Goal: Information Seeking & Learning: Learn about a topic

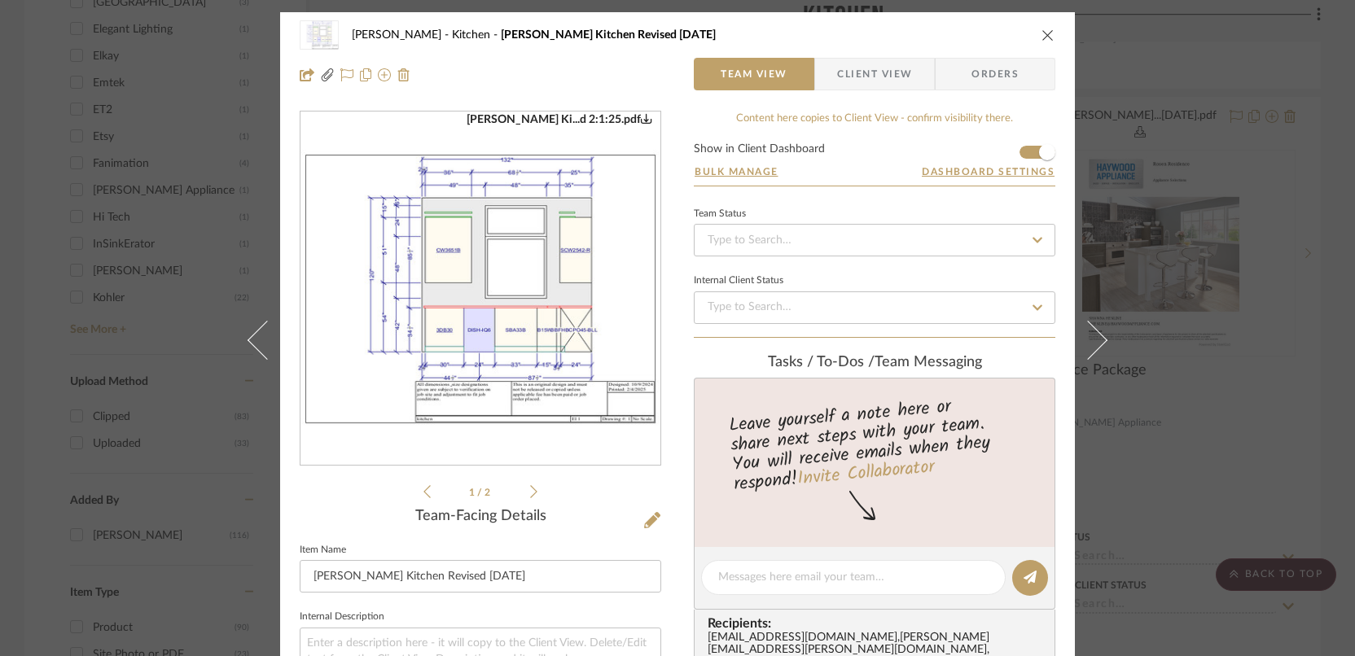
click at [1032, 38] on div "Rosen Kitchen Rosen Kitchen Revised 2/1/25" at bounding box center [677, 35] width 755 height 33
click at [1041, 39] on icon "close" at bounding box center [1047, 34] width 13 height 13
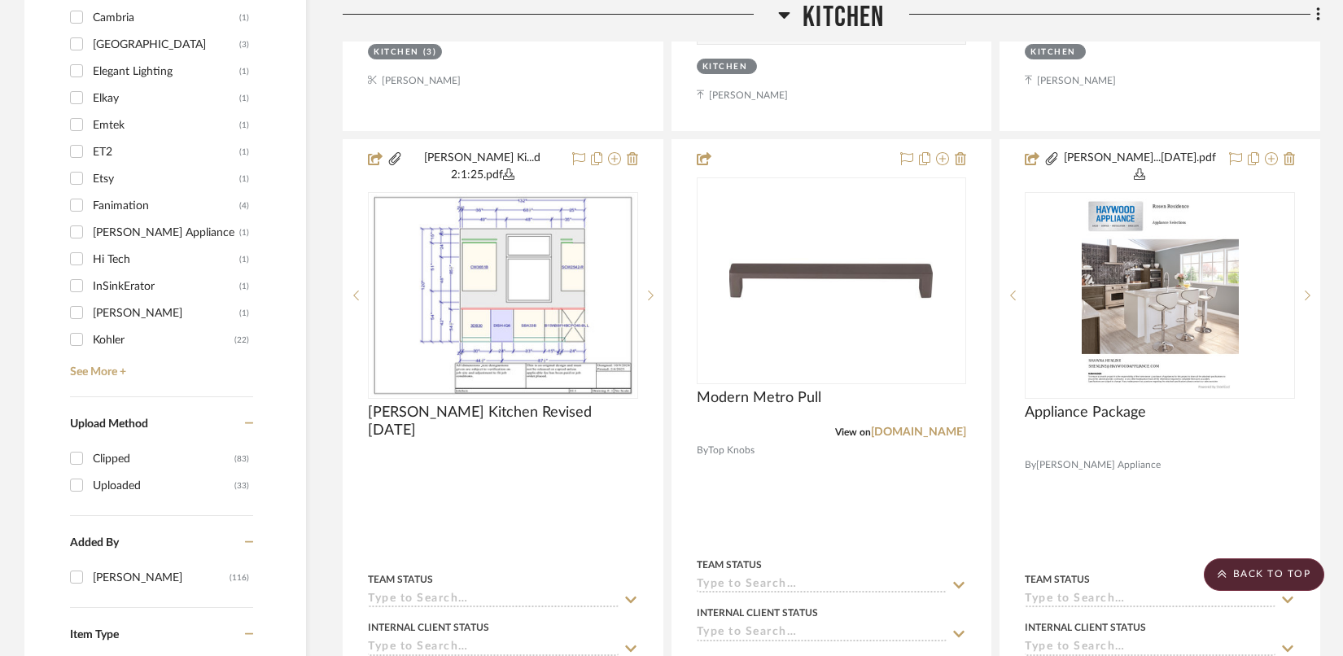
scroll to position [1594, 0]
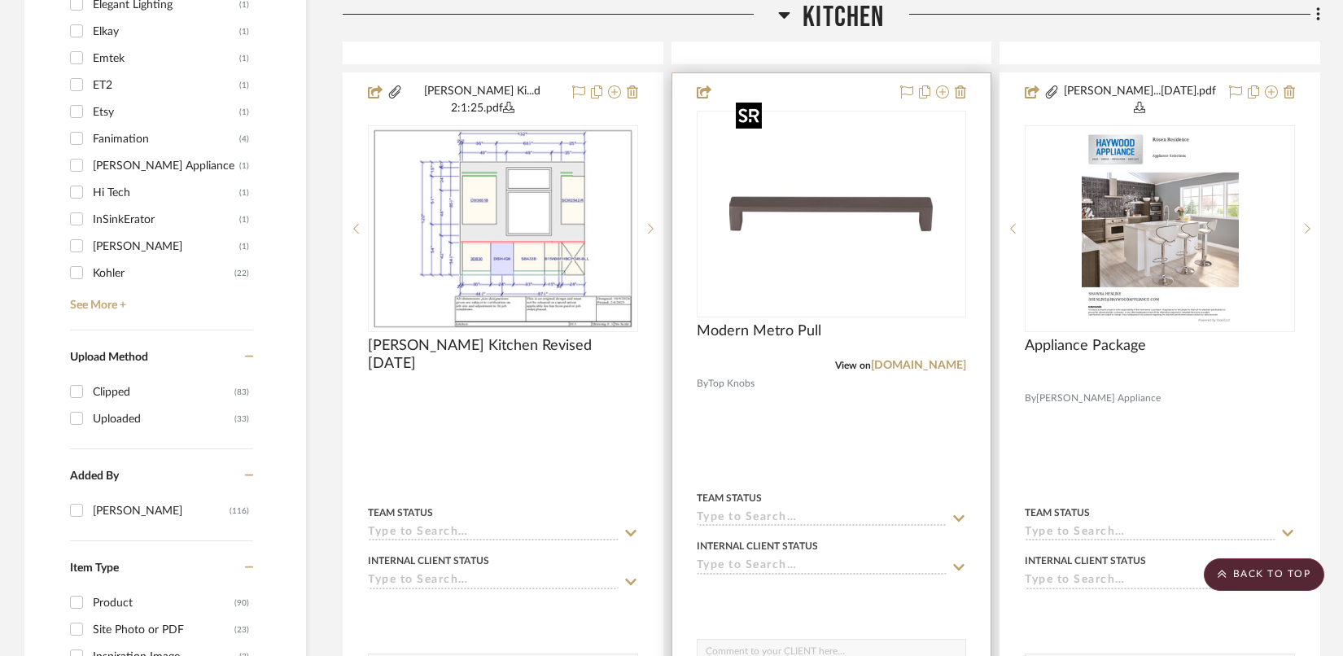
click at [855, 209] on img "0" at bounding box center [831, 214] width 204 height 204
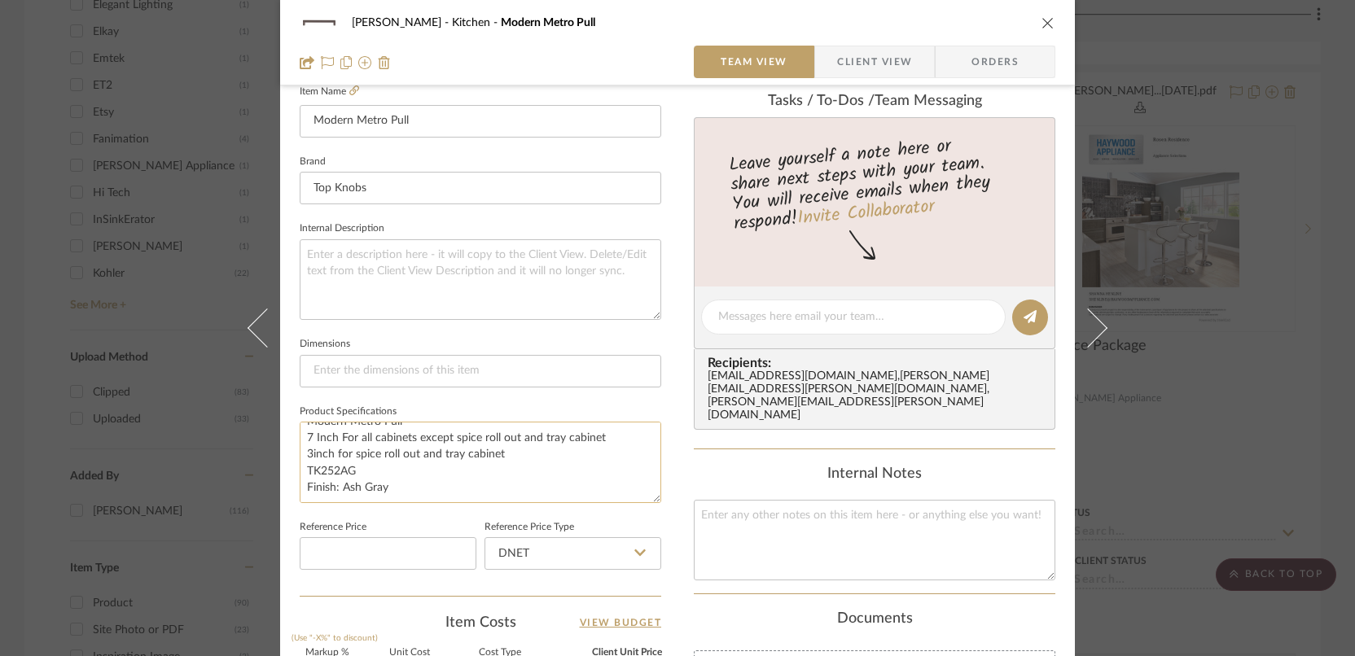
scroll to position [0, 0]
drag, startPoint x: 388, startPoint y: 487, endPoint x: 300, endPoint y: 420, distance: 110.4
click at [300, 422] on textarea "Drawer Pull Modern Metro Pull 7 Inch For all cabinets except spice roll out and…" at bounding box center [480, 462] width 361 height 81
click at [1047, 21] on icon "close" at bounding box center [1047, 22] width 13 height 13
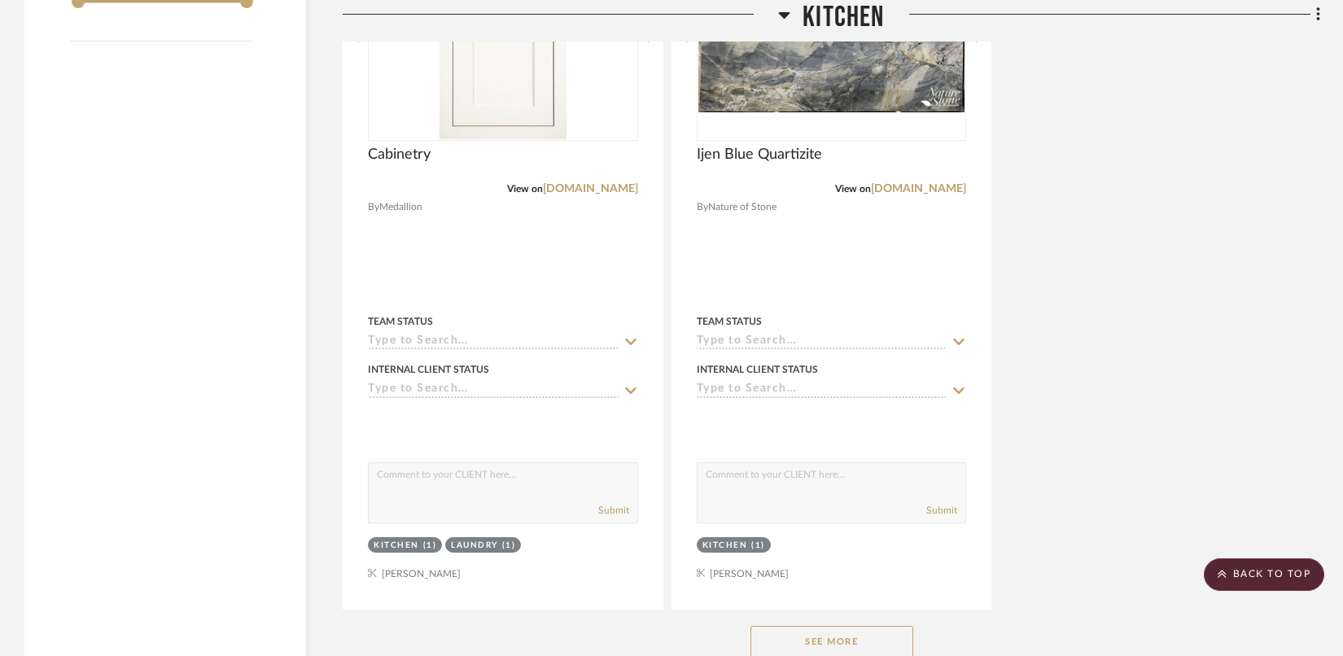
scroll to position [2676, 0]
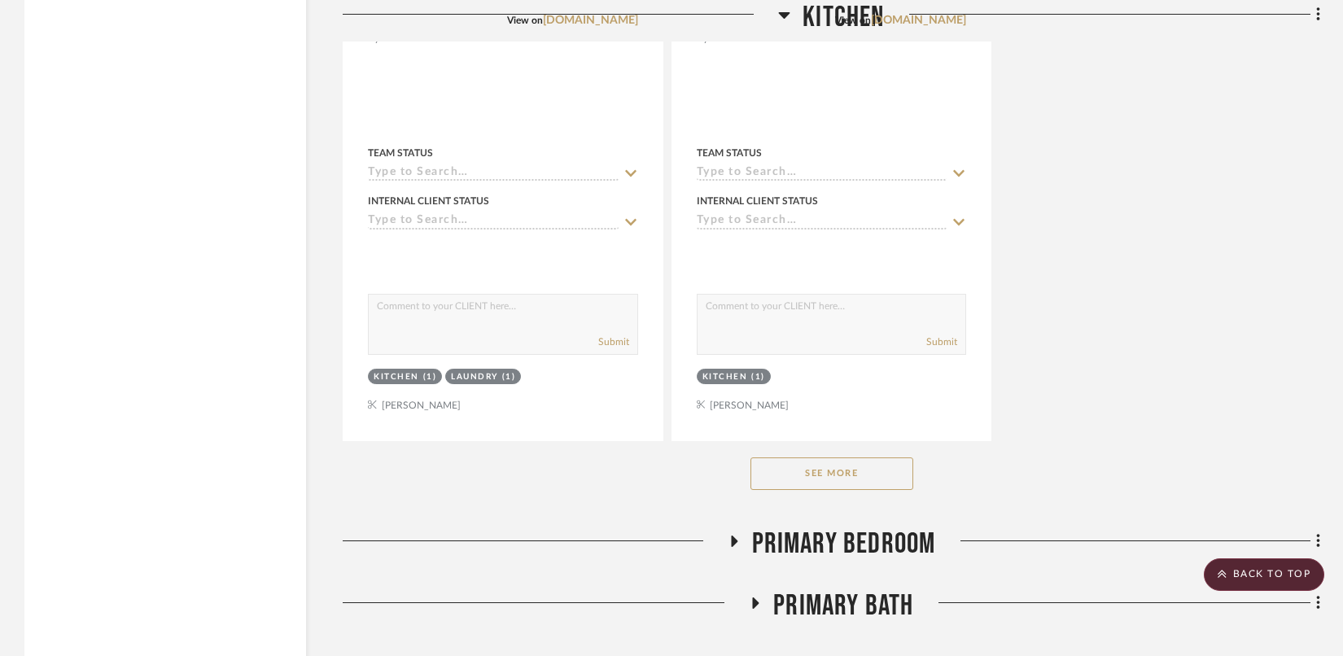
click at [813, 458] on button "See More" at bounding box center [832, 474] width 163 height 33
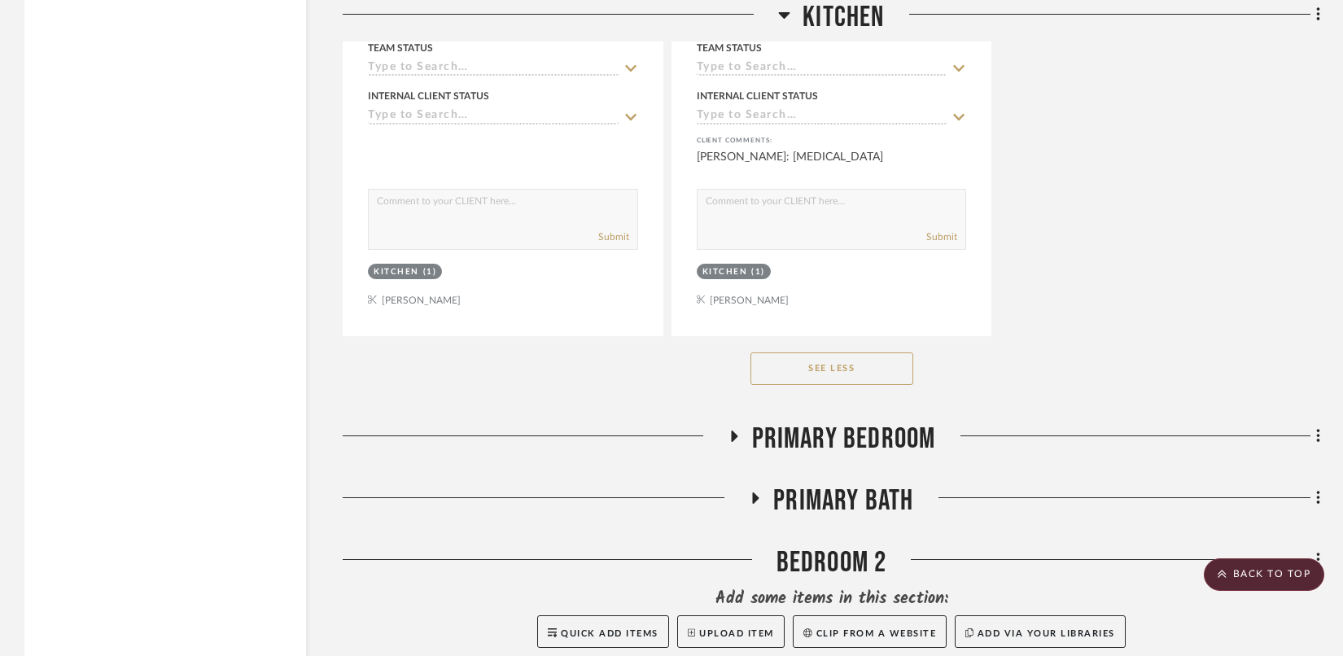
scroll to position [3667, 0]
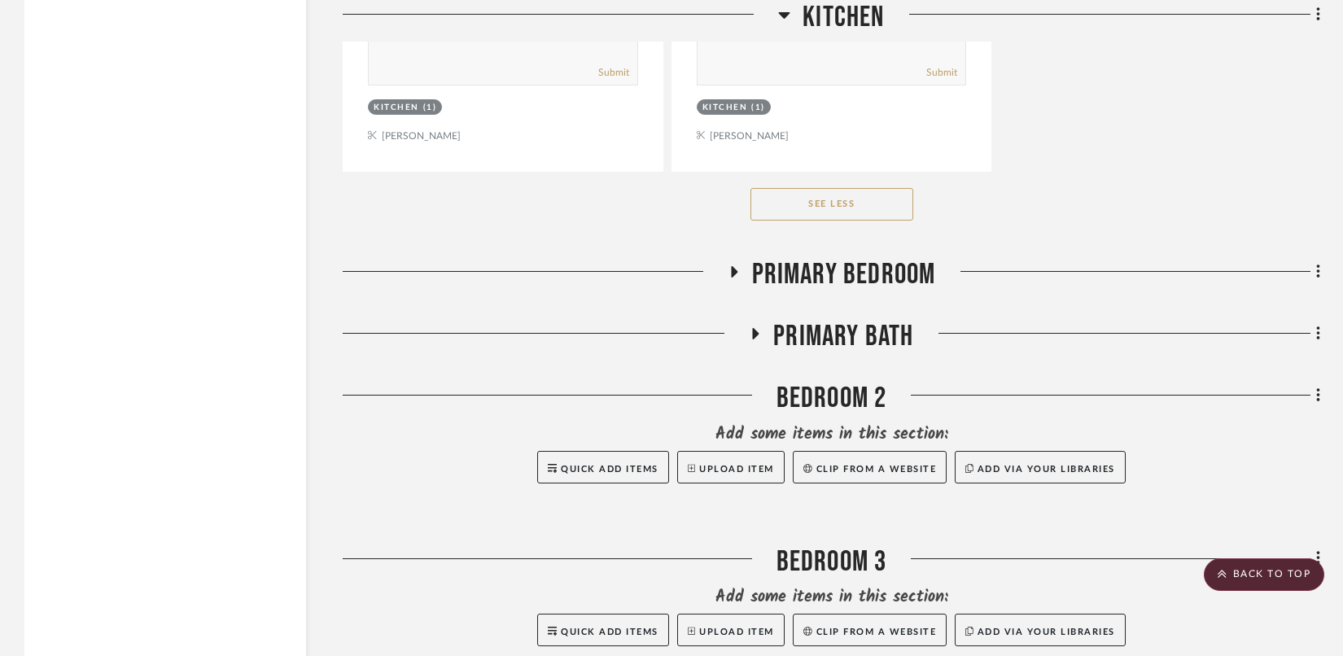
click at [783, 16] on icon at bounding box center [784, 15] width 11 height 7
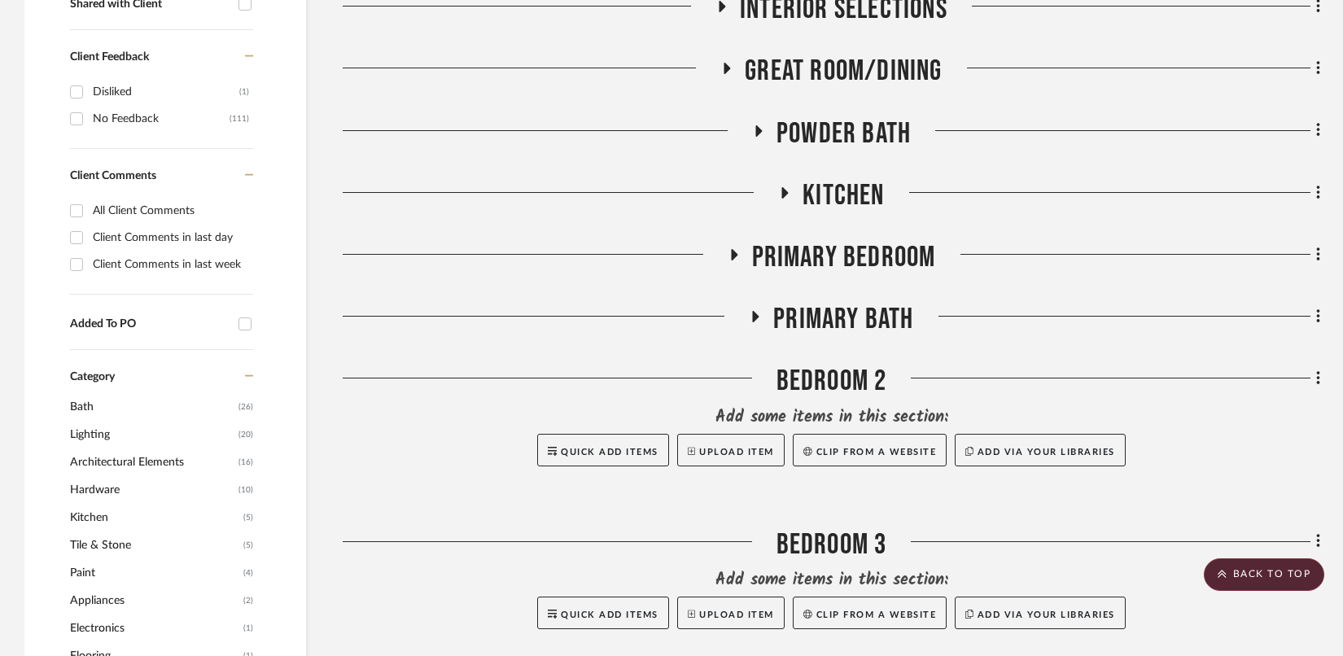
scroll to position [610, 0]
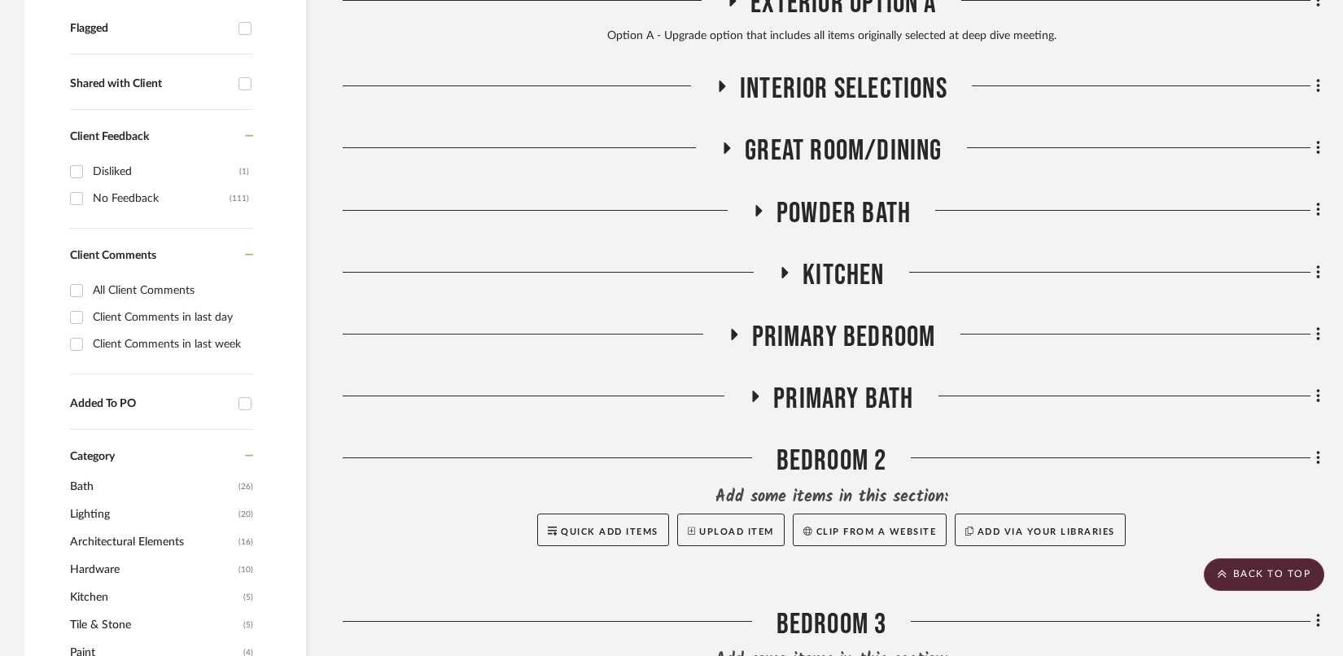
click at [734, 329] on icon at bounding box center [734, 334] width 20 height 12
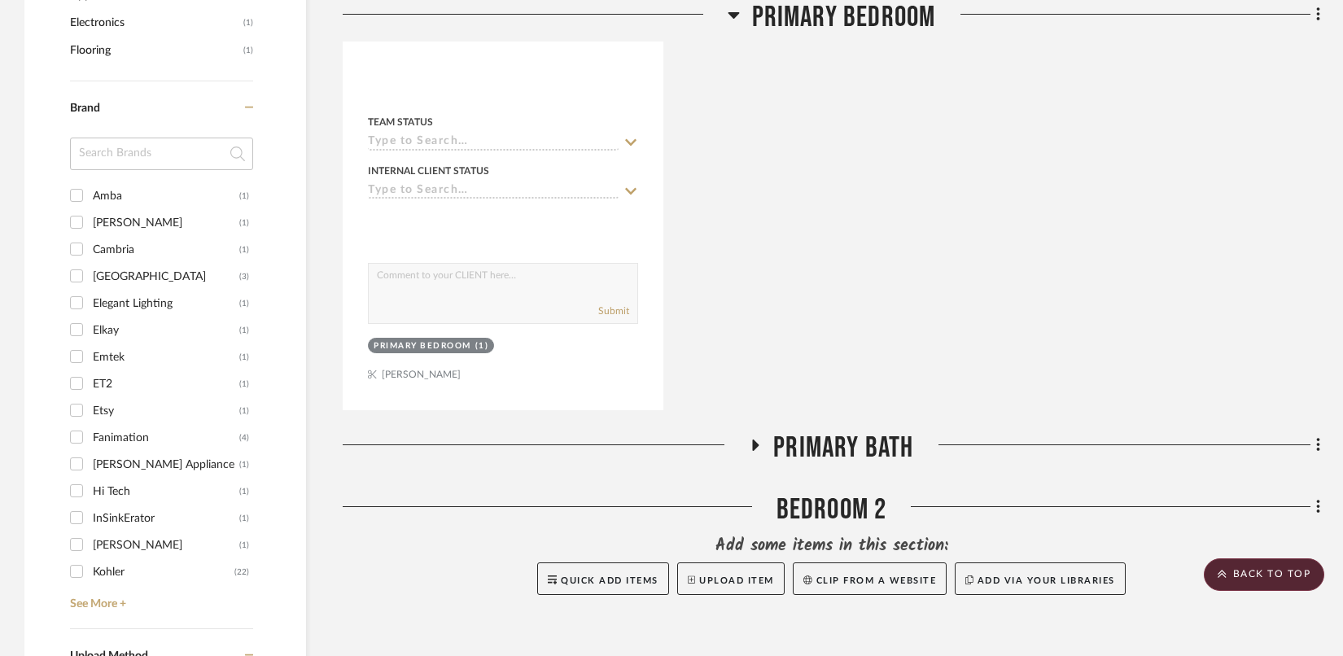
scroll to position [1242, 0]
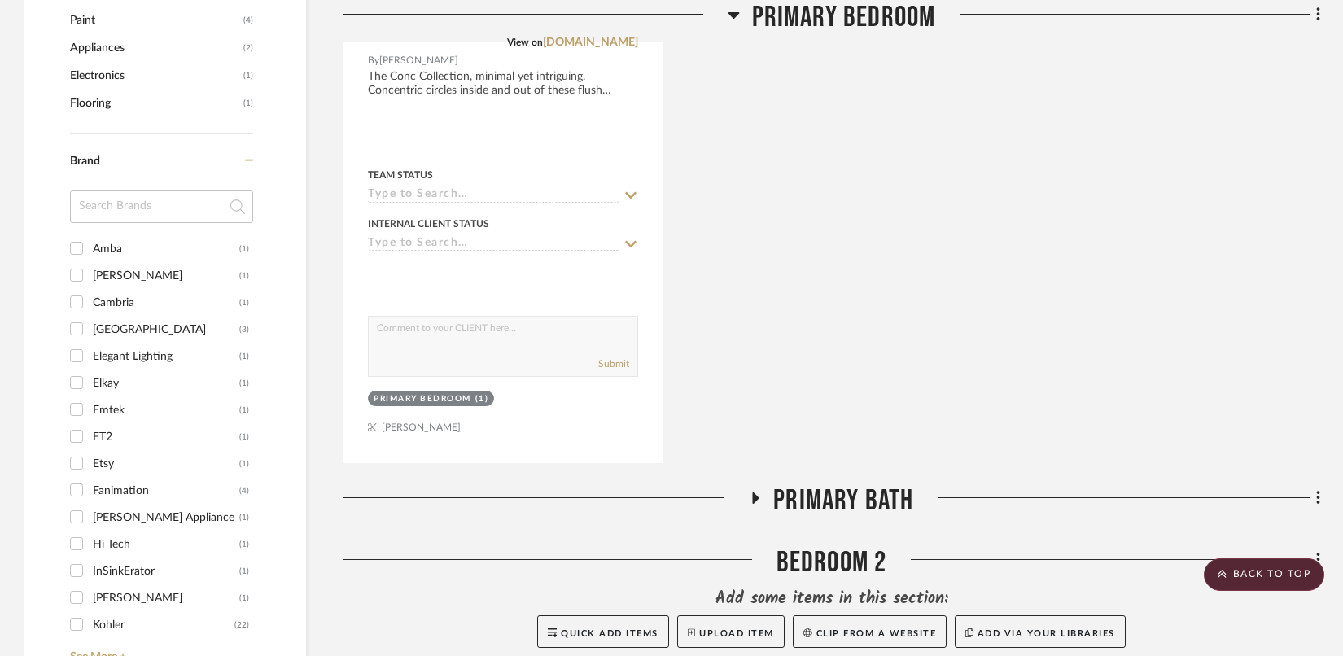
click at [734, 11] on icon at bounding box center [734, 15] width 12 height 20
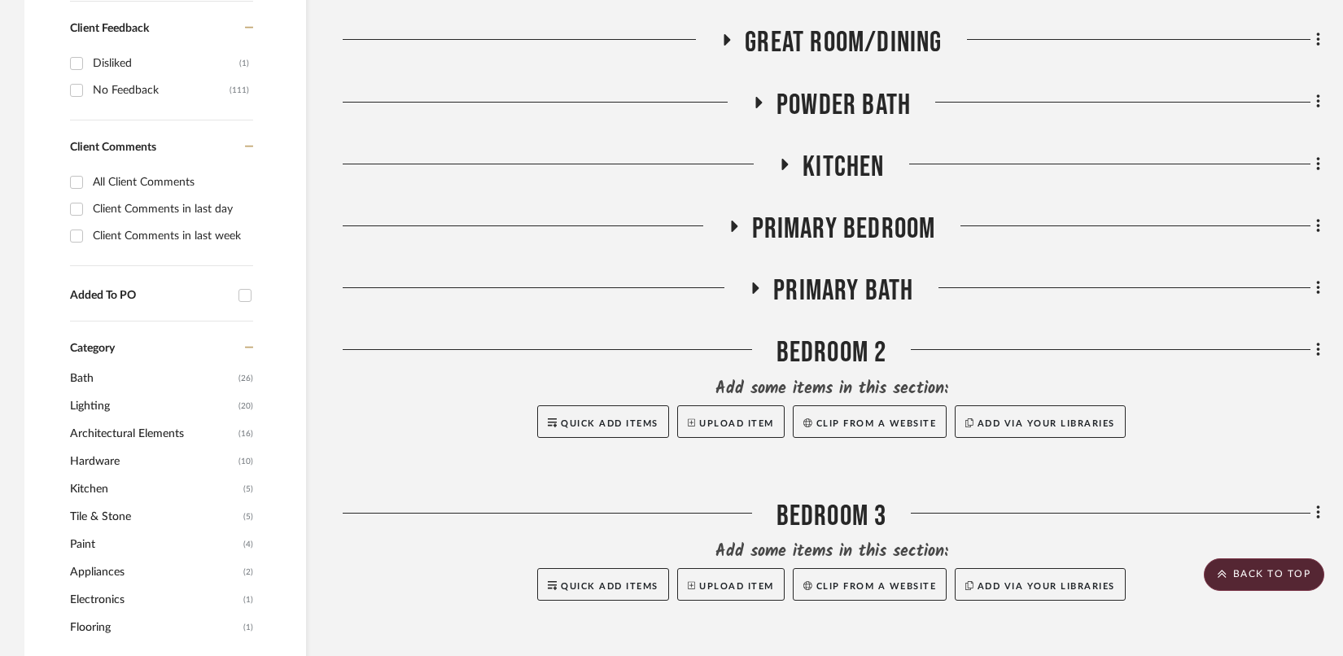
scroll to position [729, 0]
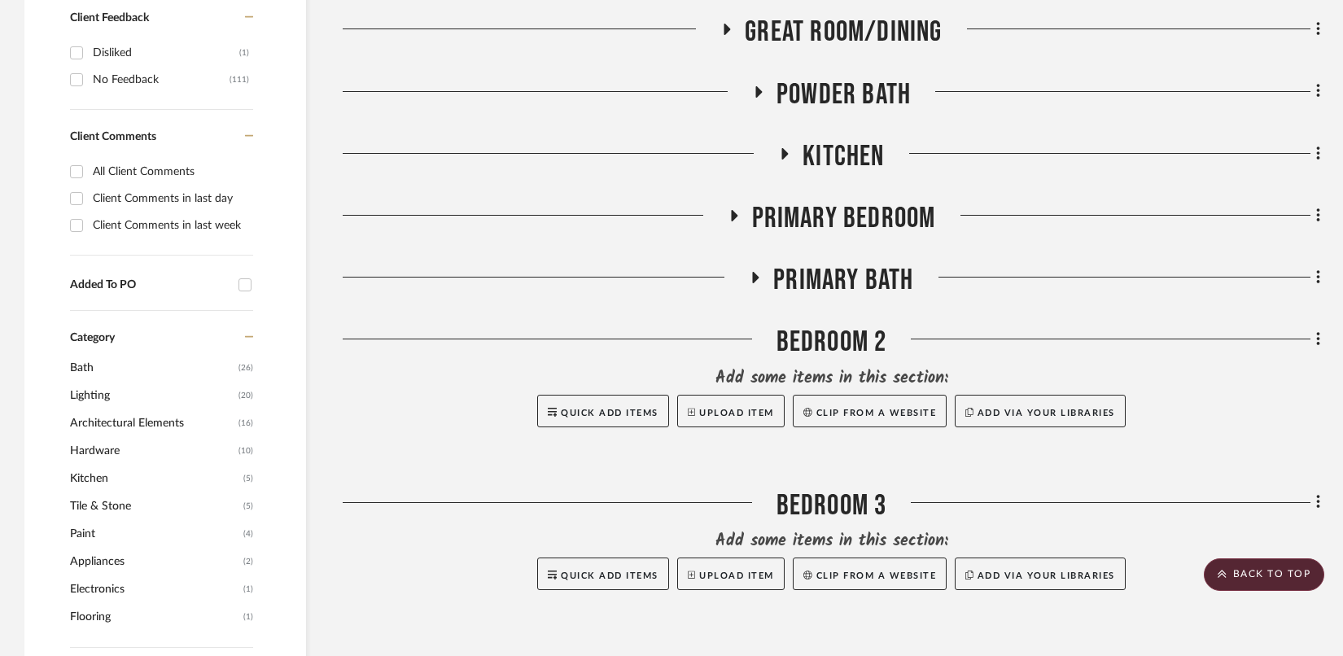
click at [735, 212] on icon at bounding box center [734, 215] width 7 height 11
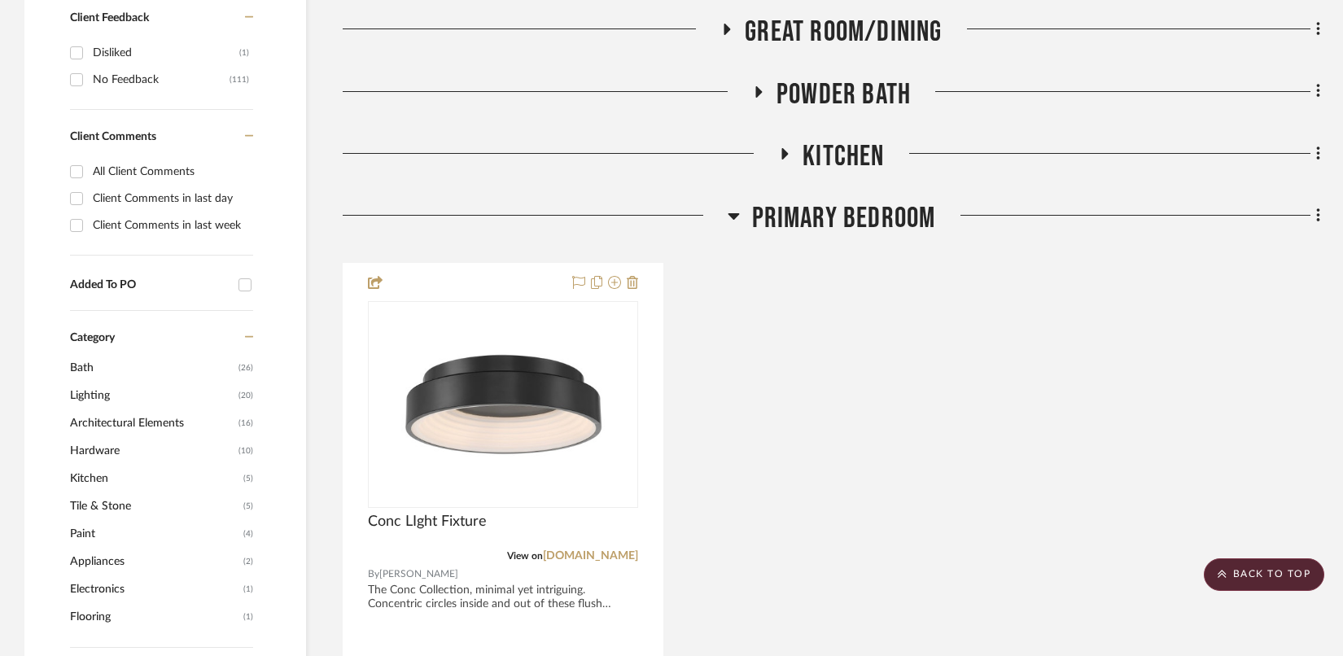
click at [735, 213] on icon at bounding box center [733, 216] width 11 height 7
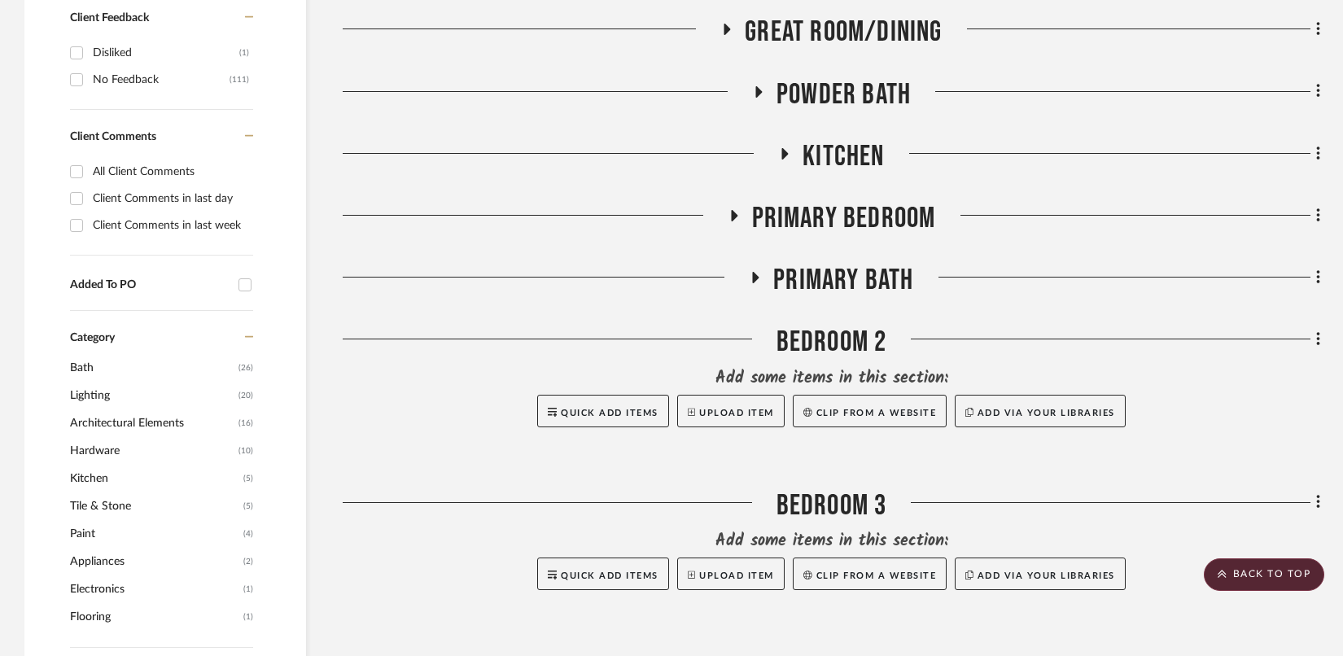
click at [753, 278] on icon at bounding box center [756, 277] width 7 height 11
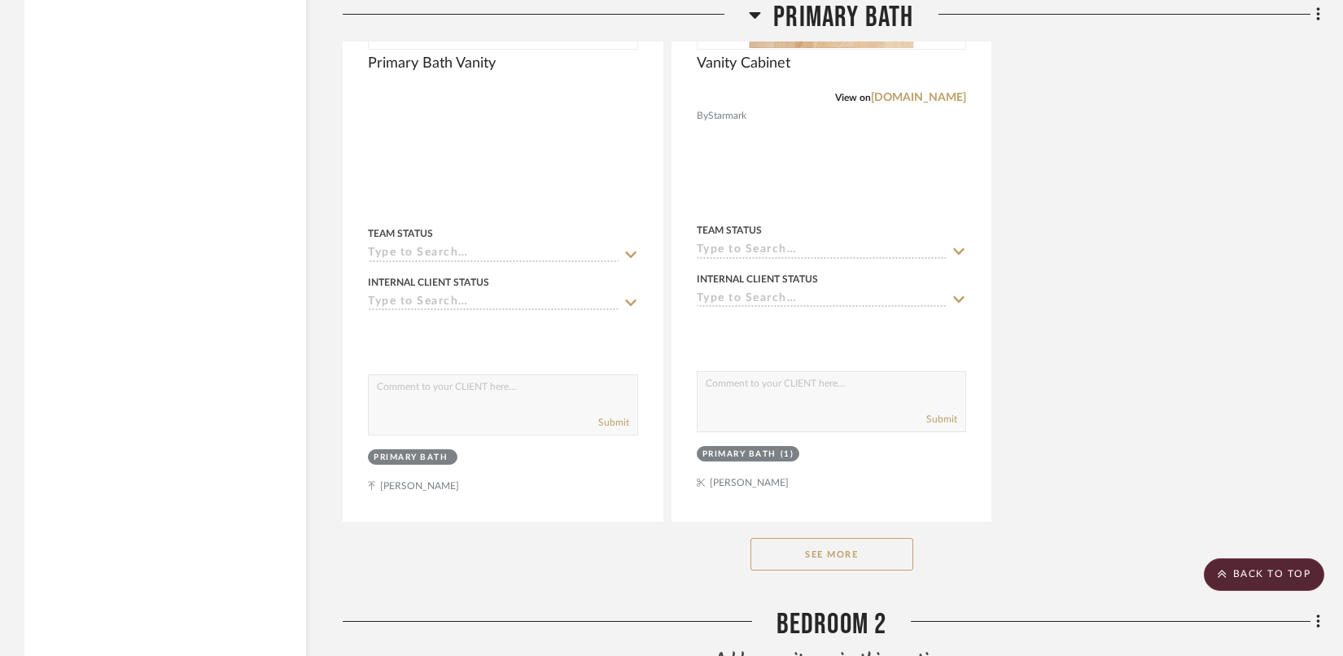
scroll to position [2741, 0]
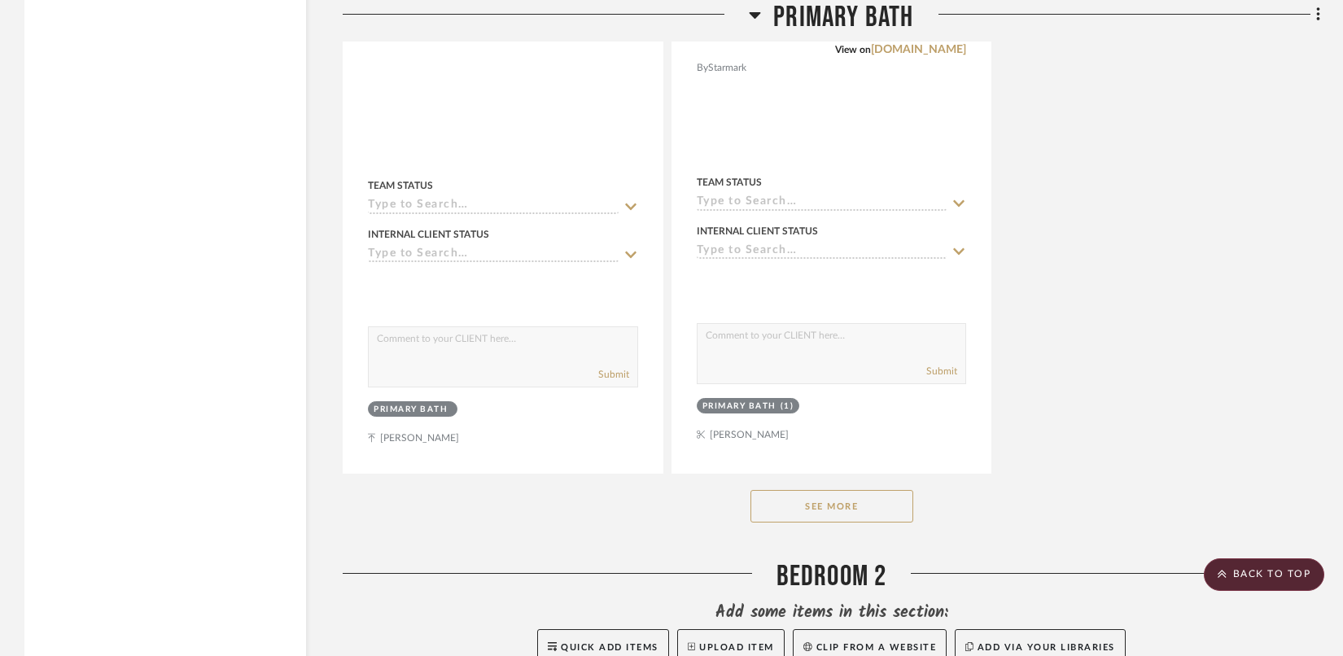
click at [787, 500] on button "See More" at bounding box center [832, 506] width 163 height 33
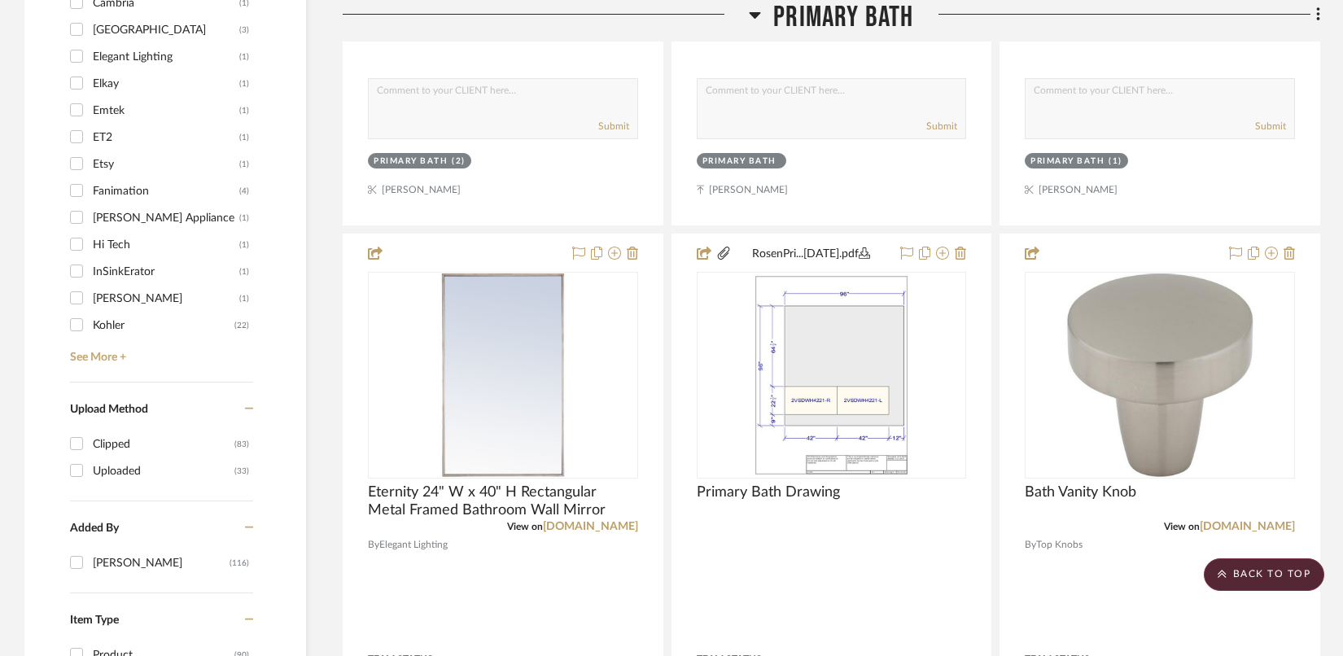
scroll to position [1536, 0]
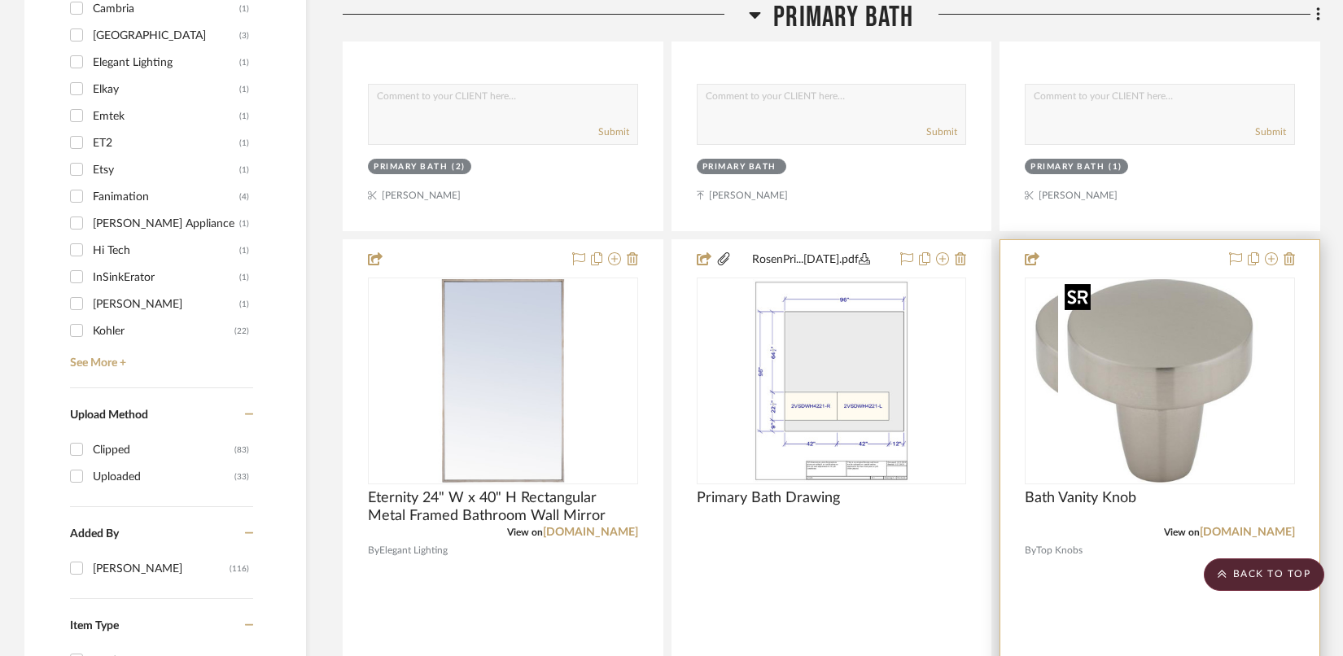
click at [1183, 348] on img "0" at bounding box center [1129, 381] width 204 height 204
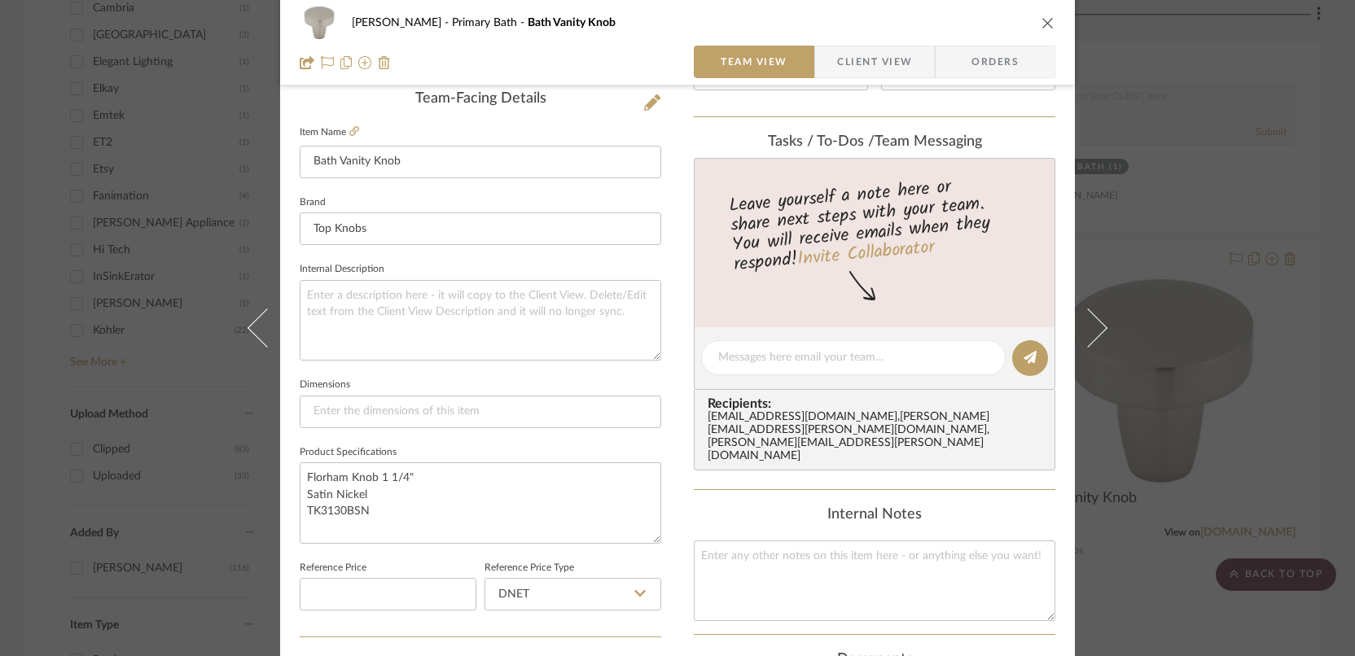
scroll to position [444, 0]
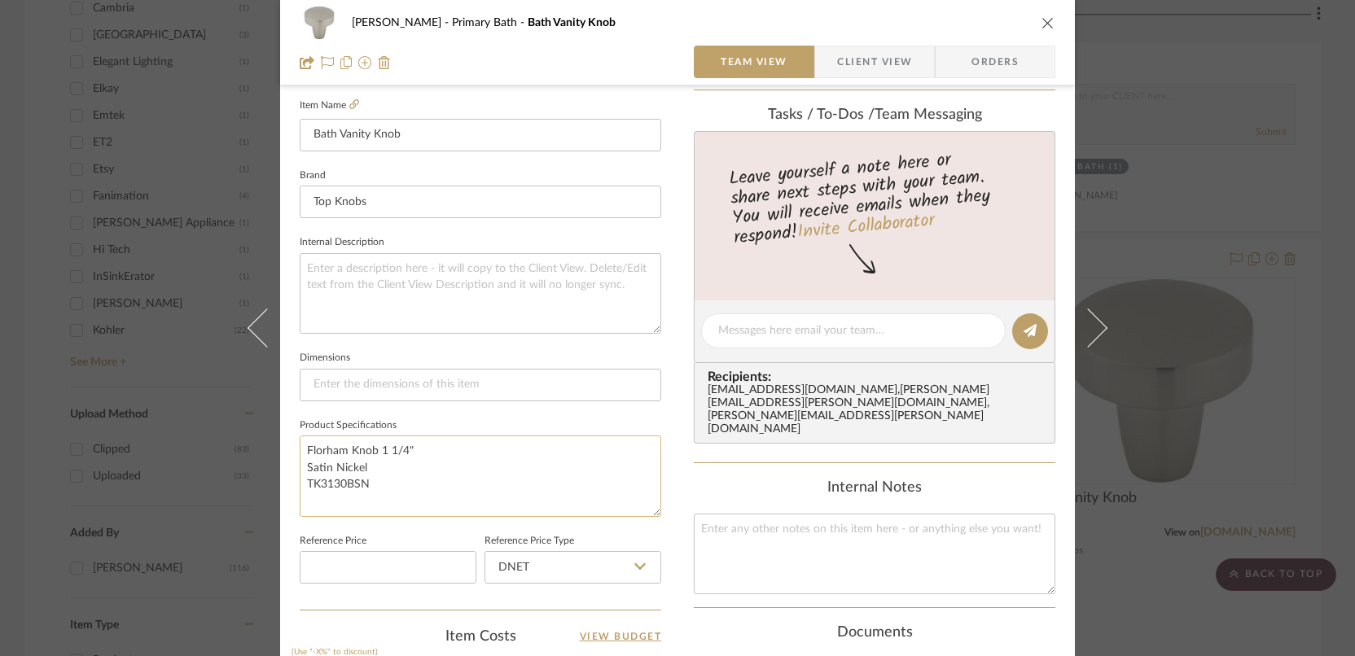
drag, startPoint x: 378, startPoint y: 479, endPoint x: 297, endPoint y: 443, distance: 88.2
click at [300, 443] on textarea "Florham Knob 1 1/4" Satin Nickel TK3130BSN" at bounding box center [480, 476] width 361 height 81
click at [156, 336] on div "Rosen Primary Bath Bath Vanity Knob Team View Client View Orders Team-Facing De…" at bounding box center [677, 328] width 1355 height 656
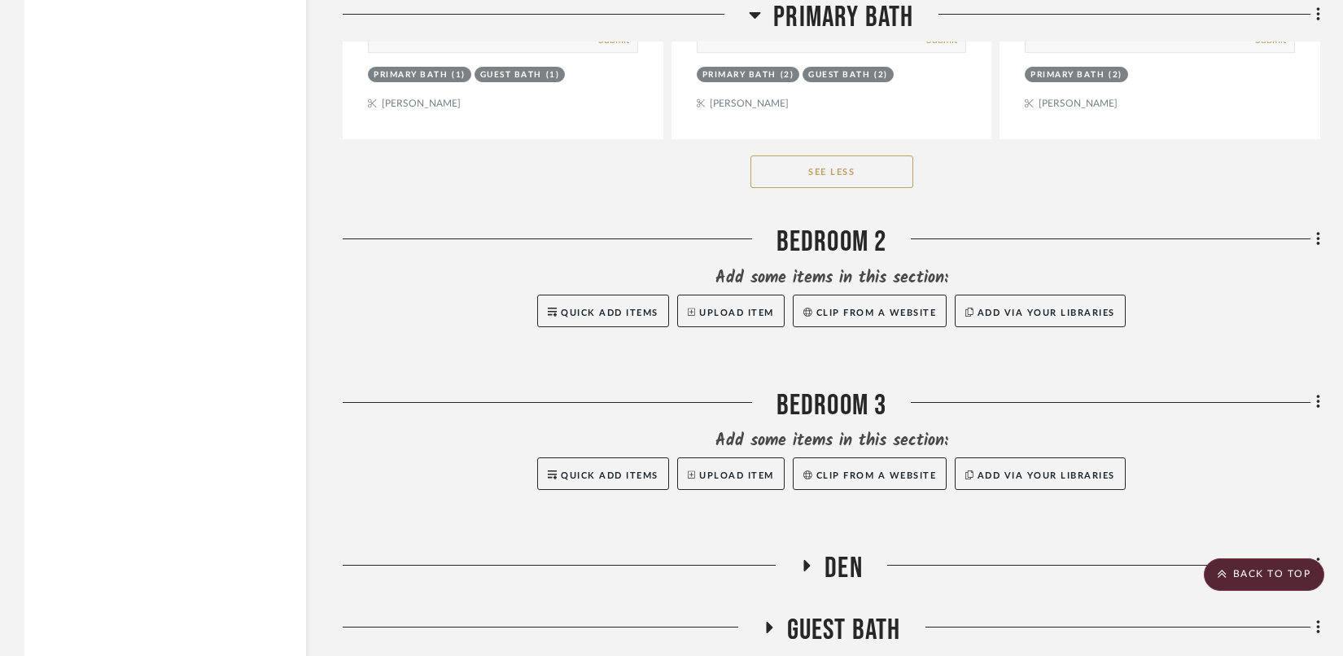
scroll to position [6718, 0]
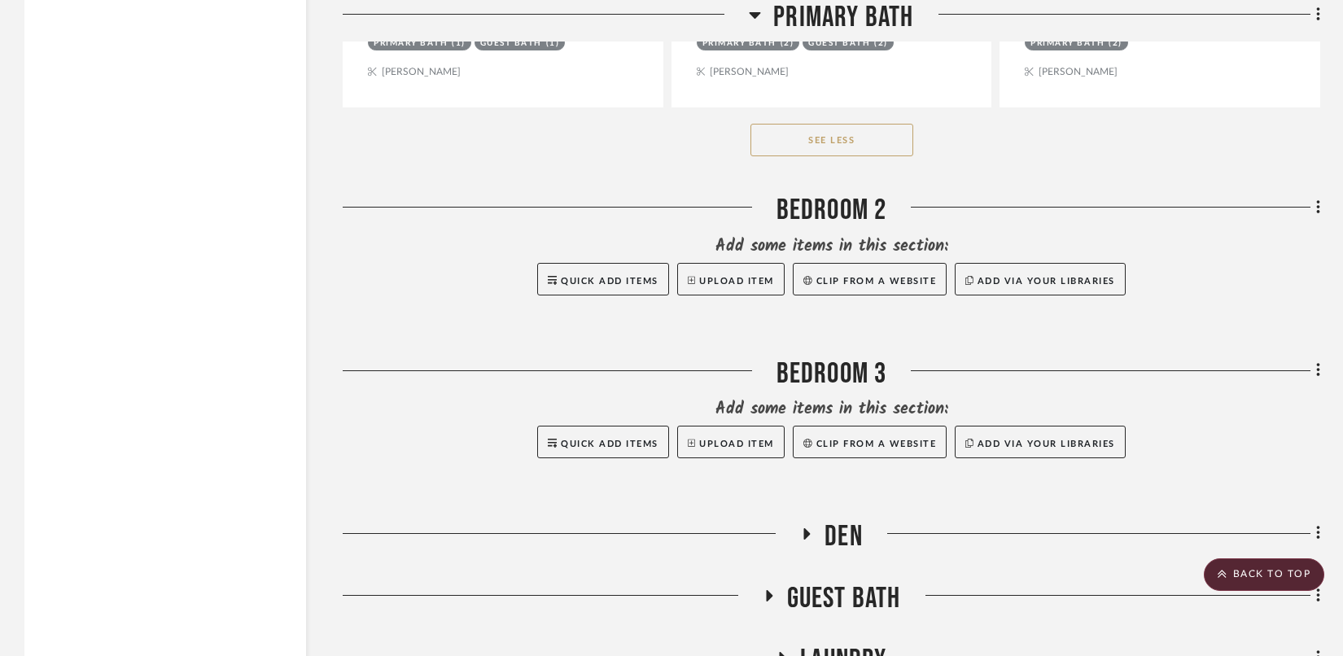
click at [756, 15] on icon at bounding box center [755, 15] width 11 height 7
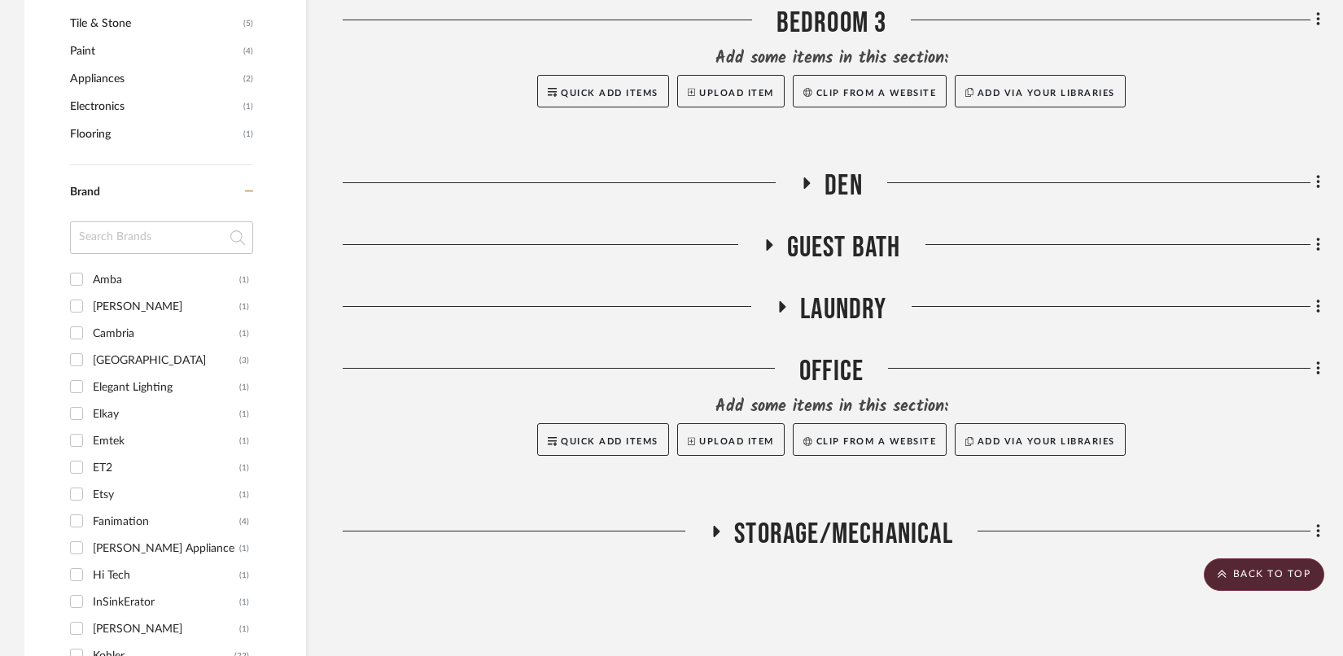
scroll to position [1201, 0]
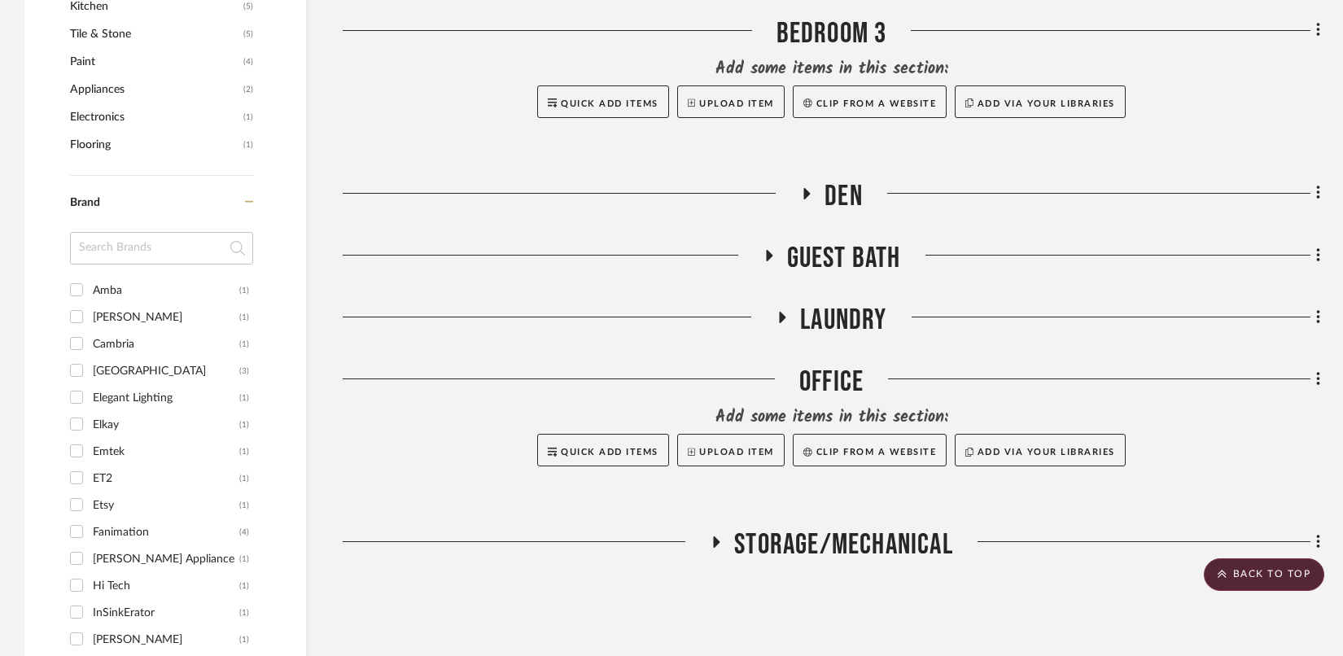
click at [775, 254] on icon at bounding box center [769, 255] width 20 height 12
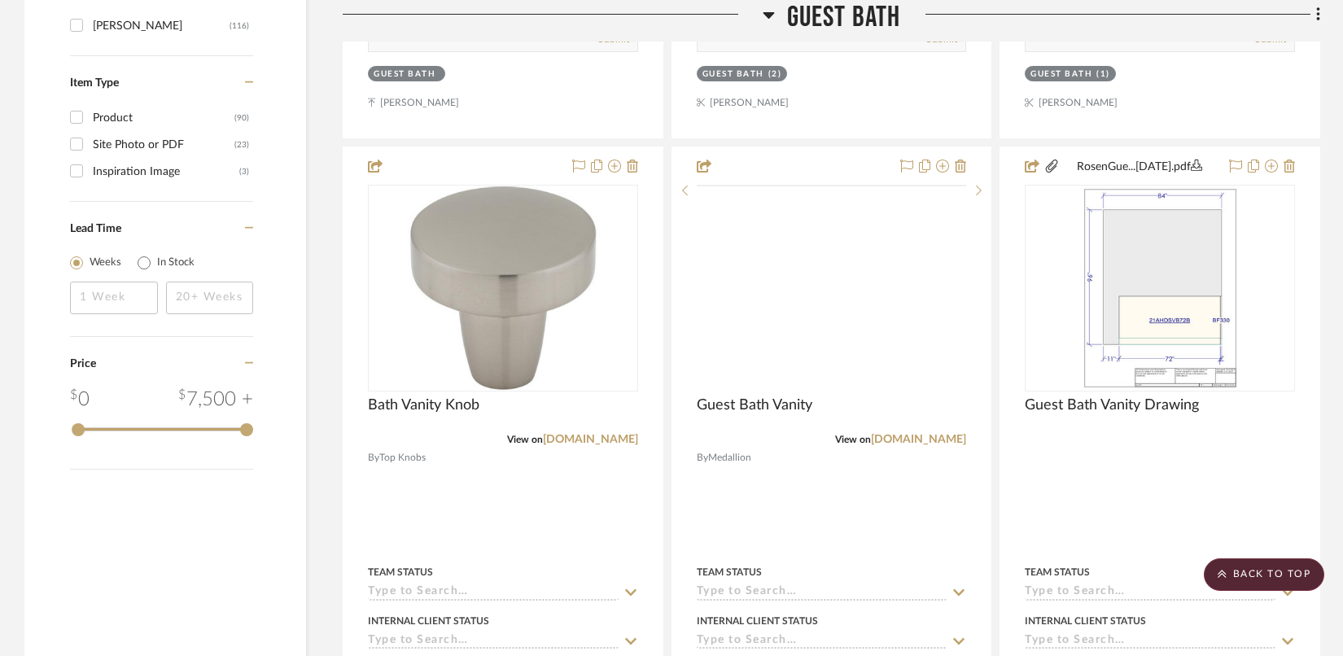
scroll to position [2117, 0]
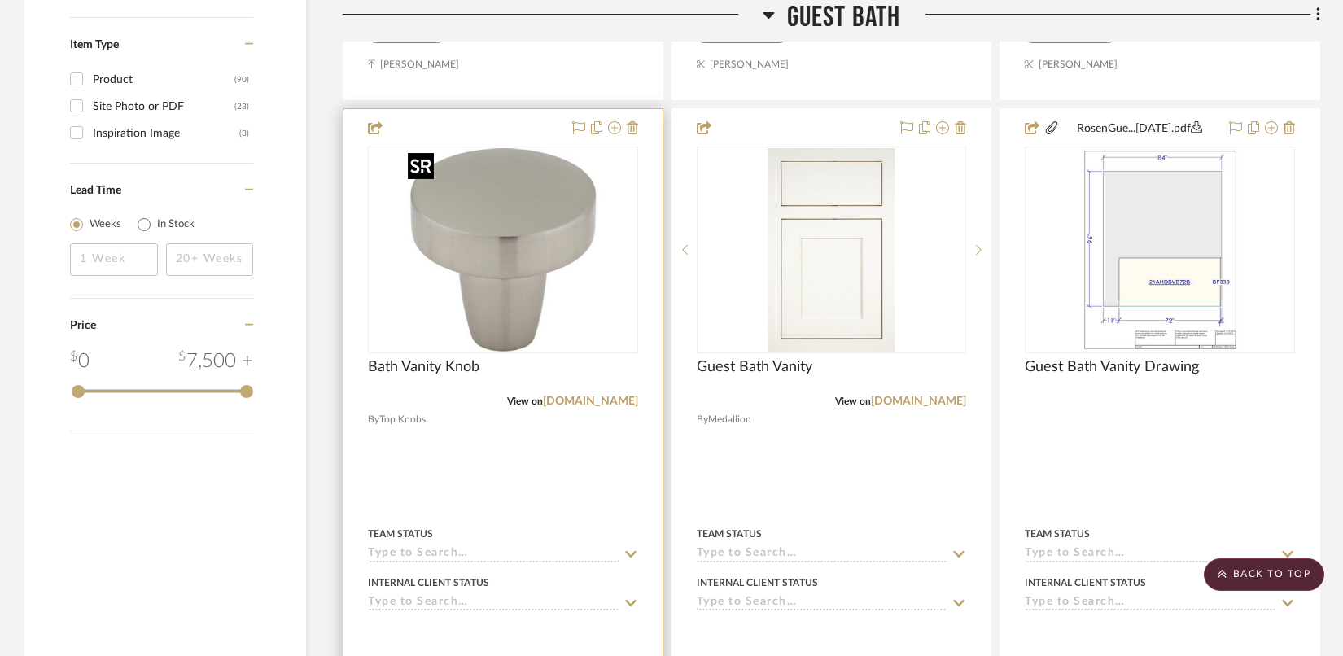
click at [0, 0] on img at bounding box center [0, 0] width 0 height 0
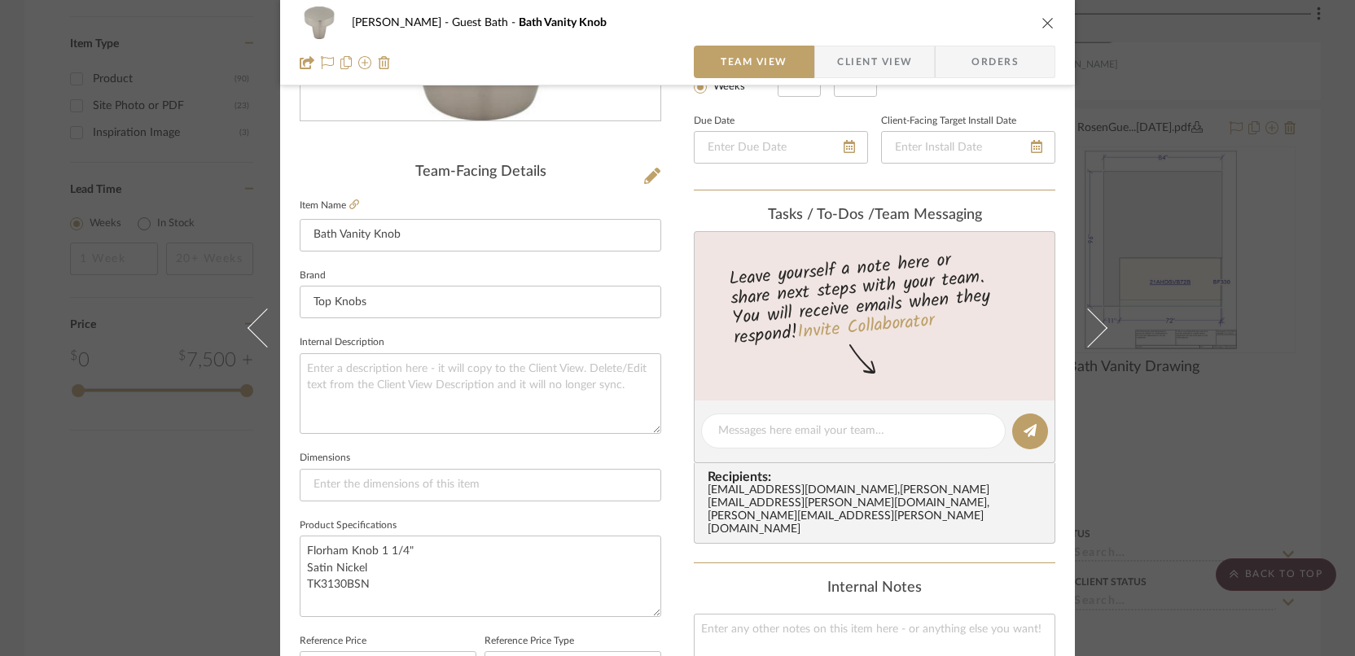
scroll to position [352, 0]
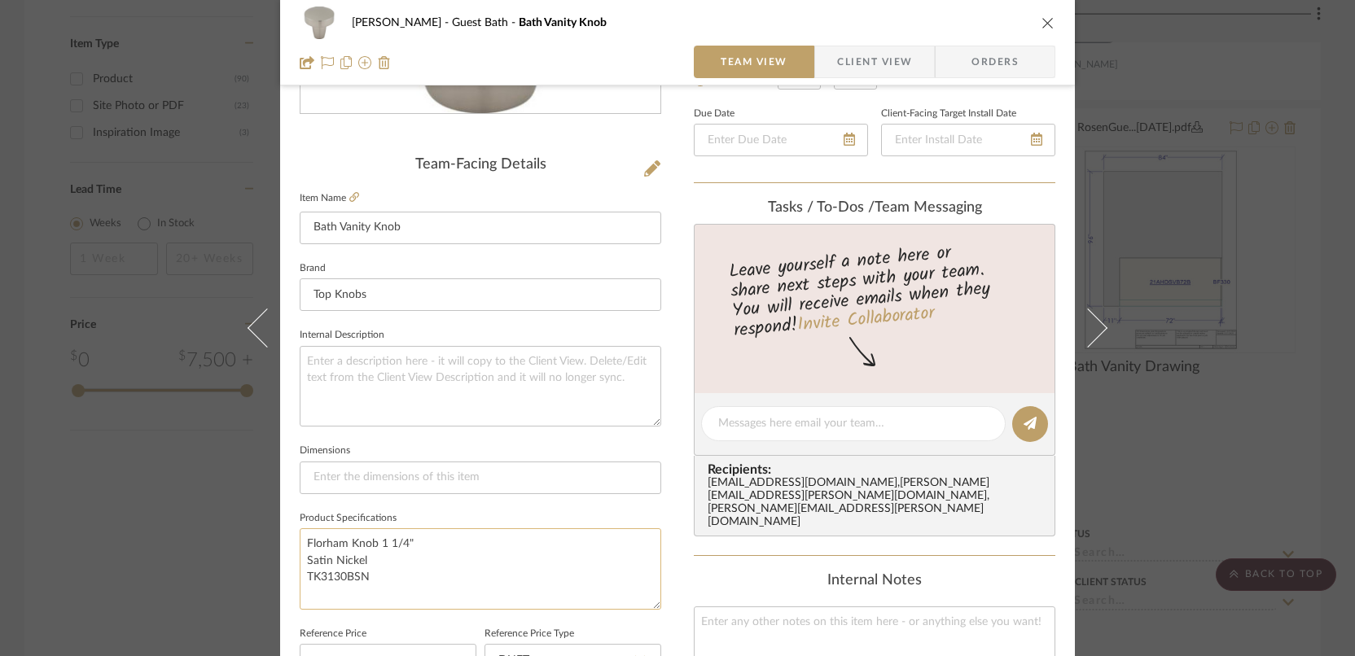
drag, startPoint x: 377, startPoint y: 571, endPoint x: 294, endPoint y: 531, distance: 92.5
click at [300, 531] on textarea "Florham Knob 1 1/4" Satin Nickel TK3130BSN" at bounding box center [480, 568] width 361 height 81
click at [112, 353] on div "Rosen Guest Bath Bath Vanity Knob Team View Client View Orders Team-Facing Deta…" at bounding box center [677, 328] width 1355 height 656
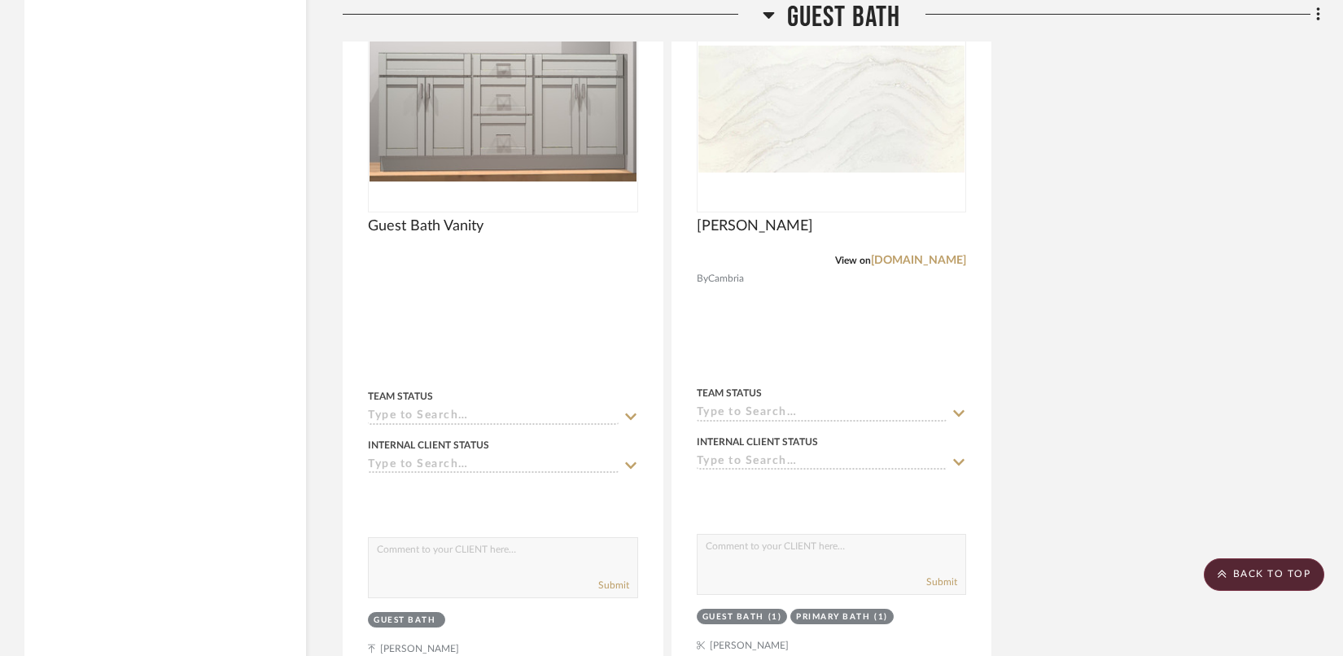
scroll to position [3133, 0]
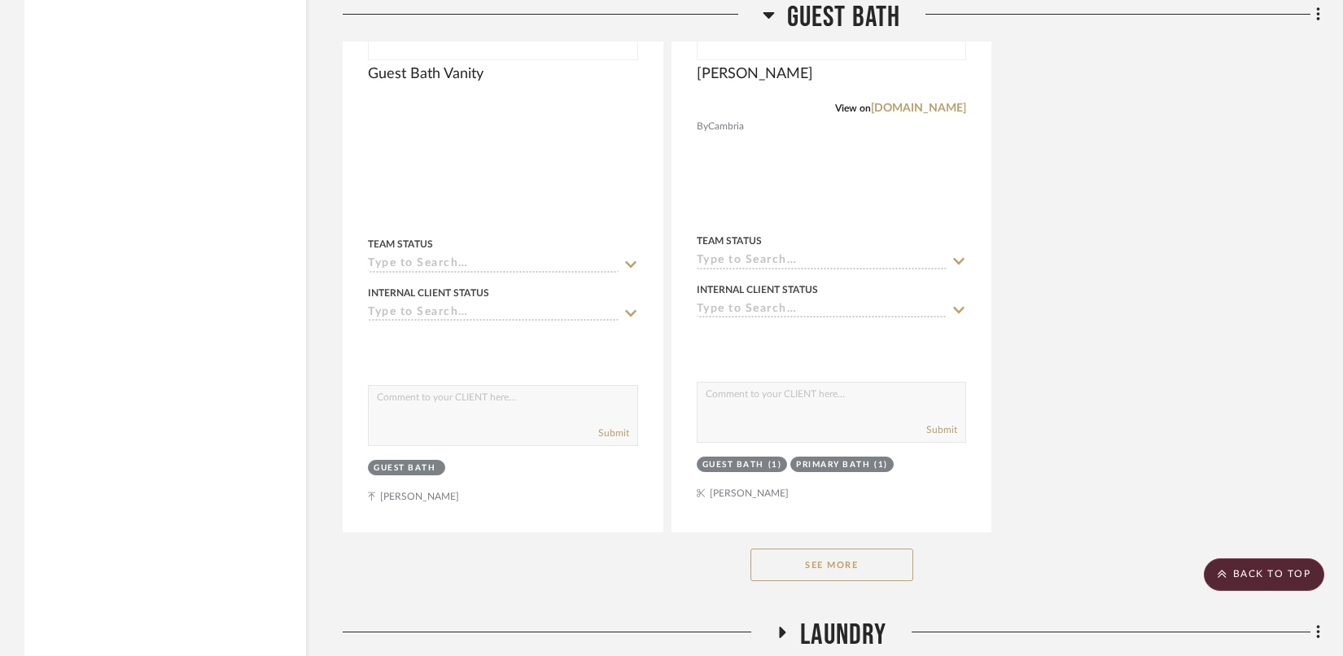
click at [767, 17] on icon at bounding box center [768, 15] width 11 height 7
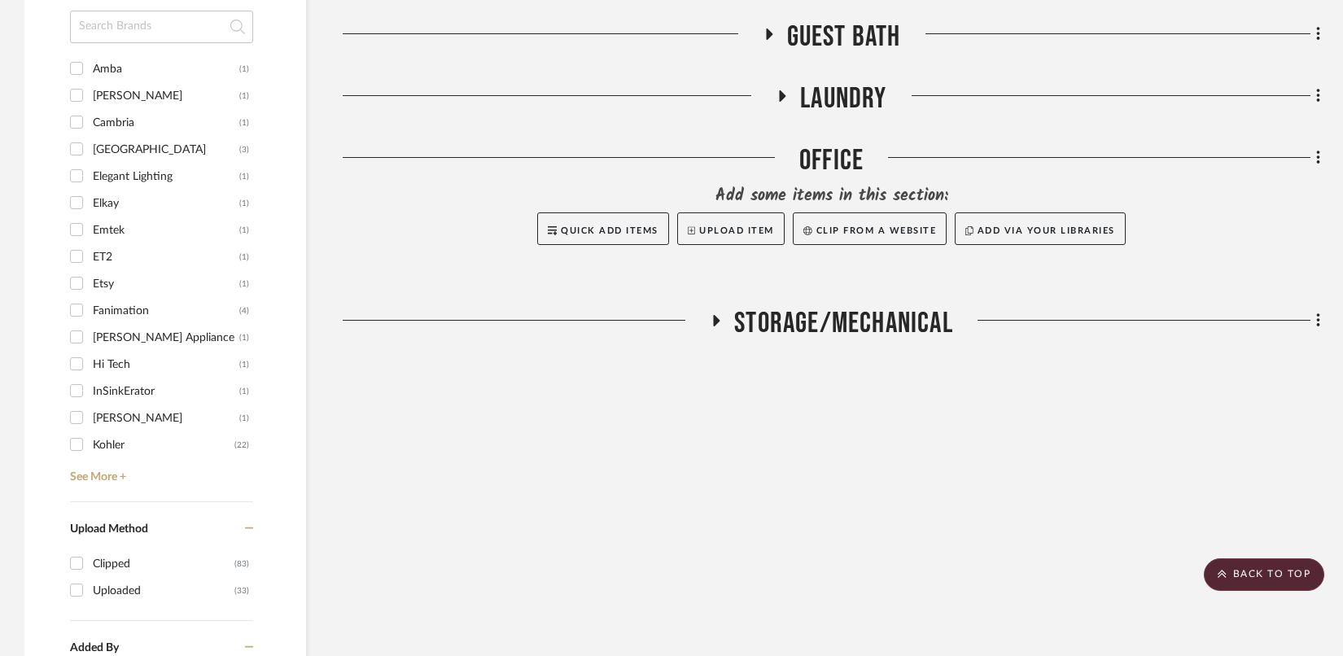
scroll to position [1420, 0]
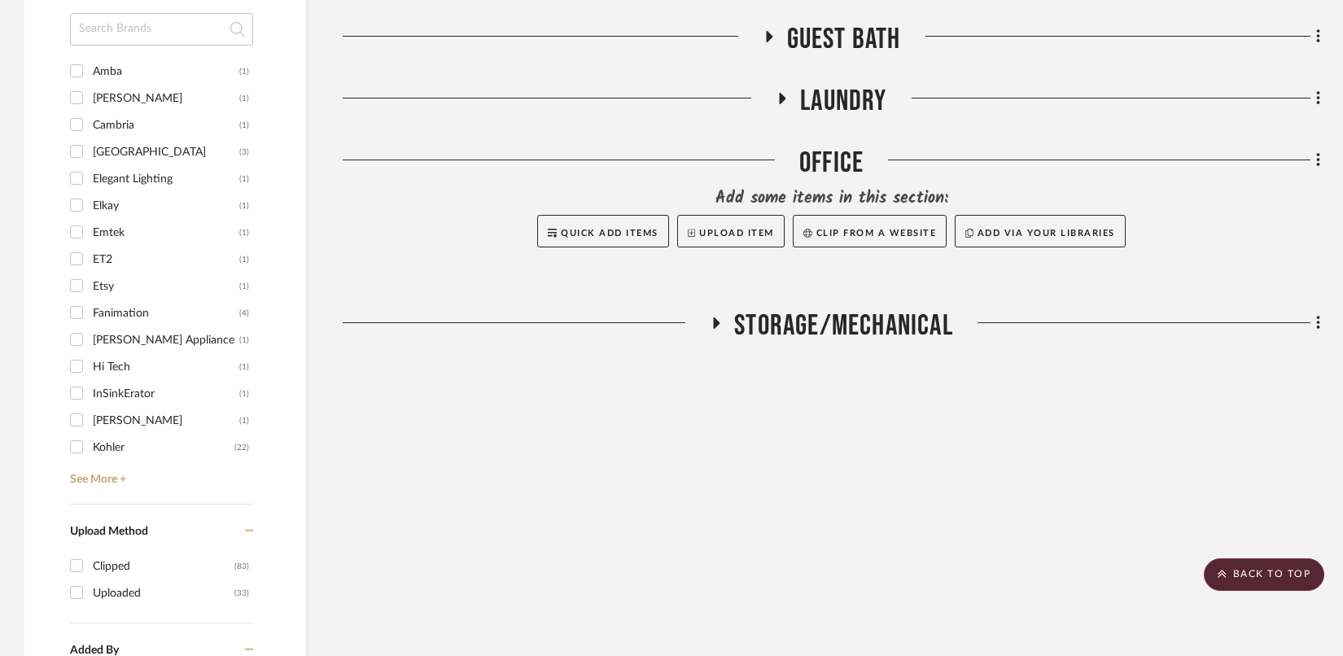
click at [784, 99] on icon at bounding box center [783, 99] width 20 height 12
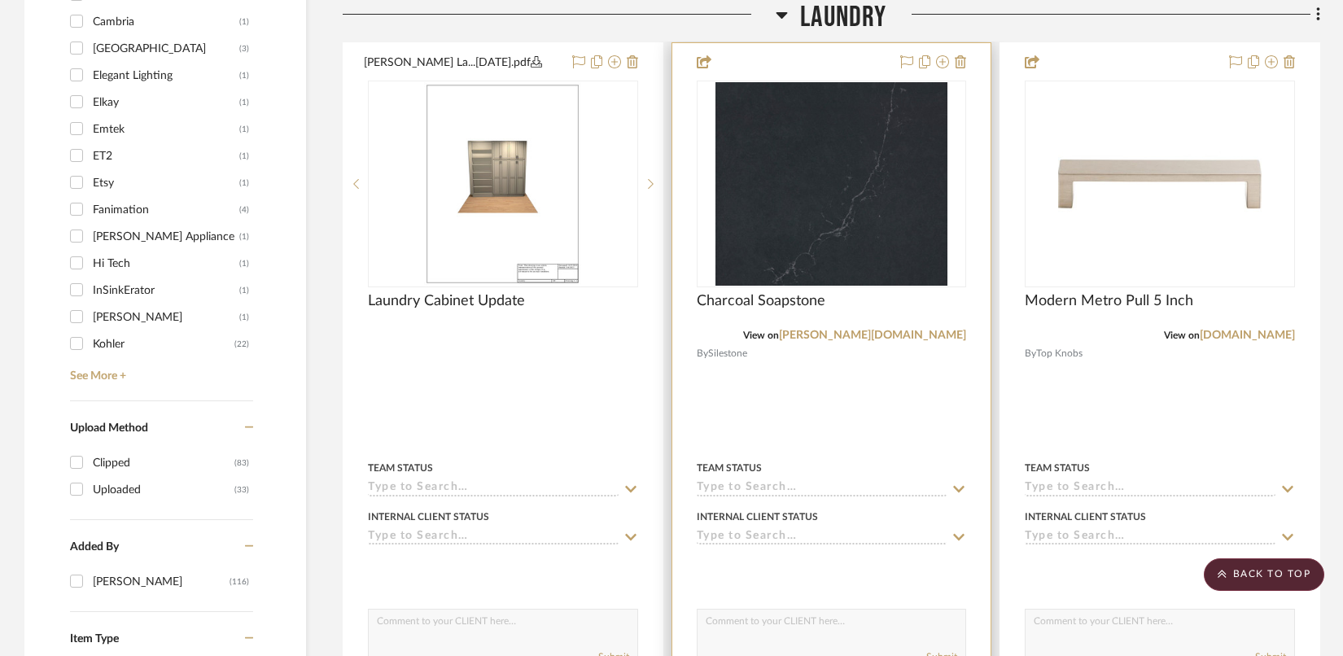
scroll to position [1608, 0]
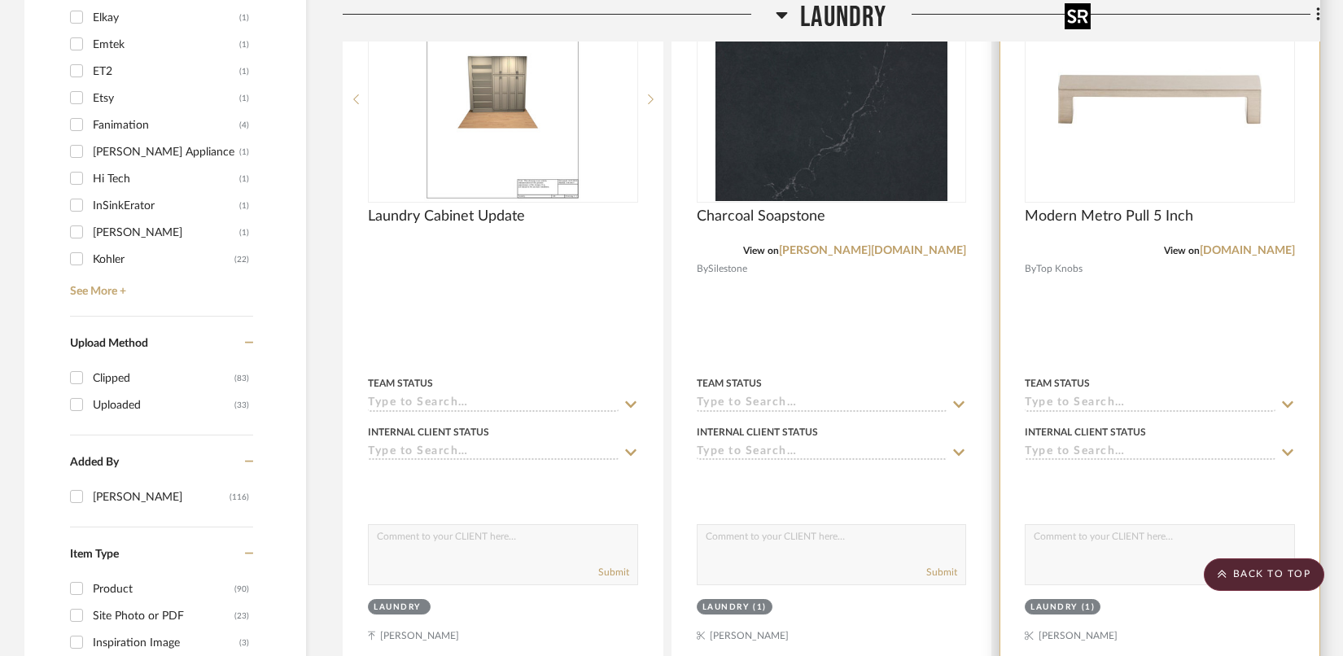
click at [1150, 149] on img "0" at bounding box center [1160, 100] width 204 height 204
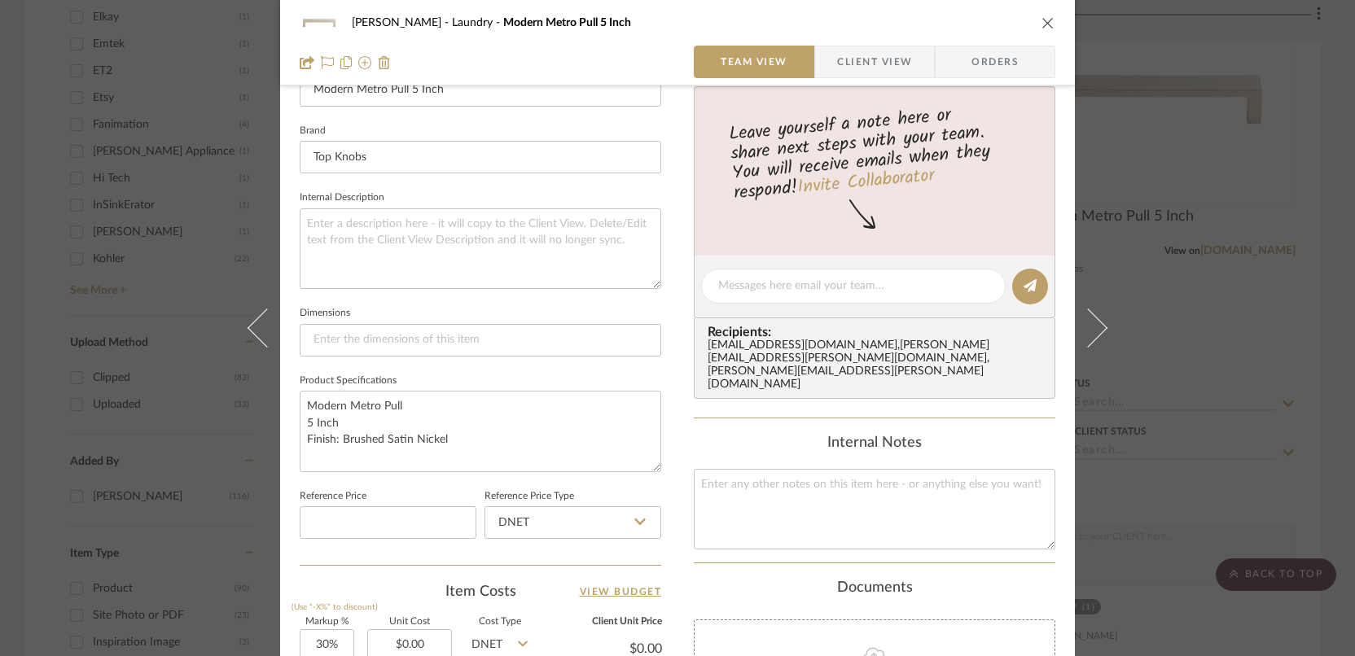
scroll to position [509, 0]
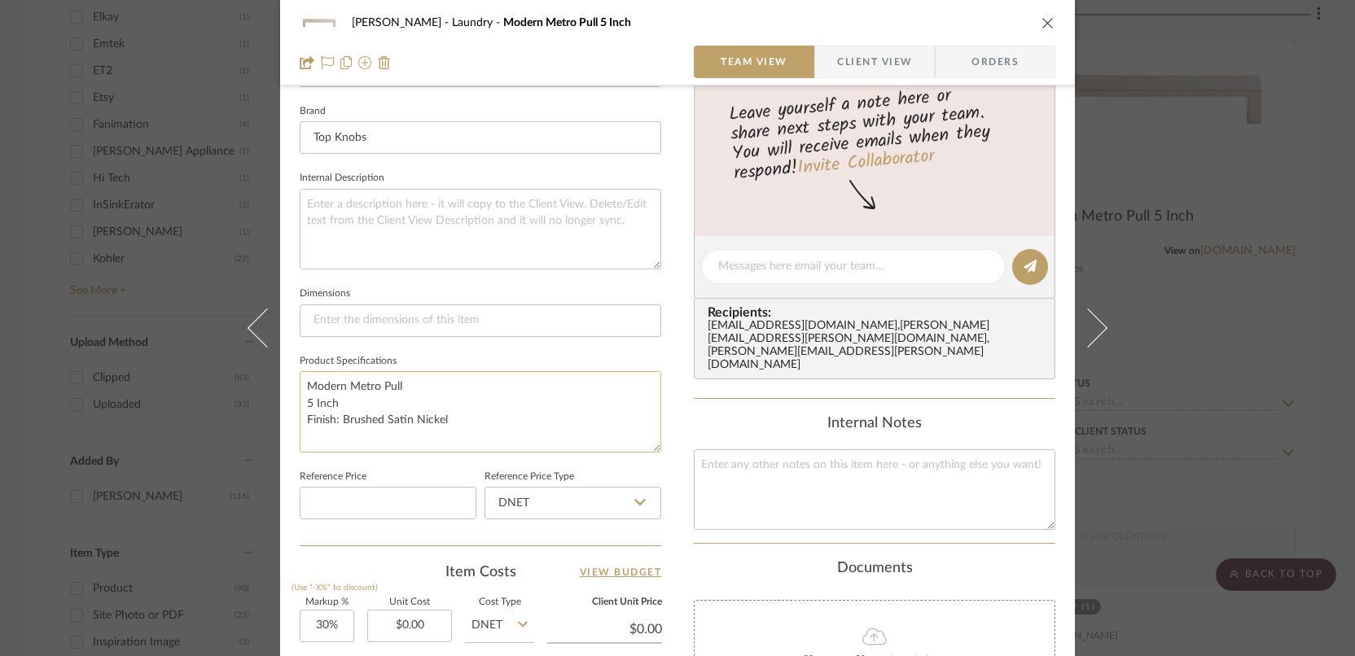
drag, startPoint x: 451, startPoint y: 416, endPoint x: 300, endPoint y: 369, distance: 158.6
click at [300, 371] on textarea "Modern Metro Pull 5 Inch Finish: Brushed Satin Nickel" at bounding box center [480, 411] width 361 height 81
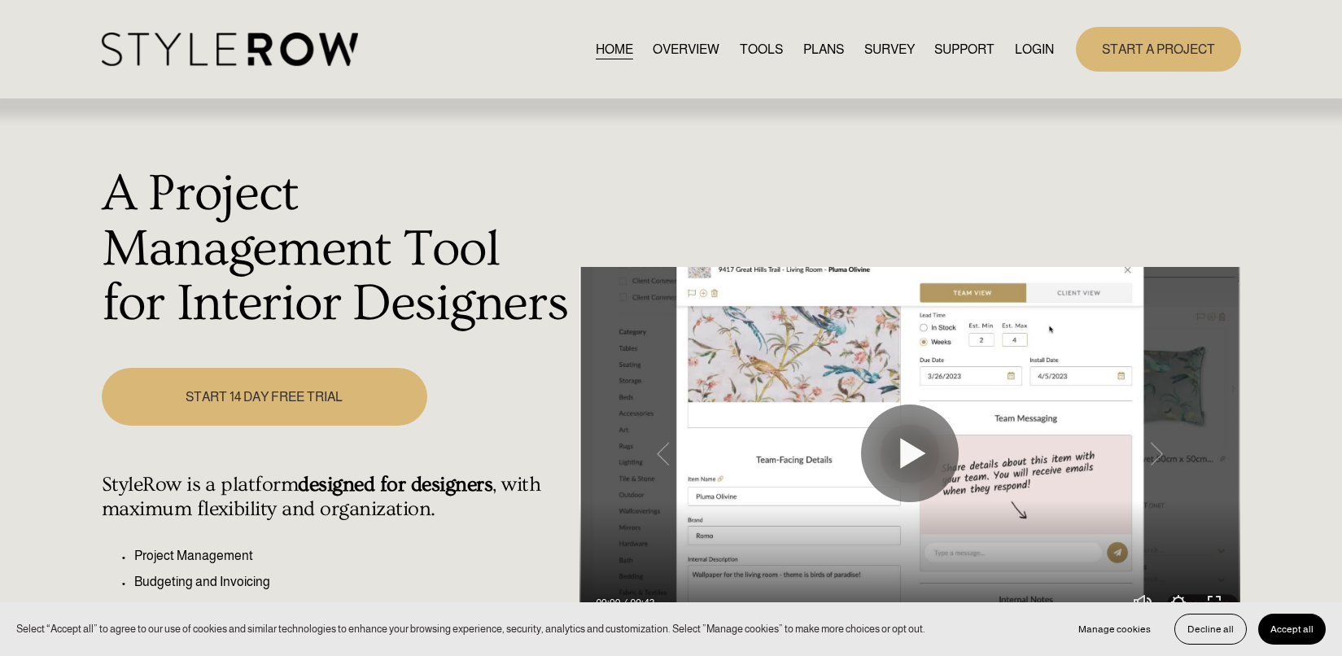
drag, startPoint x: 1011, startPoint y: 133, endPoint x: 1048, endPoint y: 145, distance: 38.6
click at [1012, 133] on div "A Project Management Tool for Interior Designers Play 00:00 00:43 Unmute Mute S…" at bounding box center [671, 463] width 1342 height 727
click at [1028, 50] on link "LOGIN" at bounding box center [1034, 49] width 39 height 22
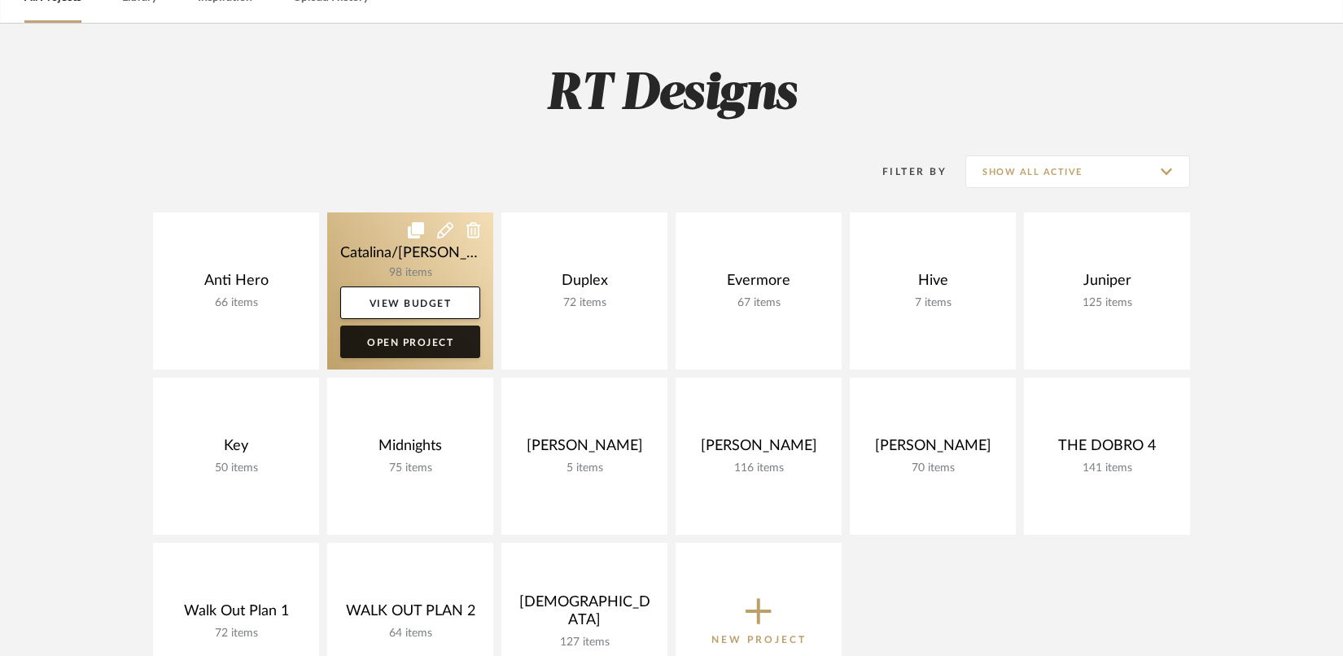
scroll to position [113, 0]
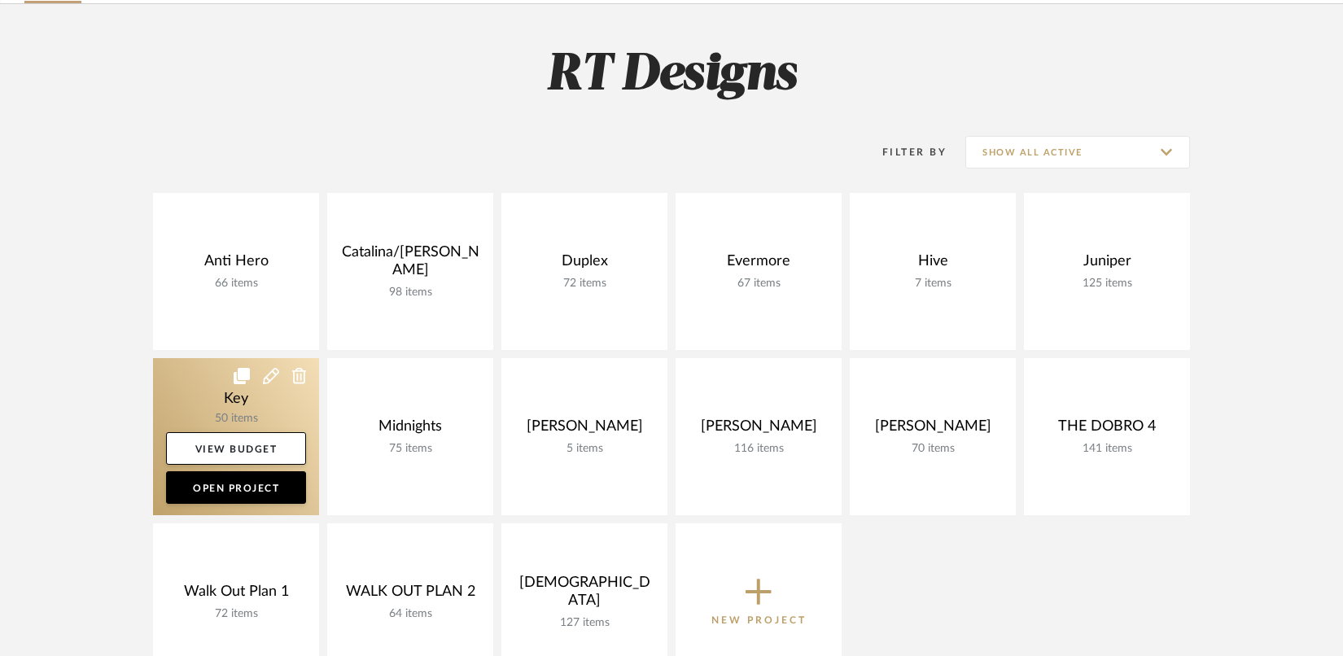
click at [217, 405] on link at bounding box center [236, 436] width 166 height 157
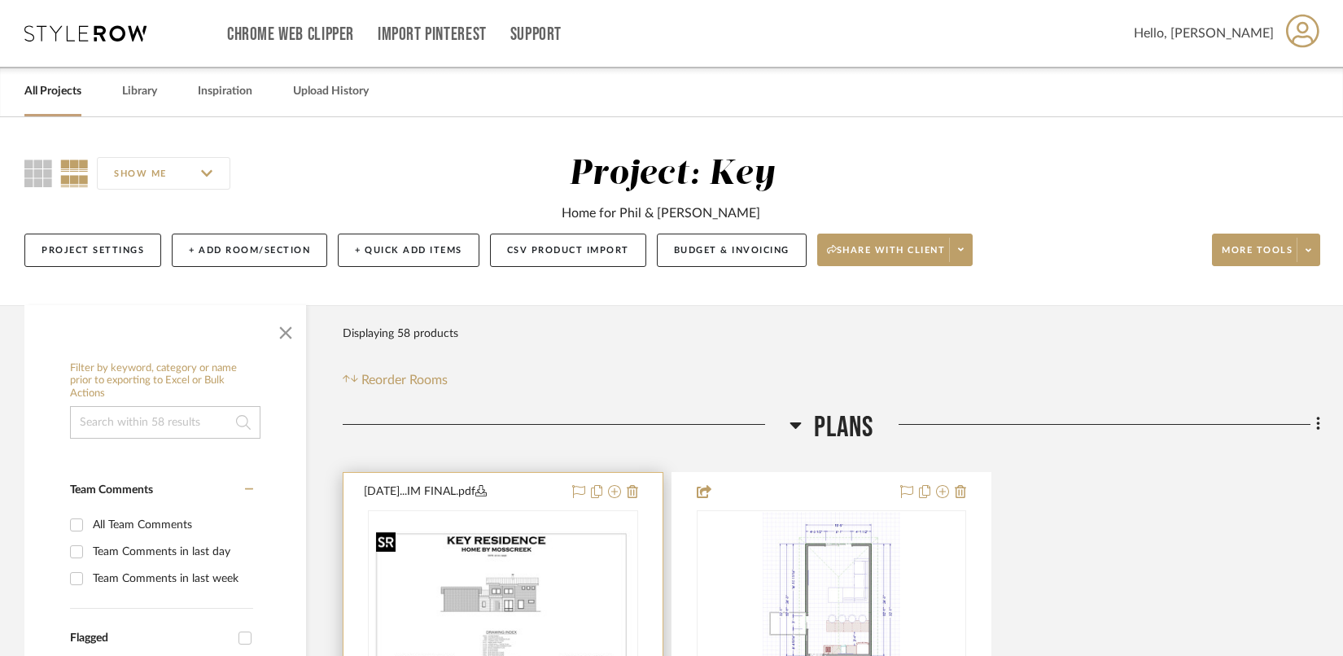
click at [464, 595] on img "0" at bounding box center [504, 613] width 268 height 178
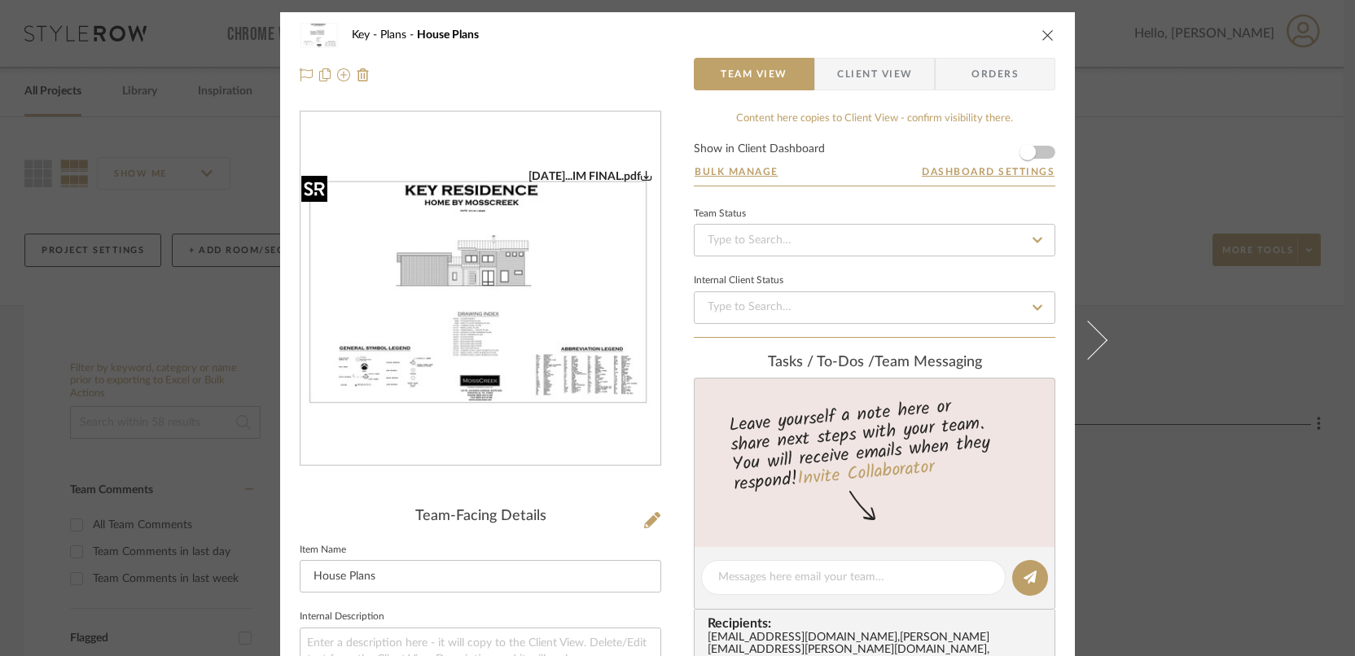
click at [541, 337] on img "0" at bounding box center [480, 289] width 360 height 240
click at [1047, 36] on icon "close" at bounding box center [1047, 34] width 13 height 13
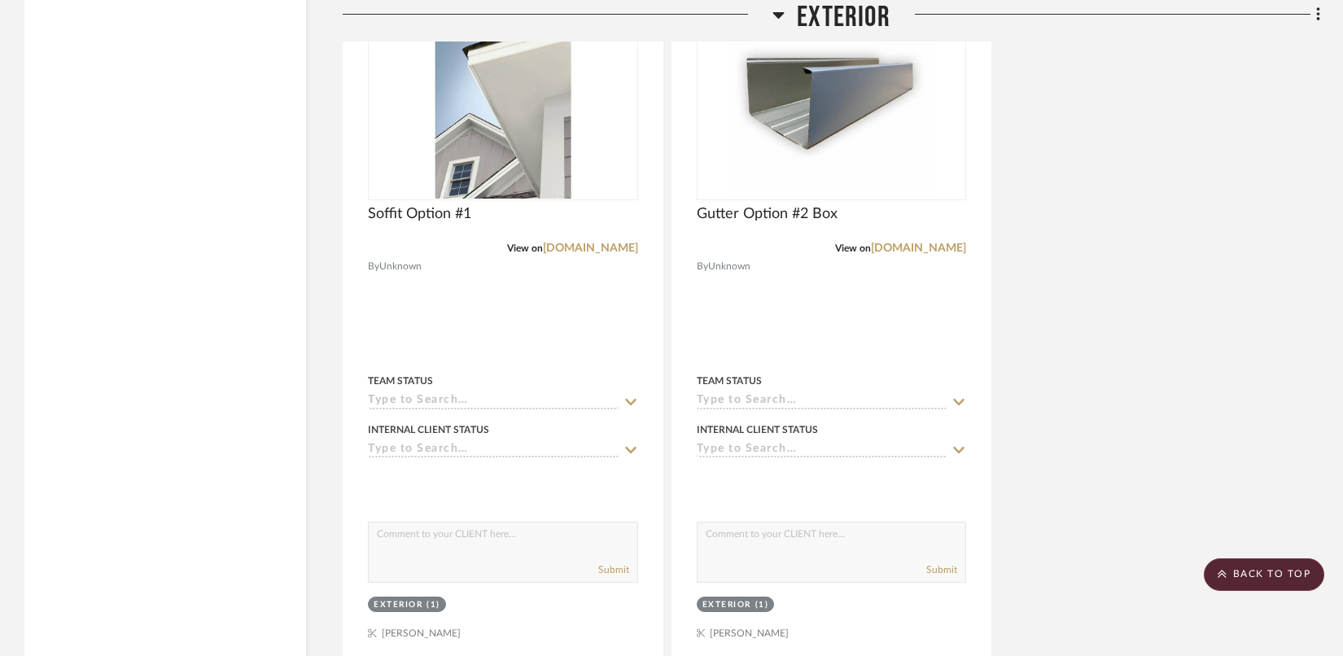
scroll to position [5533, 0]
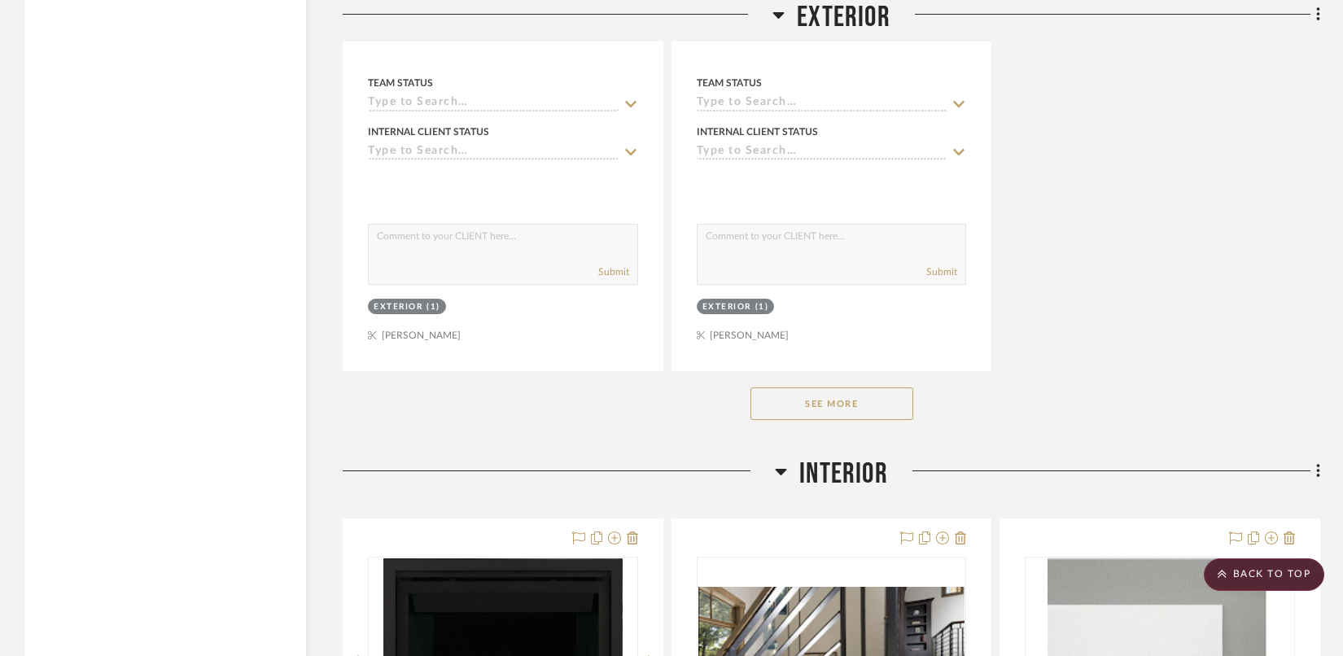
click at [836, 401] on button "See More" at bounding box center [832, 404] width 163 height 33
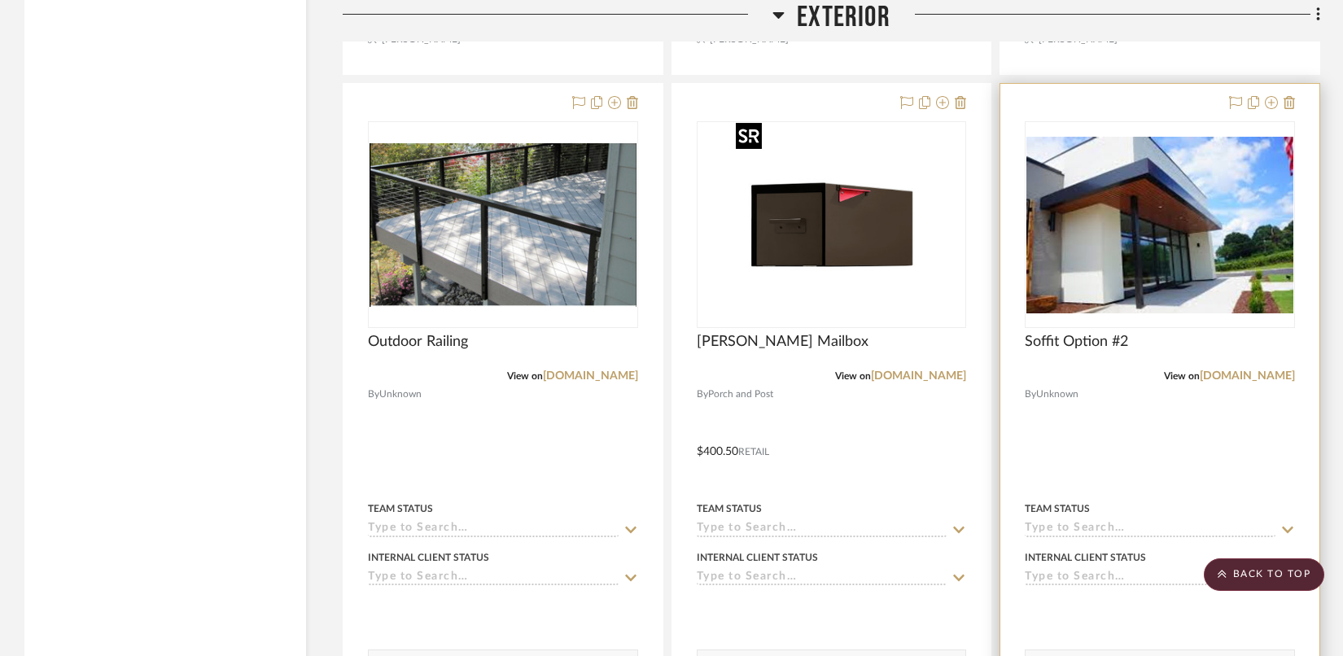
scroll to position [4382, 0]
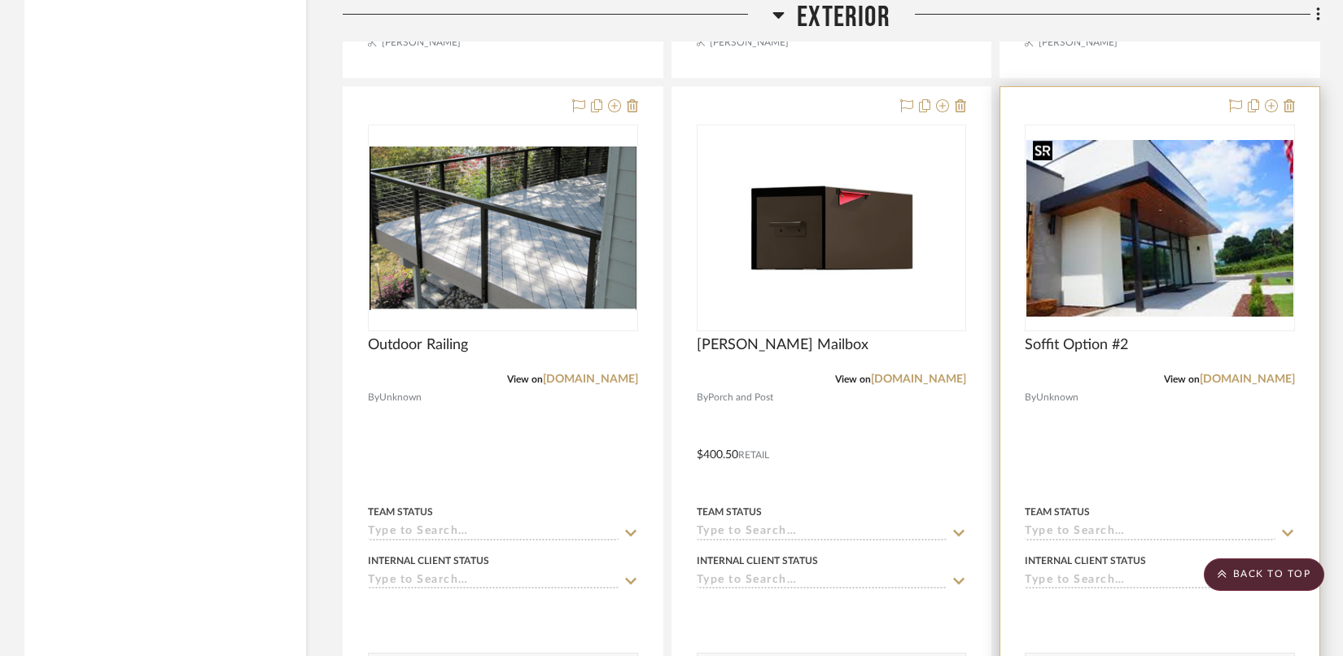
click at [1161, 247] on img "0" at bounding box center [1160, 228] width 267 height 177
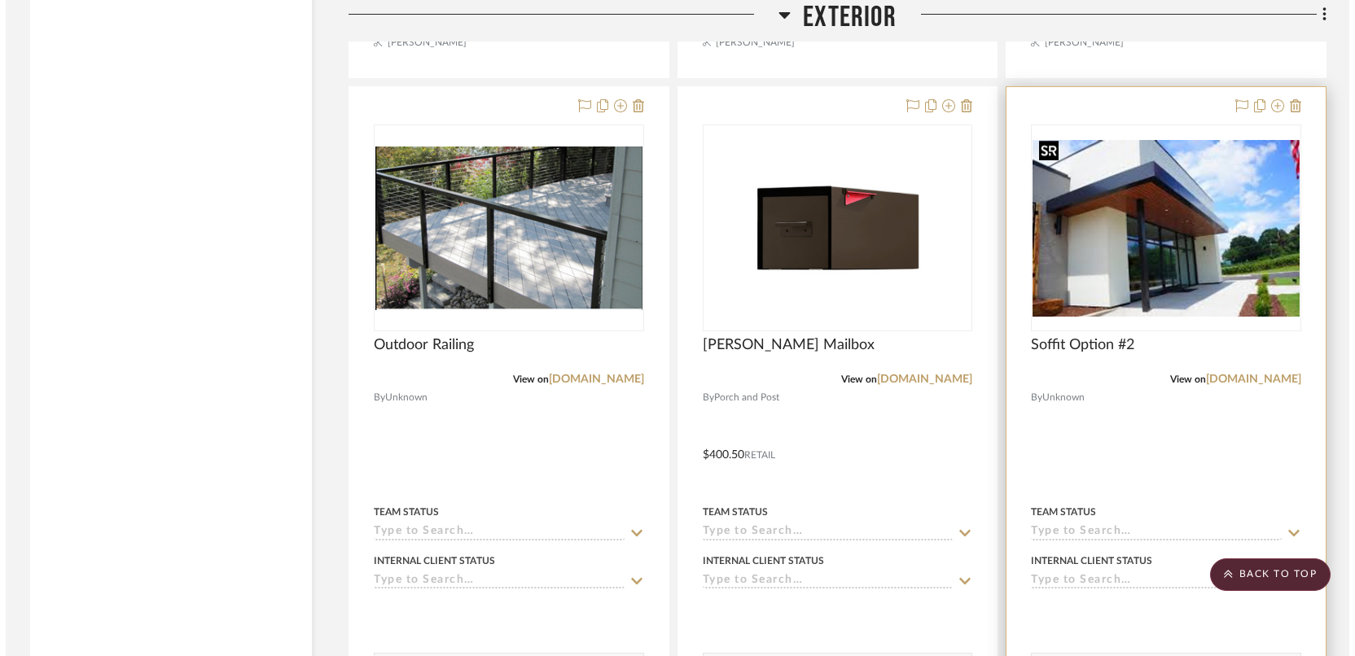
scroll to position [0, 0]
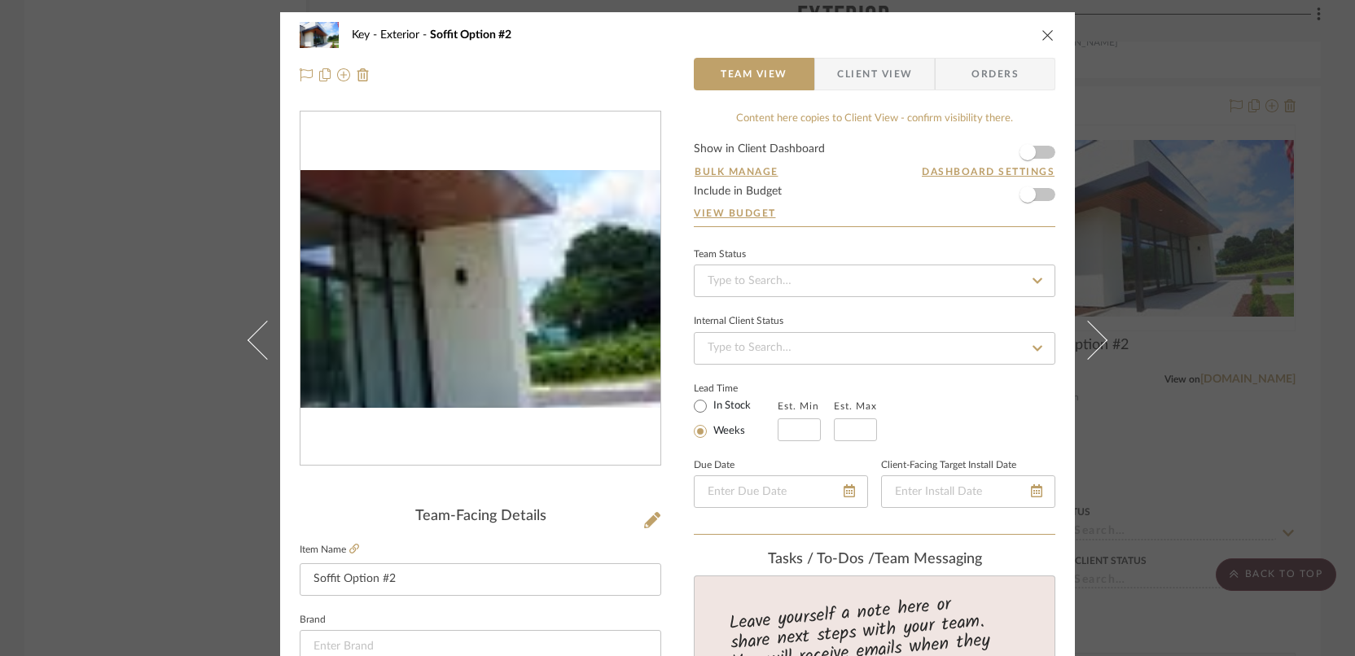
click at [532, 320] on img "0" at bounding box center [480, 289] width 360 height 239
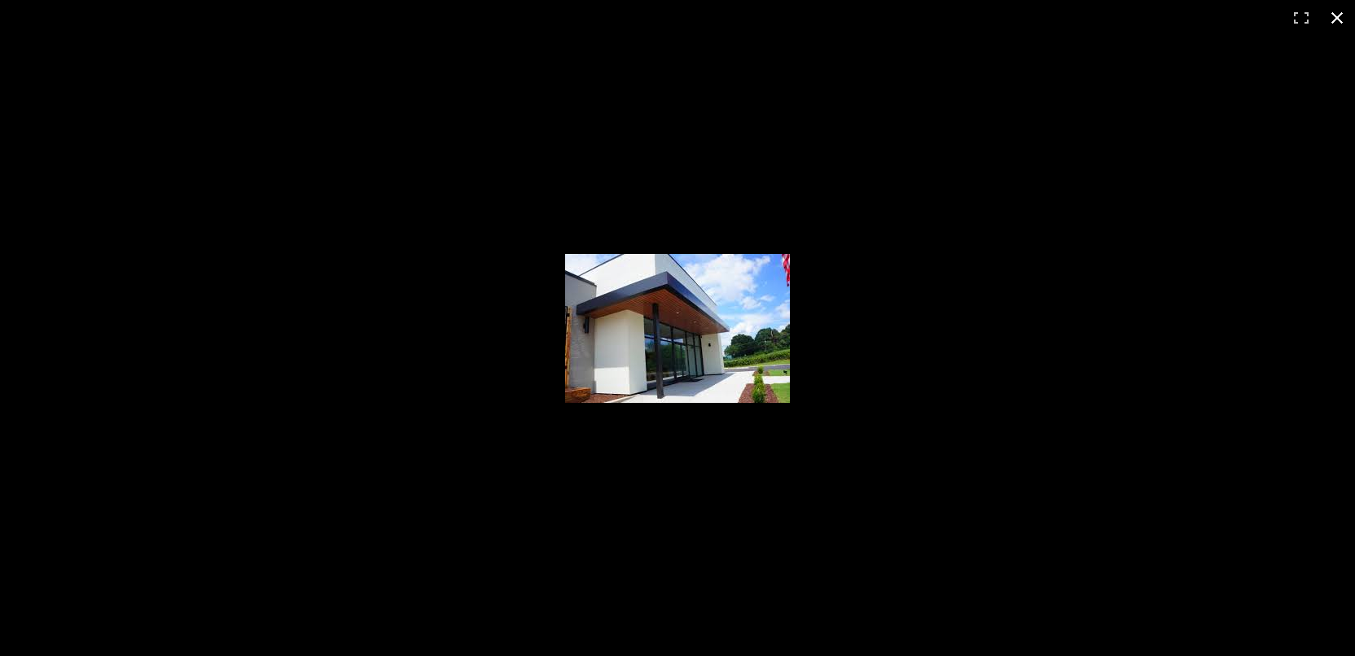
click at [1341, 12] on button at bounding box center [1337, 18] width 36 height 36
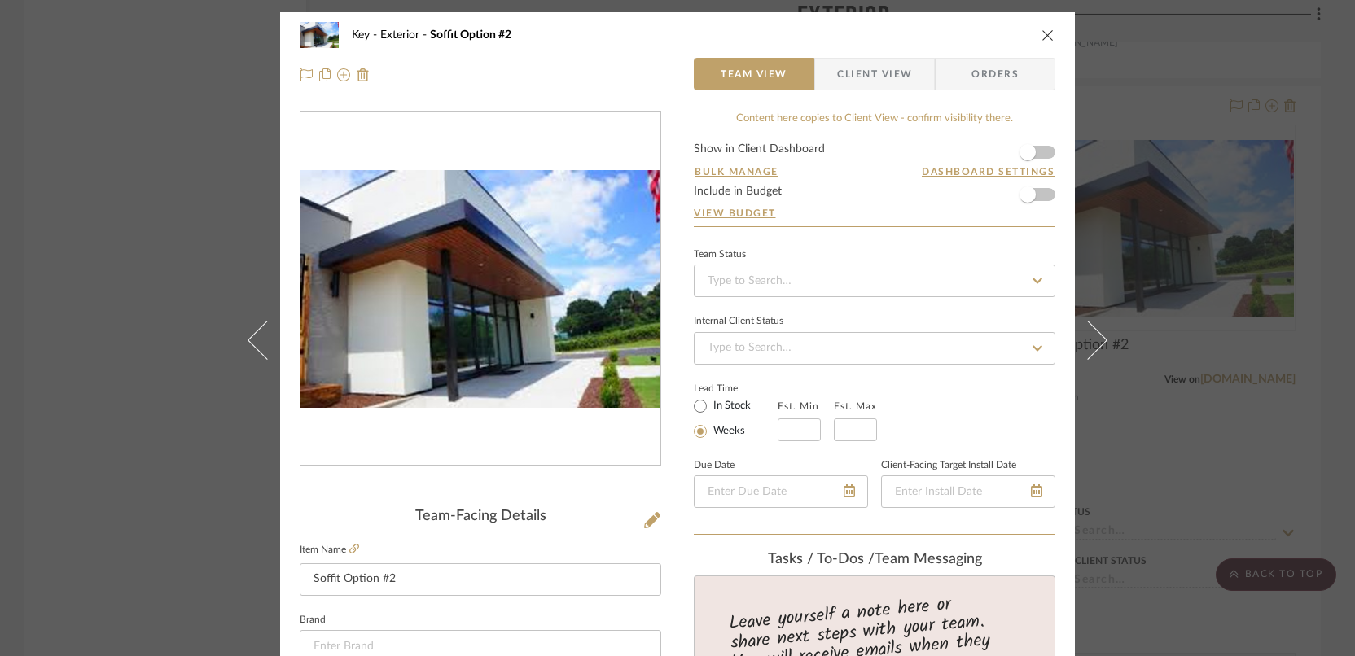
click at [1041, 36] on icon "close" at bounding box center [1047, 34] width 13 height 13
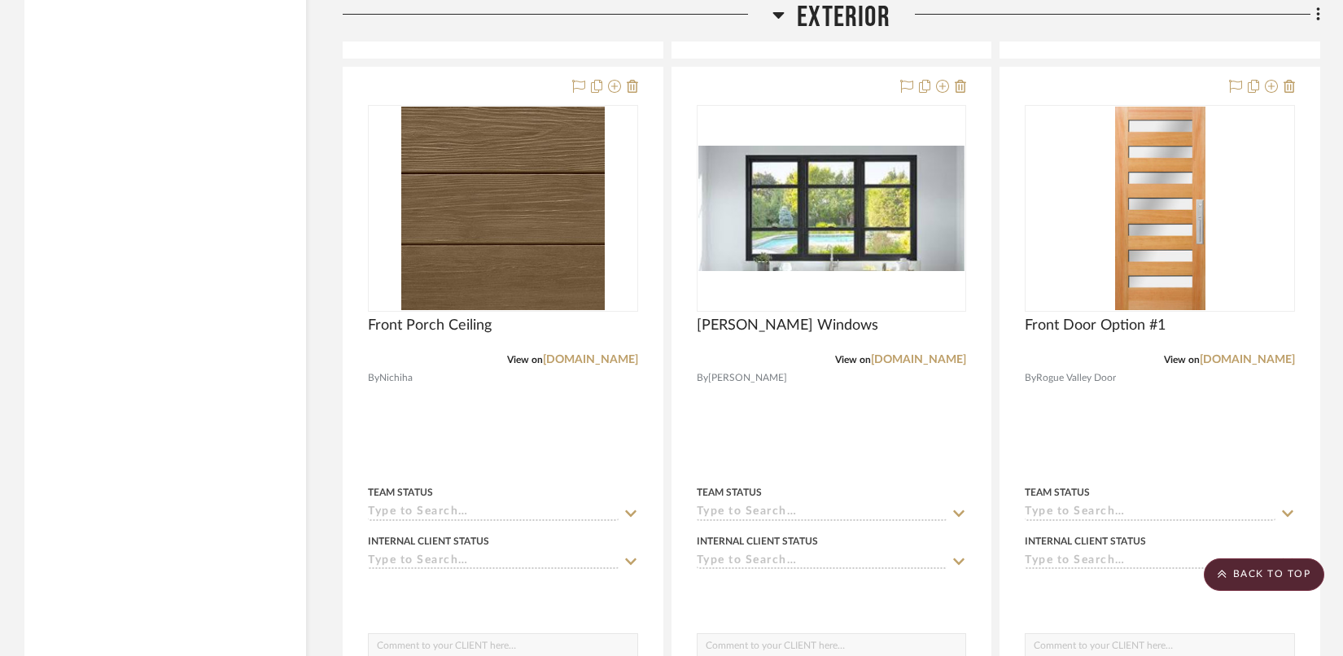
scroll to position [6614, 0]
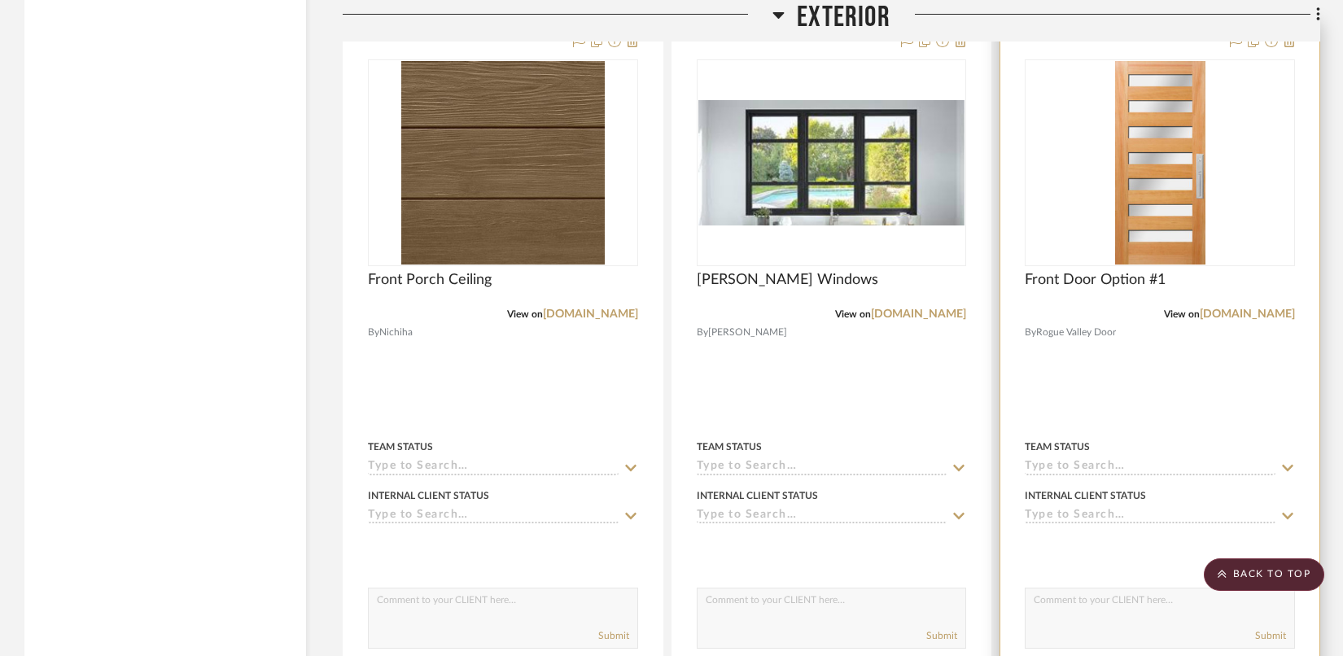
click at [1170, 146] on img "0" at bounding box center [1160, 163] width 90 height 204
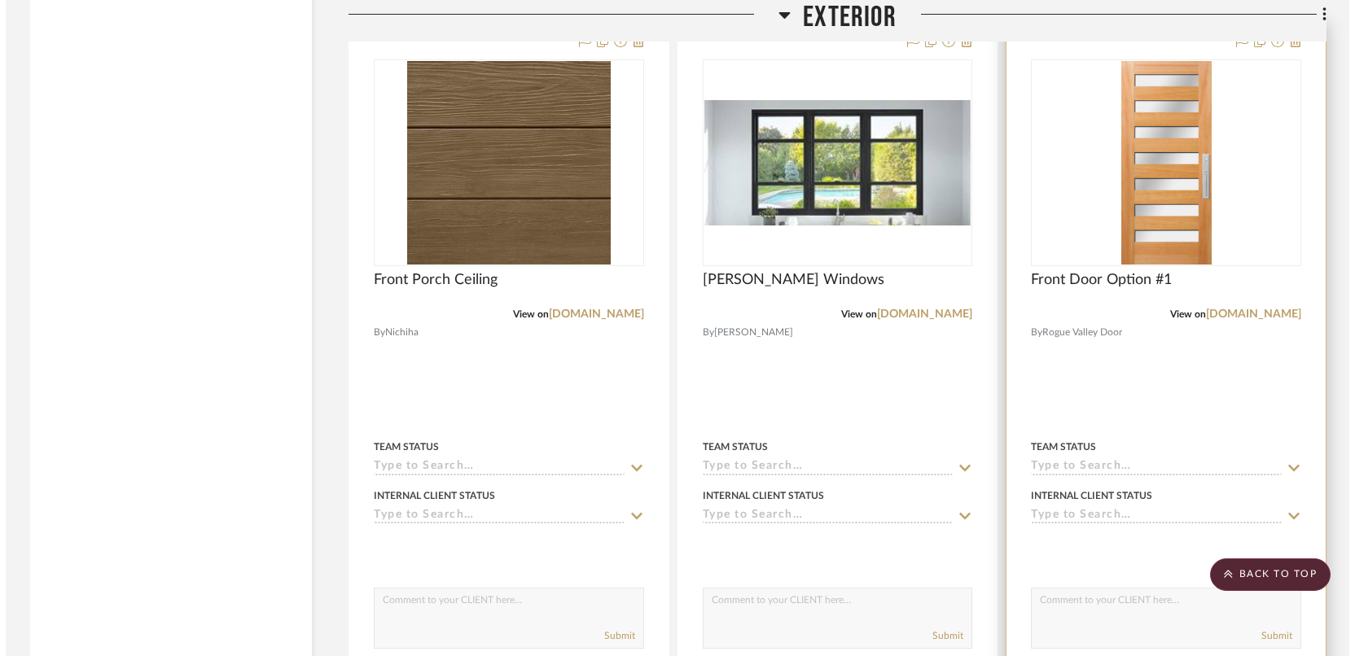
scroll to position [0, 0]
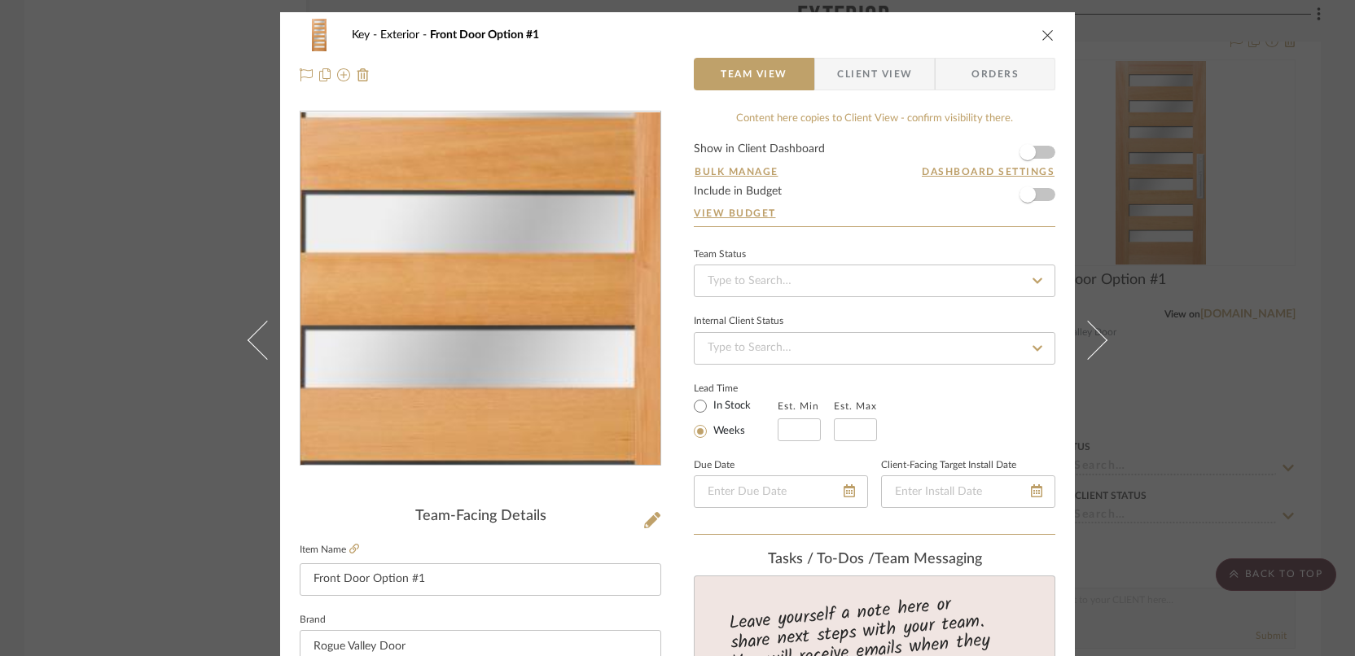
click at [479, 213] on img "0" at bounding box center [480, 288] width 157 height 353
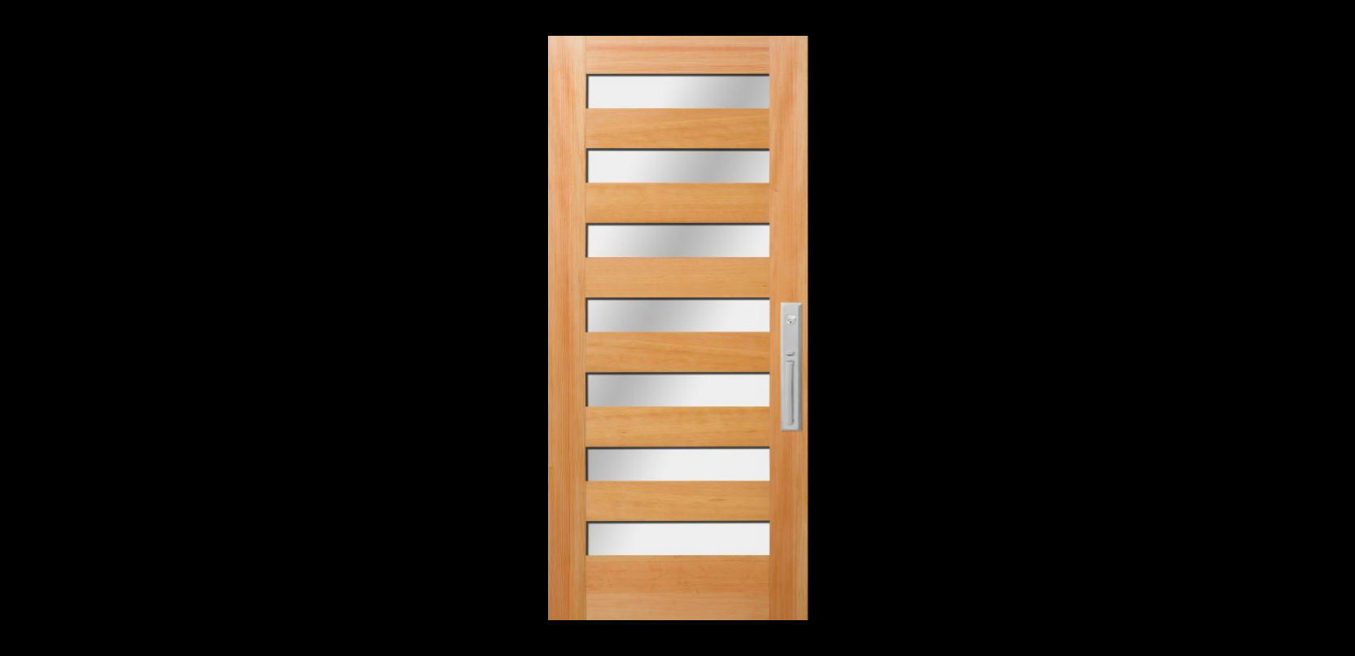
click at [1332, 15] on button at bounding box center [1337, 18] width 36 height 36
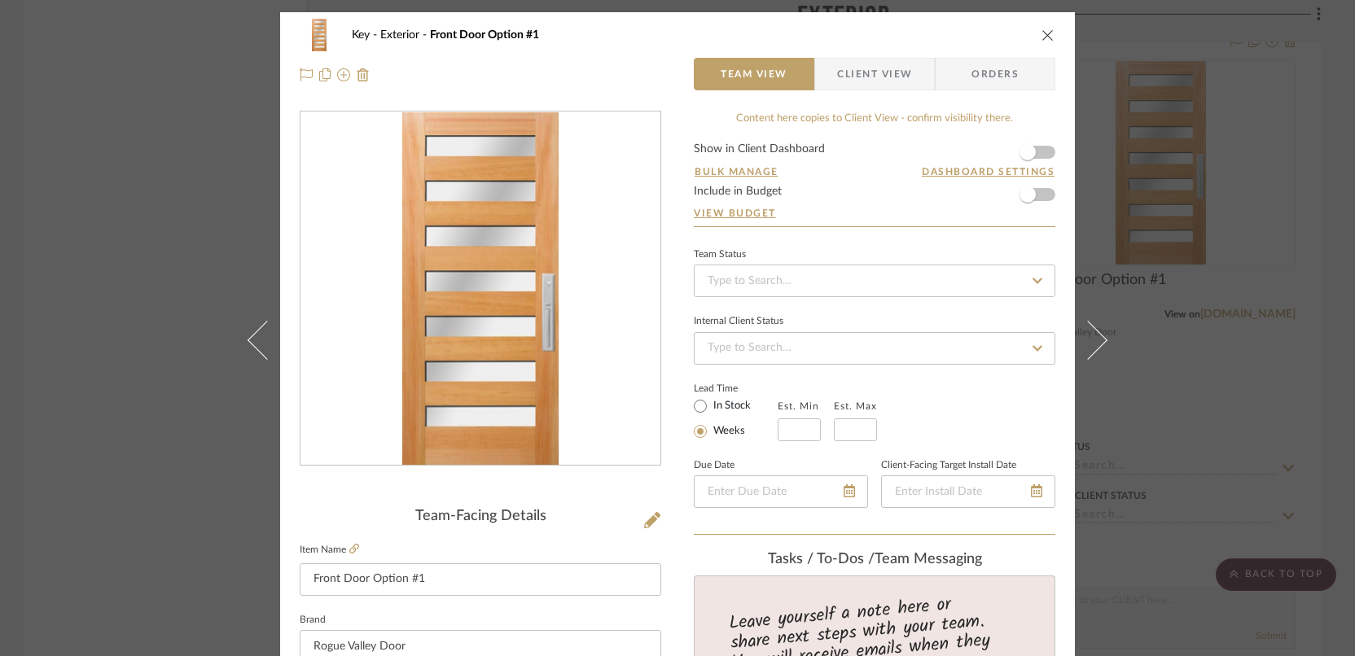
click at [1305, 174] on div "Key Exterior Front Door Option #1 Team View Client View Orders Team-Facing Deta…" at bounding box center [677, 328] width 1355 height 656
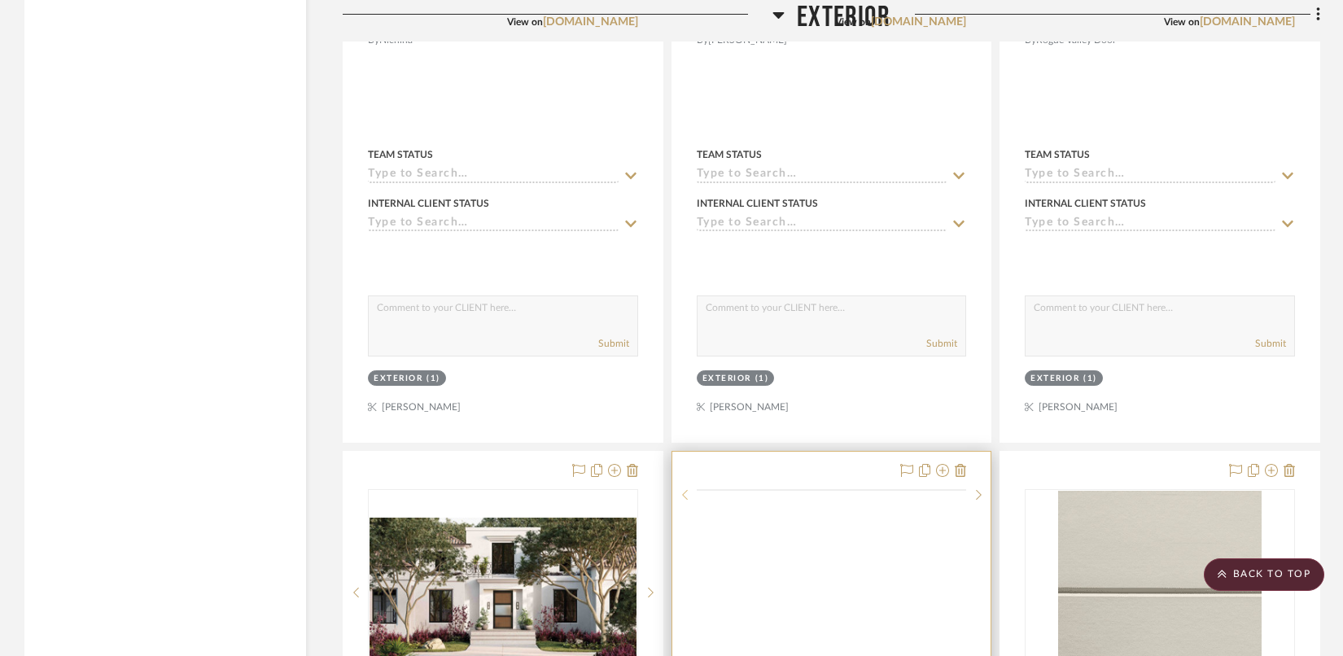
scroll to position [7182, 0]
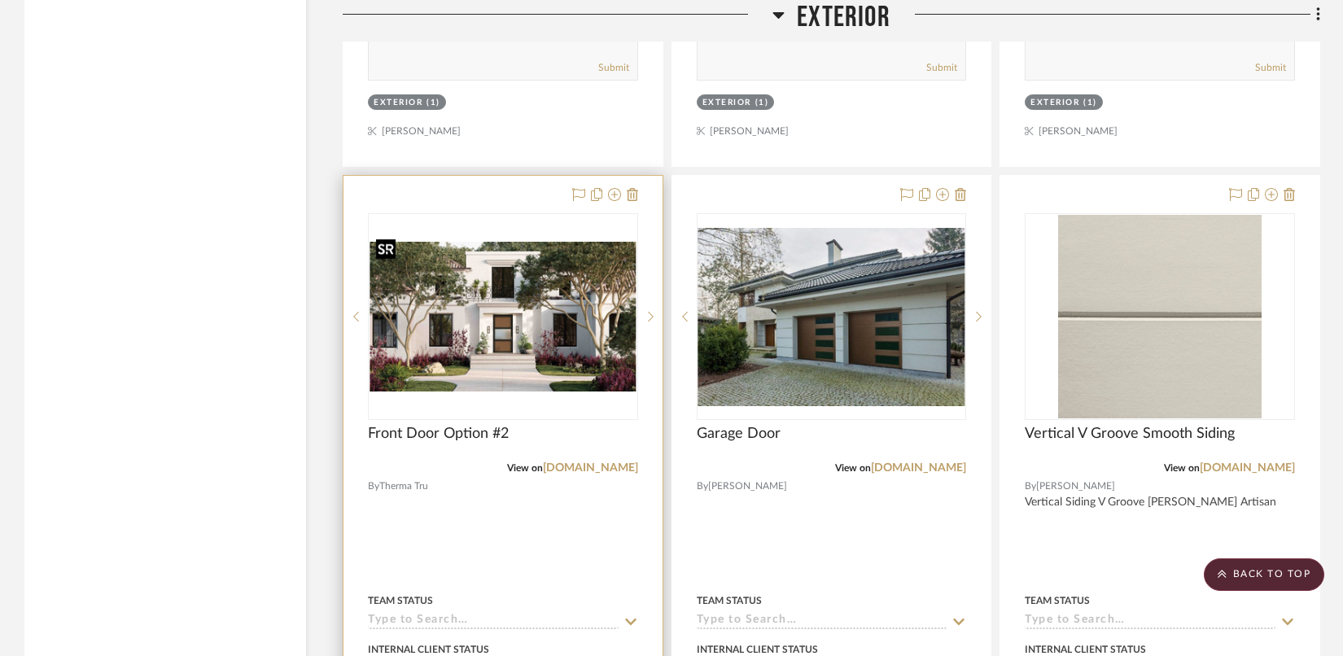
click at [505, 324] on img "0" at bounding box center [503, 317] width 267 height 150
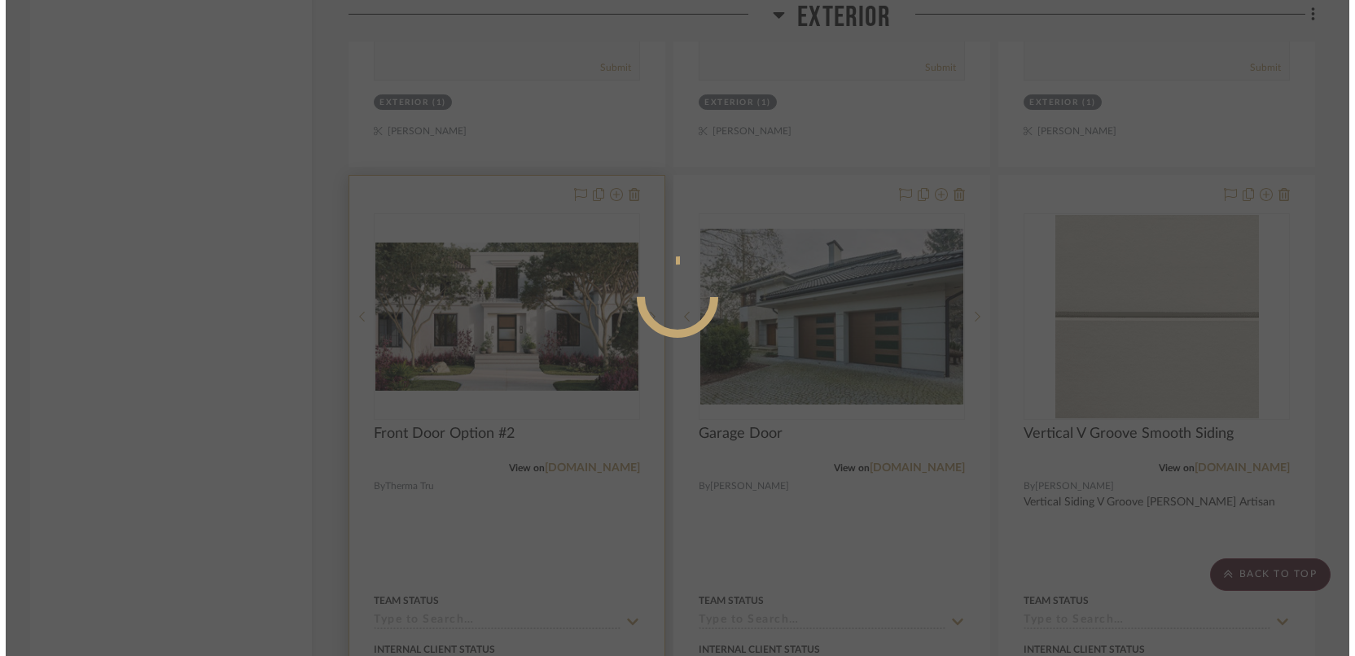
scroll to position [0, 0]
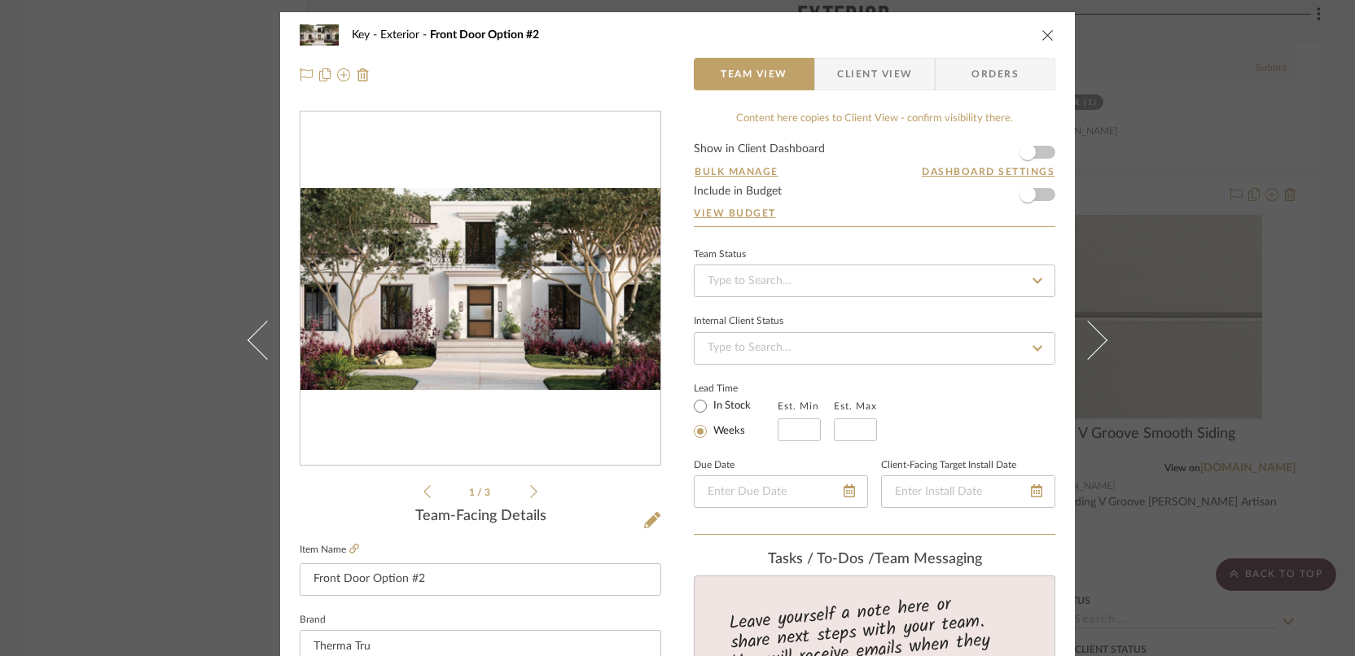
click at [545, 359] on img "0" at bounding box center [480, 289] width 360 height 203
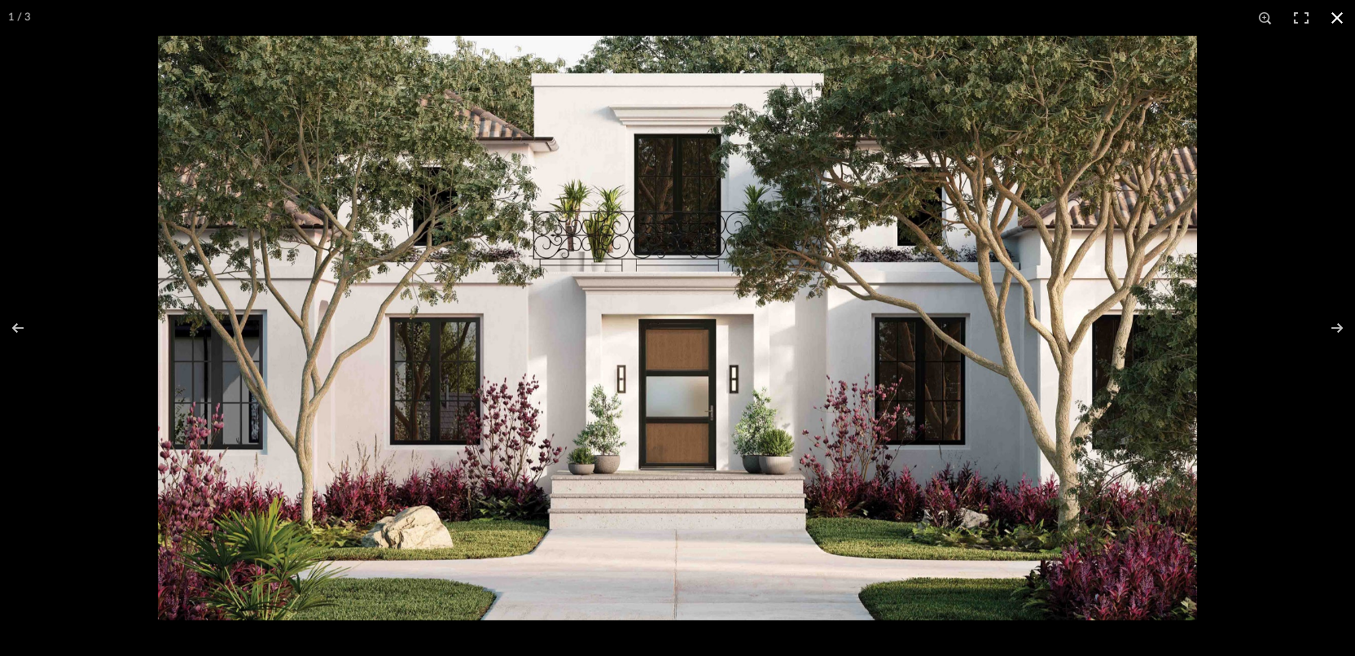
click at [1336, 15] on button at bounding box center [1337, 18] width 36 height 36
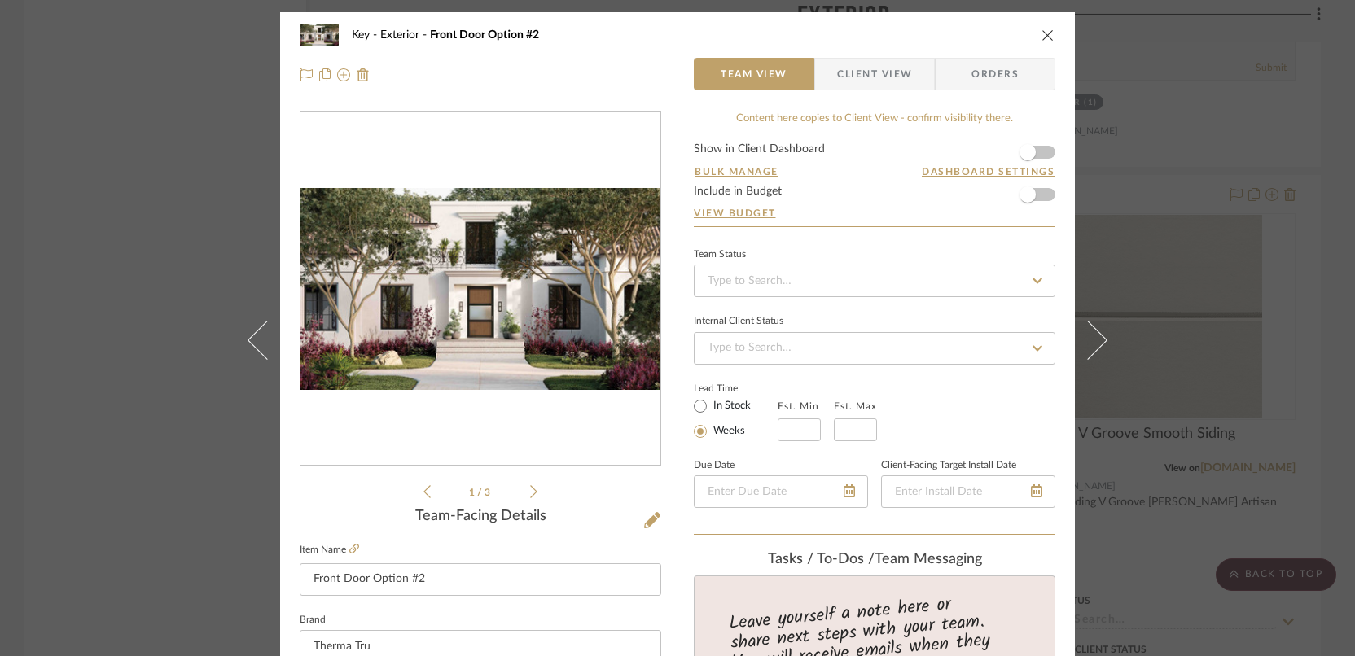
click at [70, 134] on div "Key Exterior Front Door Option #2 Team View Client View Orders 1 / 3 Team-Facin…" at bounding box center [677, 328] width 1355 height 656
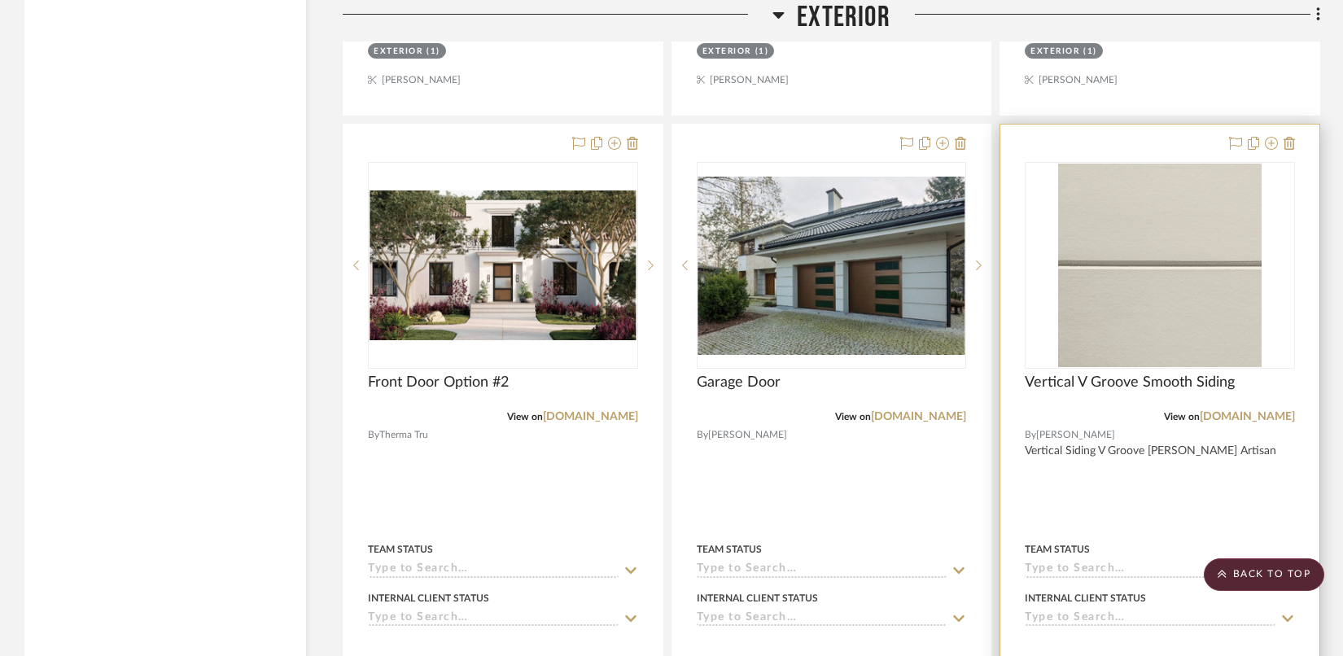
scroll to position [7311, 0]
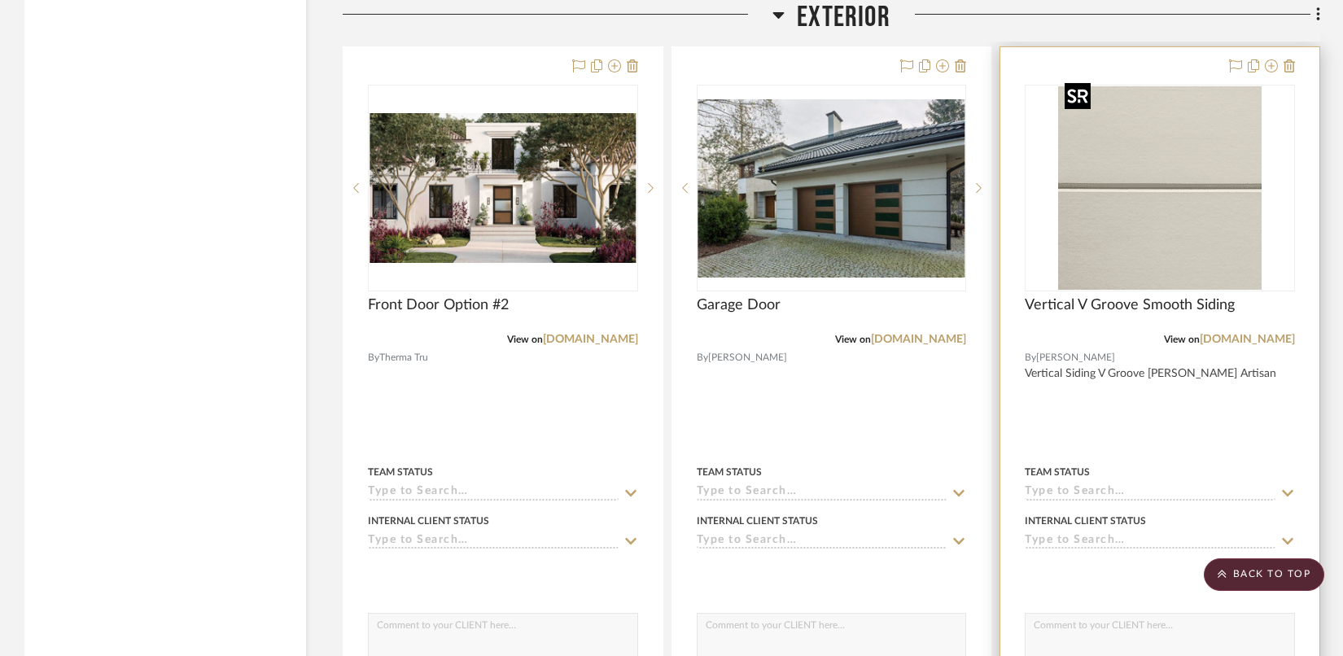
click at [1128, 204] on img "0" at bounding box center [1160, 188] width 204 height 204
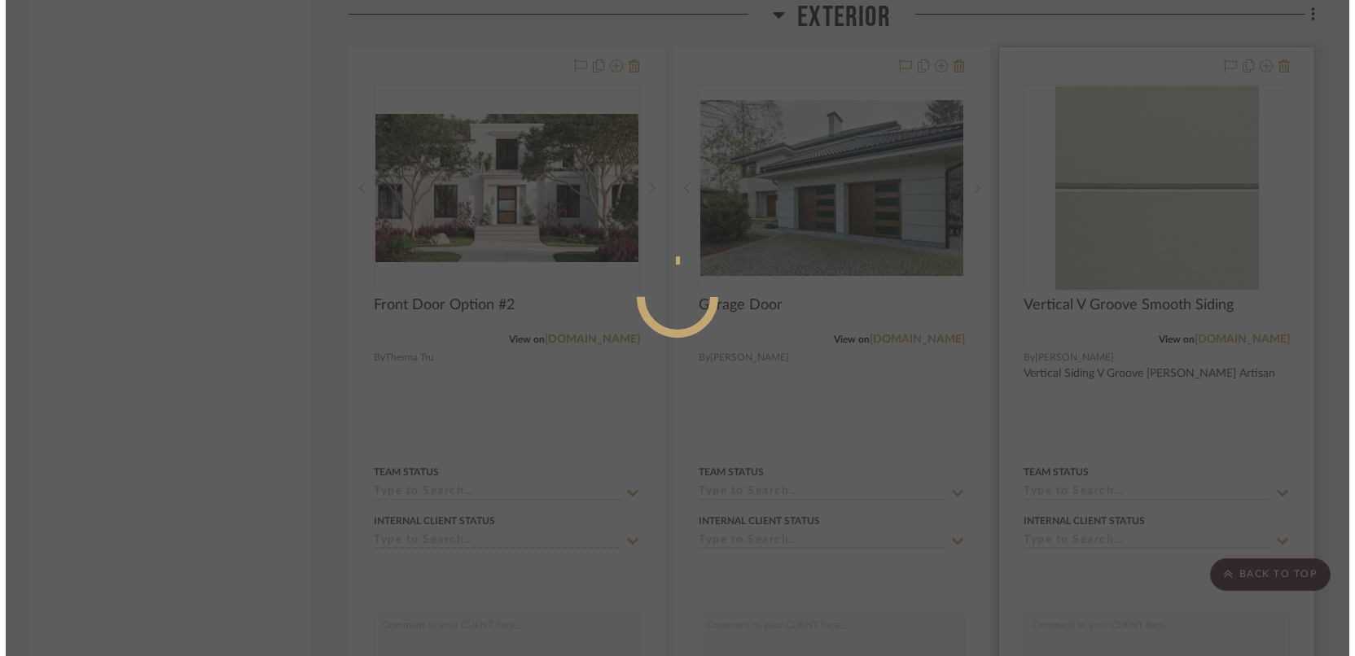
scroll to position [0, 0]
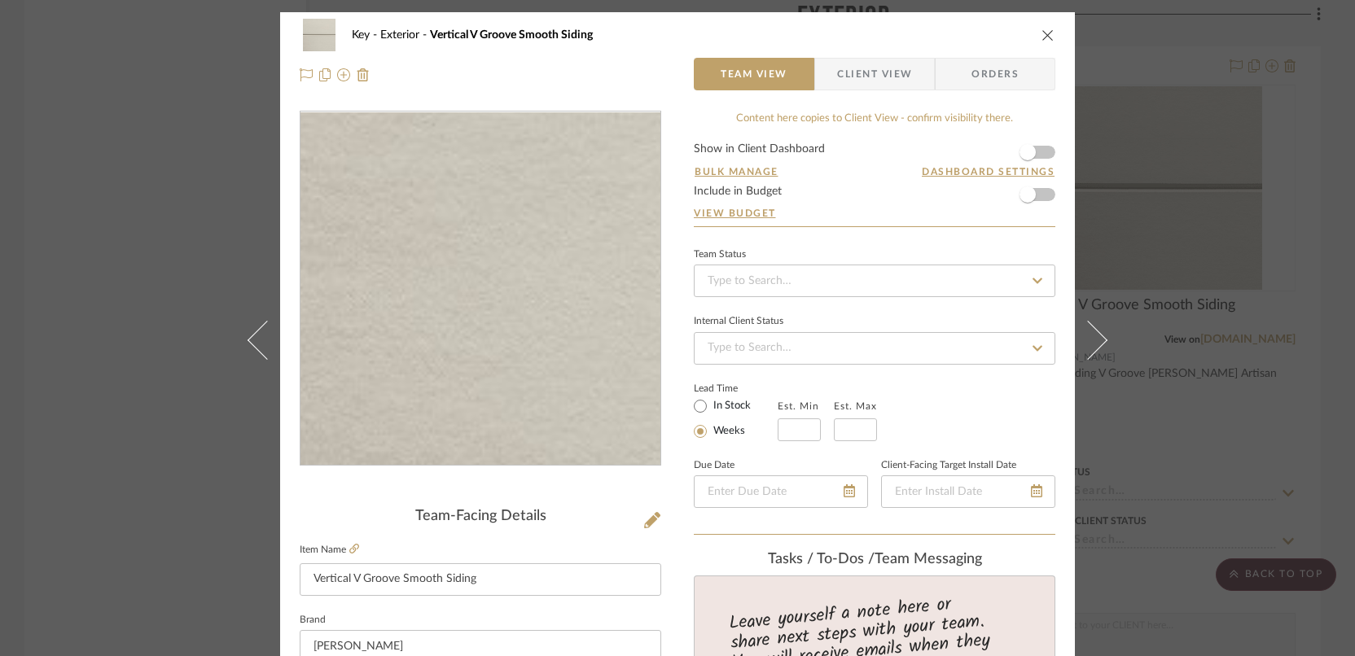
click at [380, 420] on img "0" at bounding box center [480, 288] width 353 height 353
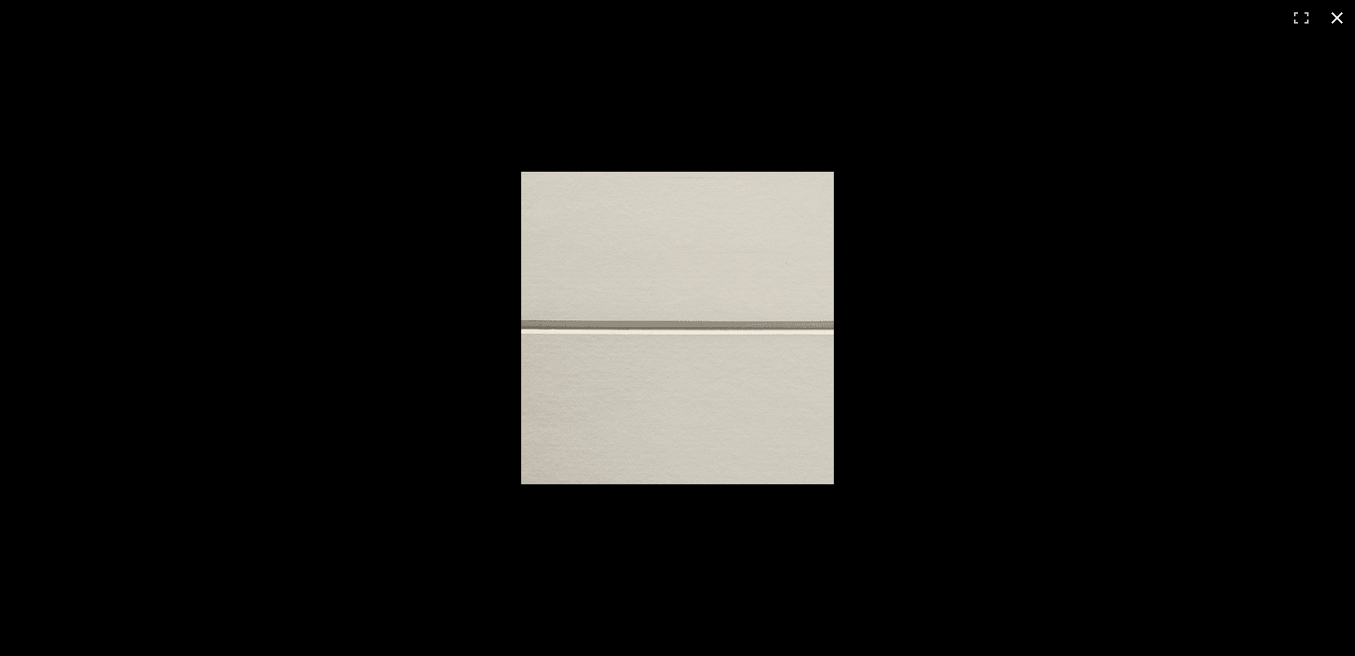
click at [1066, 107] on div at bounding box center [677, 328] width 1355 height 656
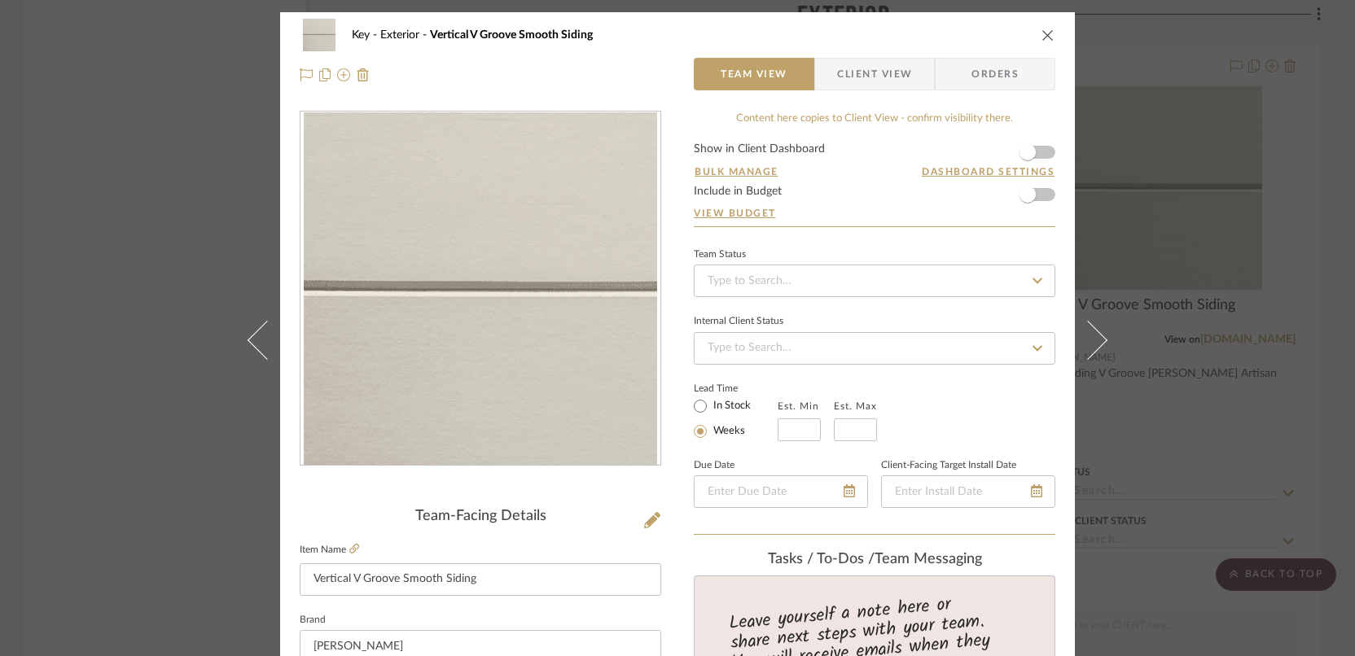
click at [1047, 33] on icon "close" at bounding box center [1047, 34] width 13 height 13
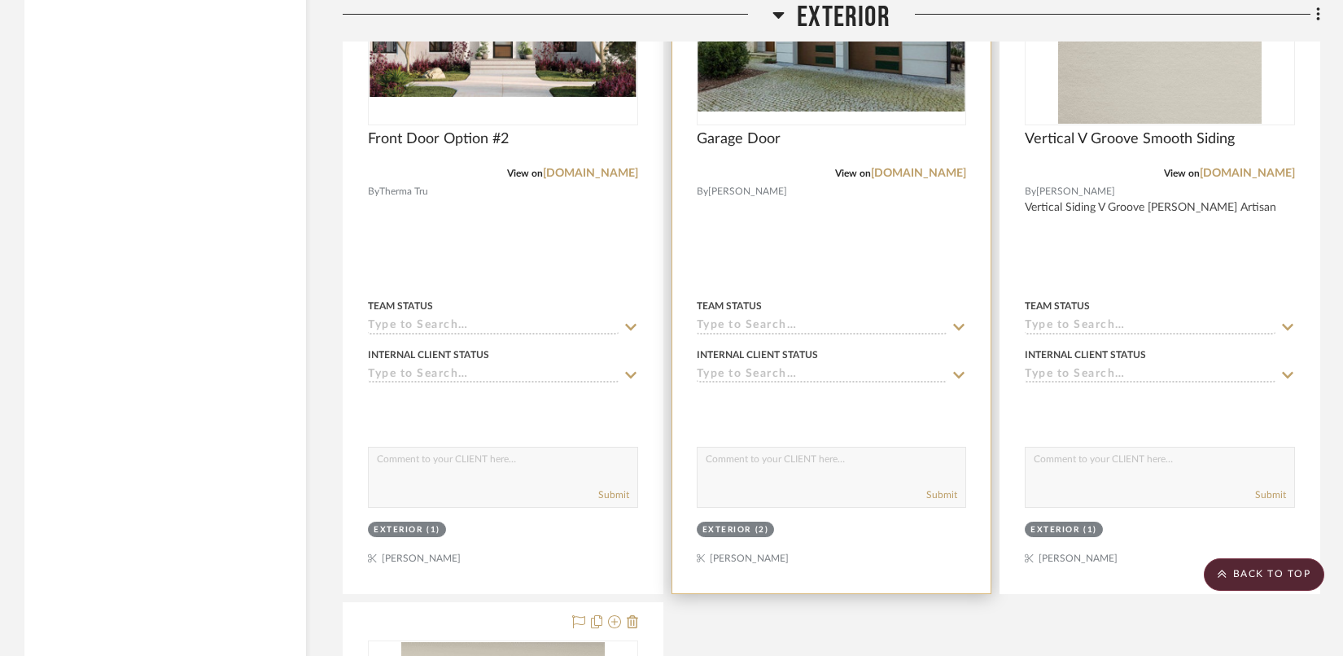
scroll to position [7204, 0]
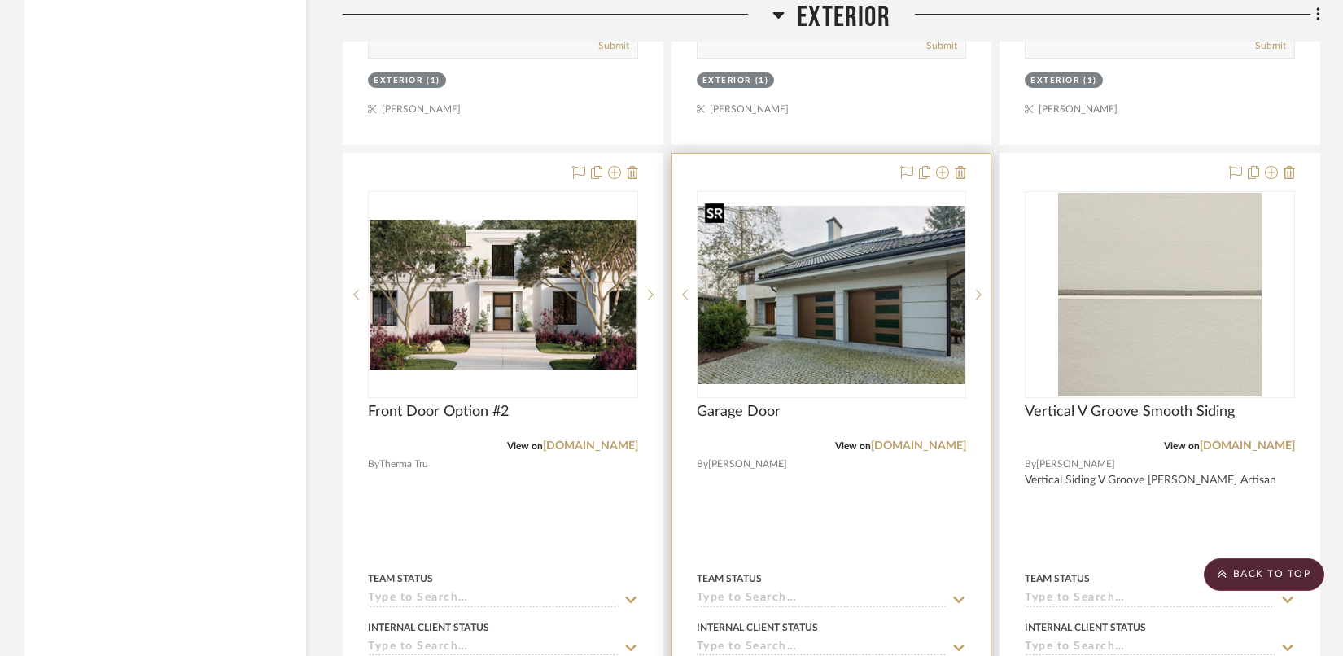
click at [843, 271] on img "0" at bounding box center [831, 295] width 267 height 178
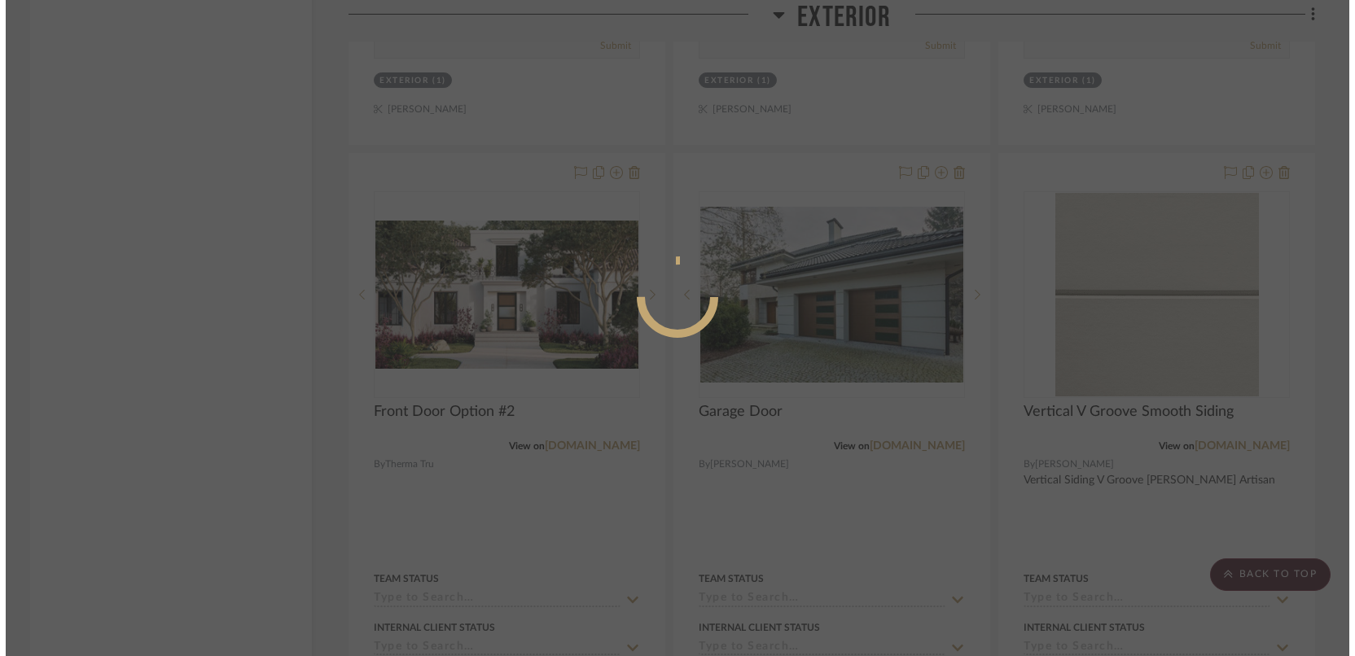
scroll to position [0, 0]
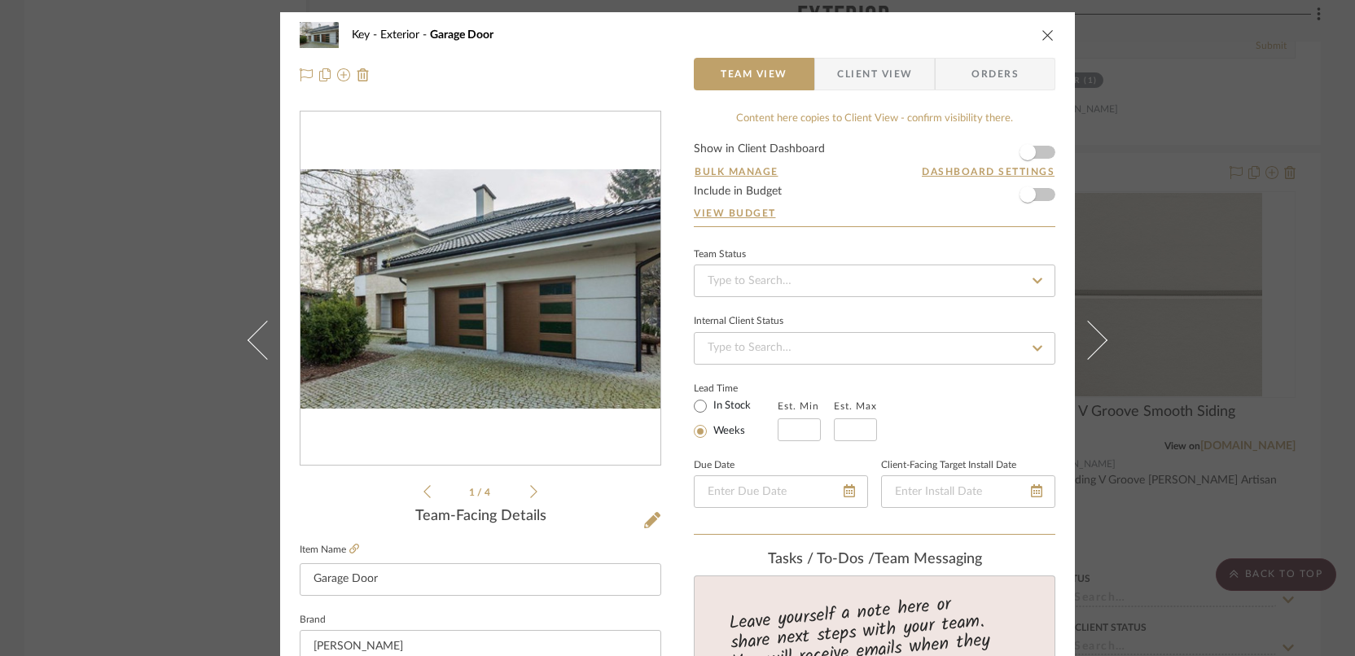
click at [507, 316] on img "0" at bounding box center [480, 289] width 360 height 240
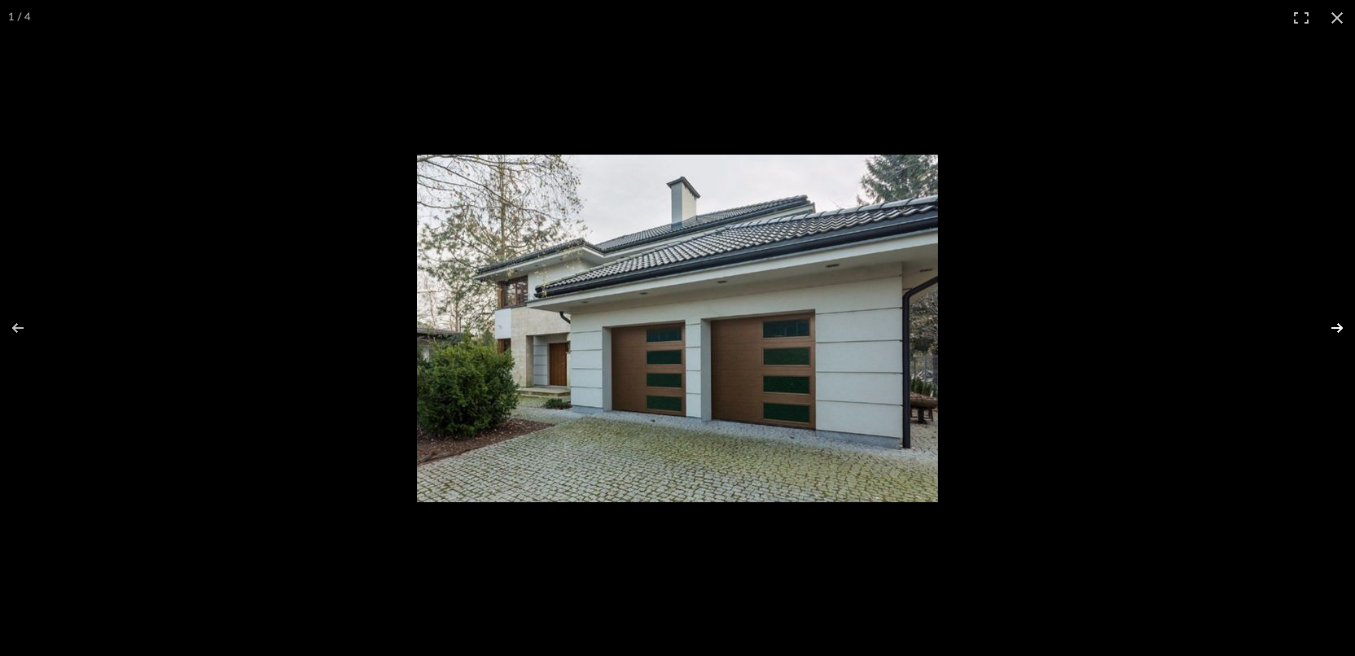
click at [1335, 327] on button at bounding box center [1326, 327] width 57 height 81
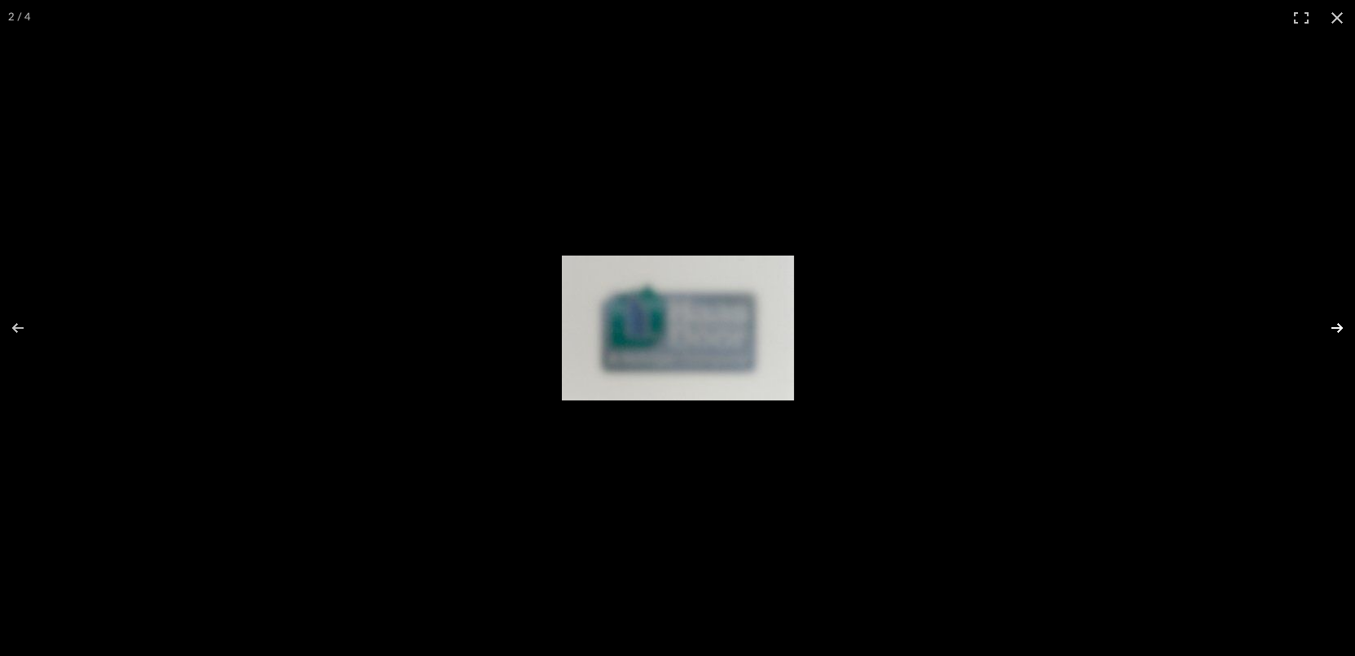
click at [1335, 327] on button at bounding box center [1326, 327] width 57 height 81
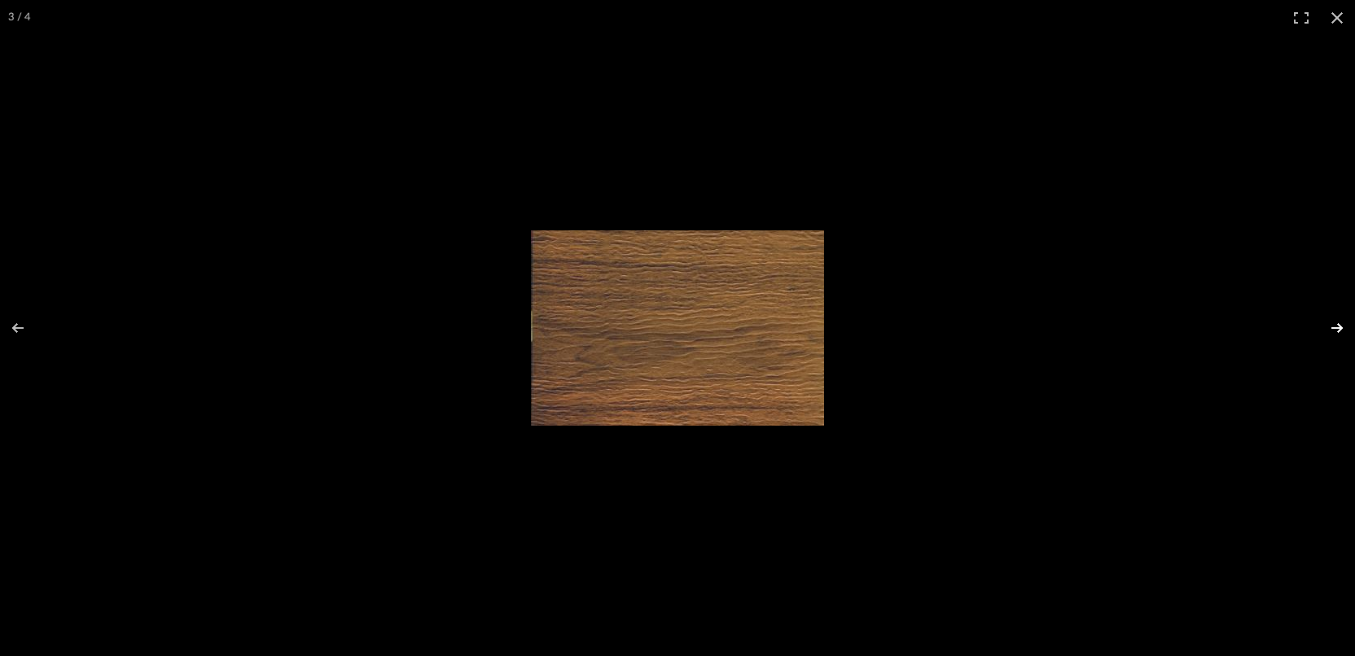
click at [1335, 327] on button at bounding box center [1326, 327] width 57 height 81
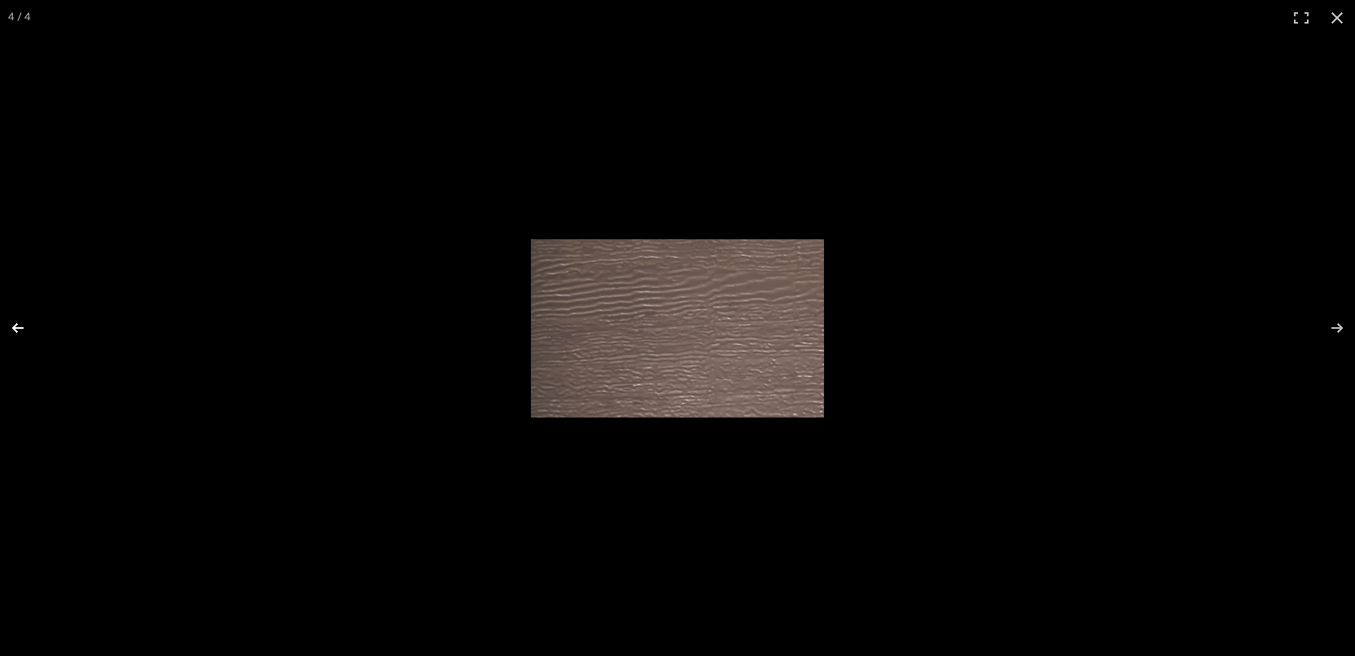
click at [15, 324] on button at bounding box center [28, 327] width 57 height 81
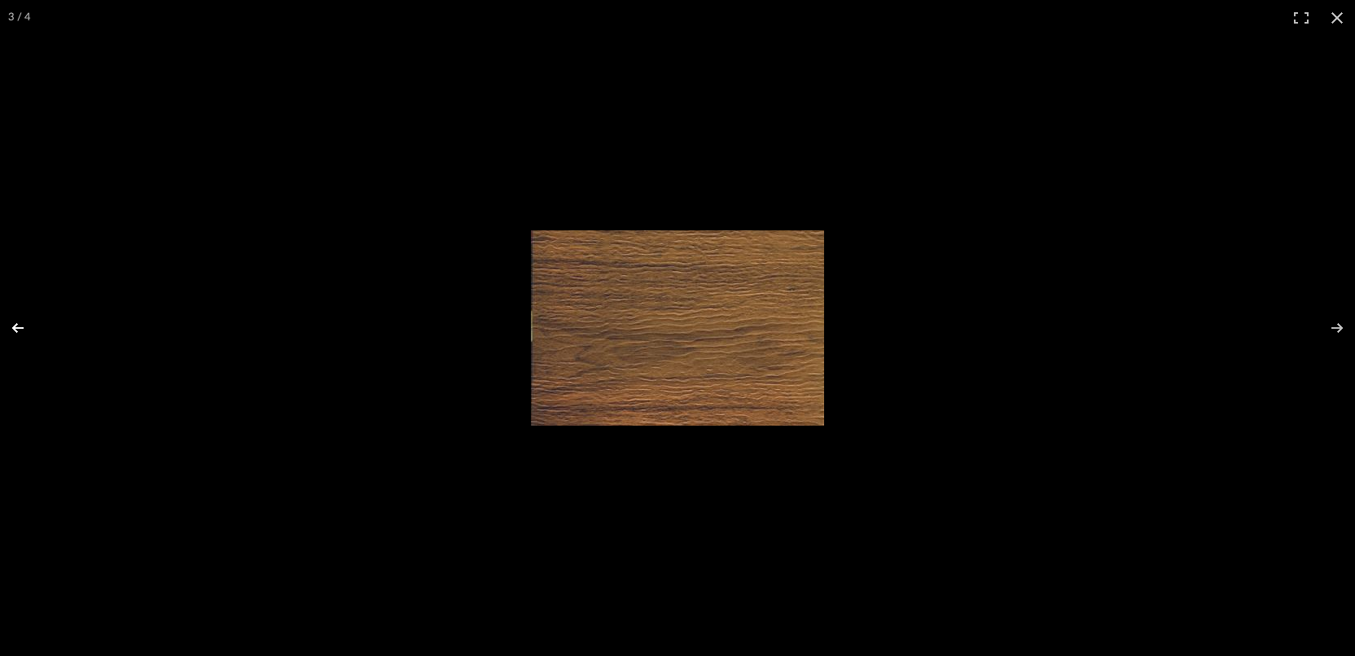
click at [14, 329] on button at bounding box center [28, 327] width 57 height 81
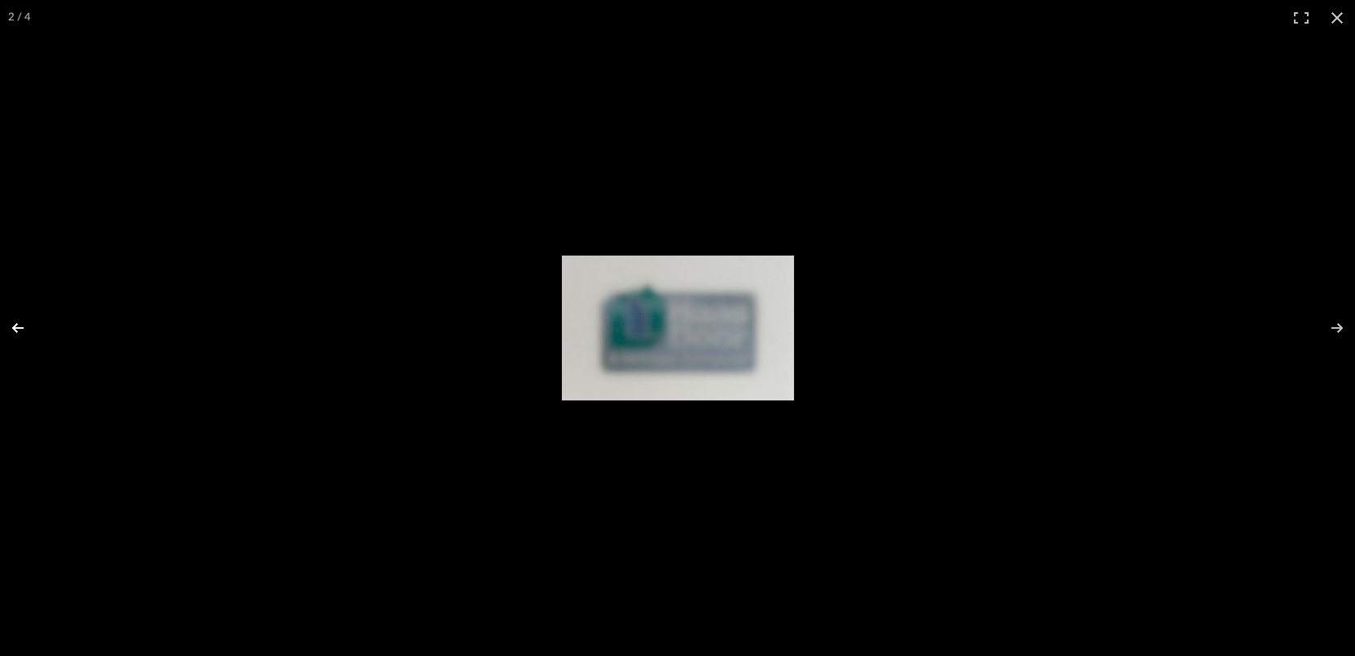
click at [16, 330] on button at bounding box center [28, 327] width 57 height 81
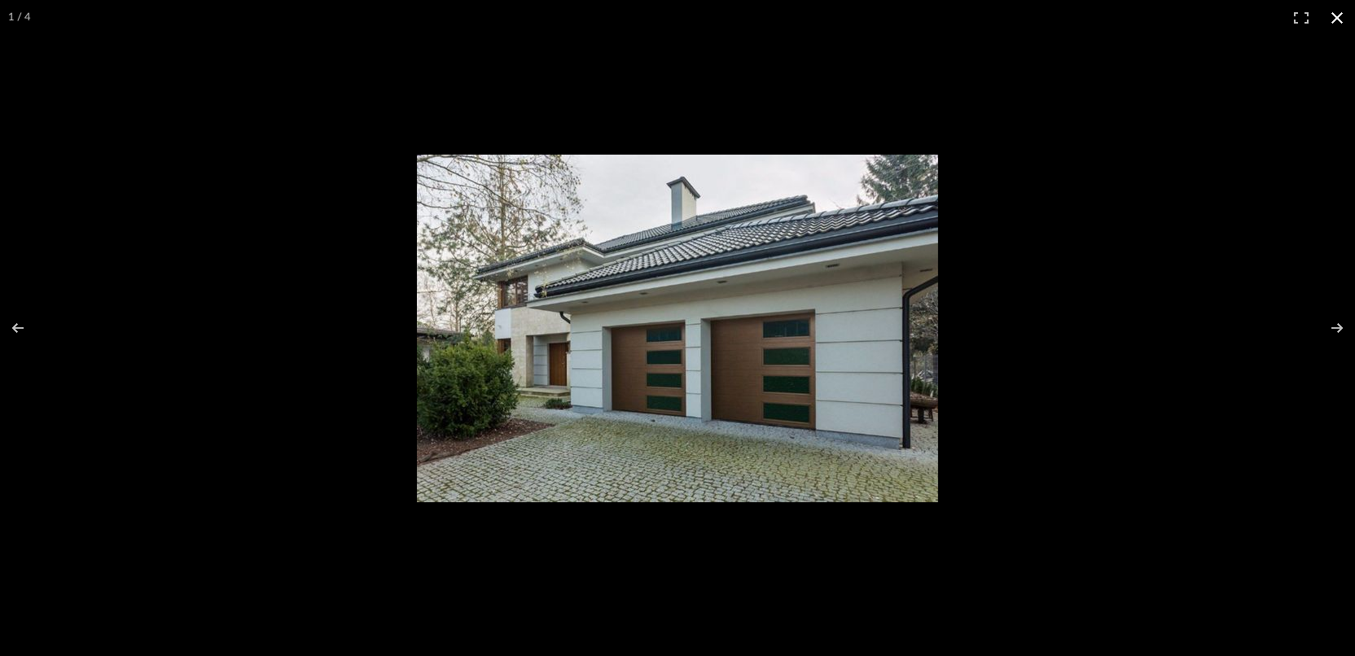
click at [272, 137] on div at bounding box center [677, 328] width 1355 height 656
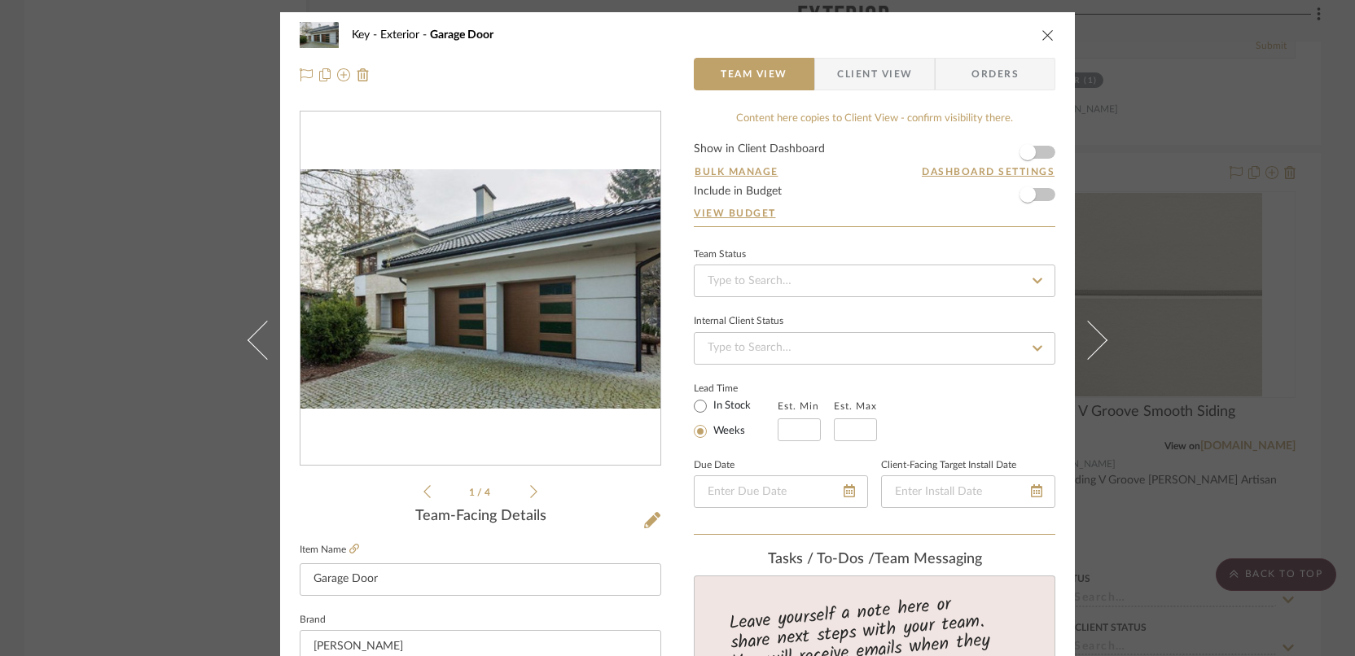
click at [1041, 30] on icon "close" at bounding box center [1047, 34] width 13 height 13
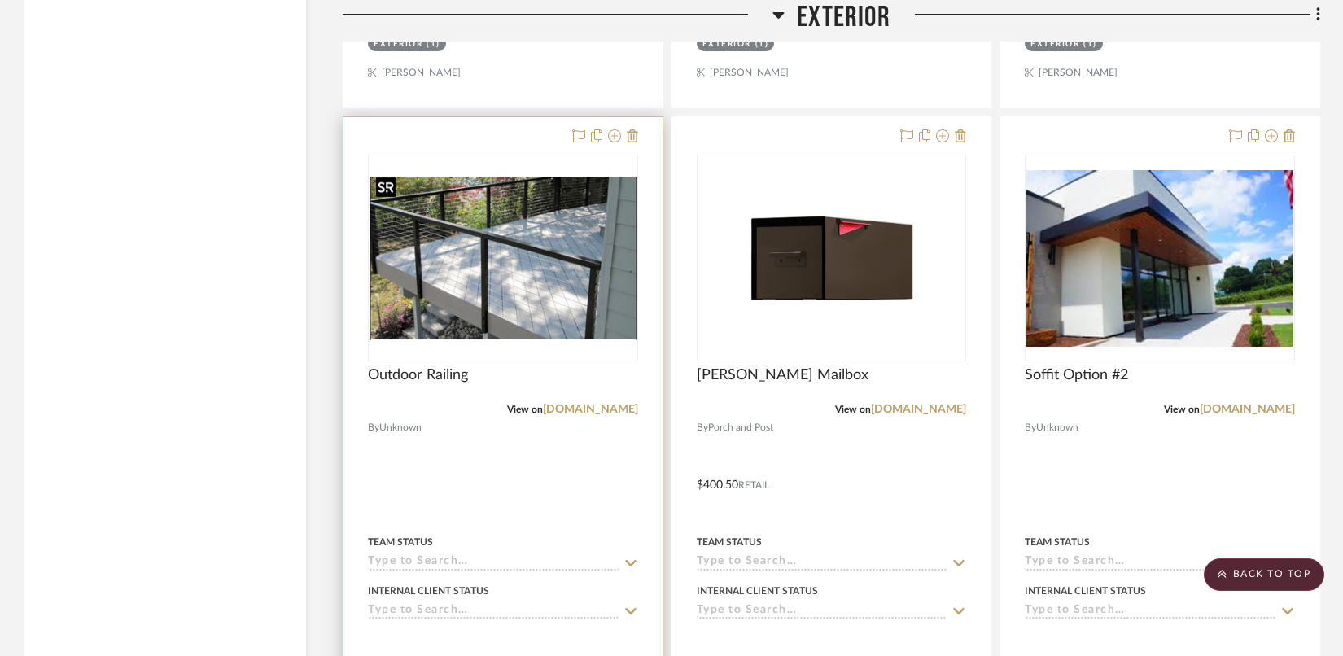
scroll to position [4350, 0]
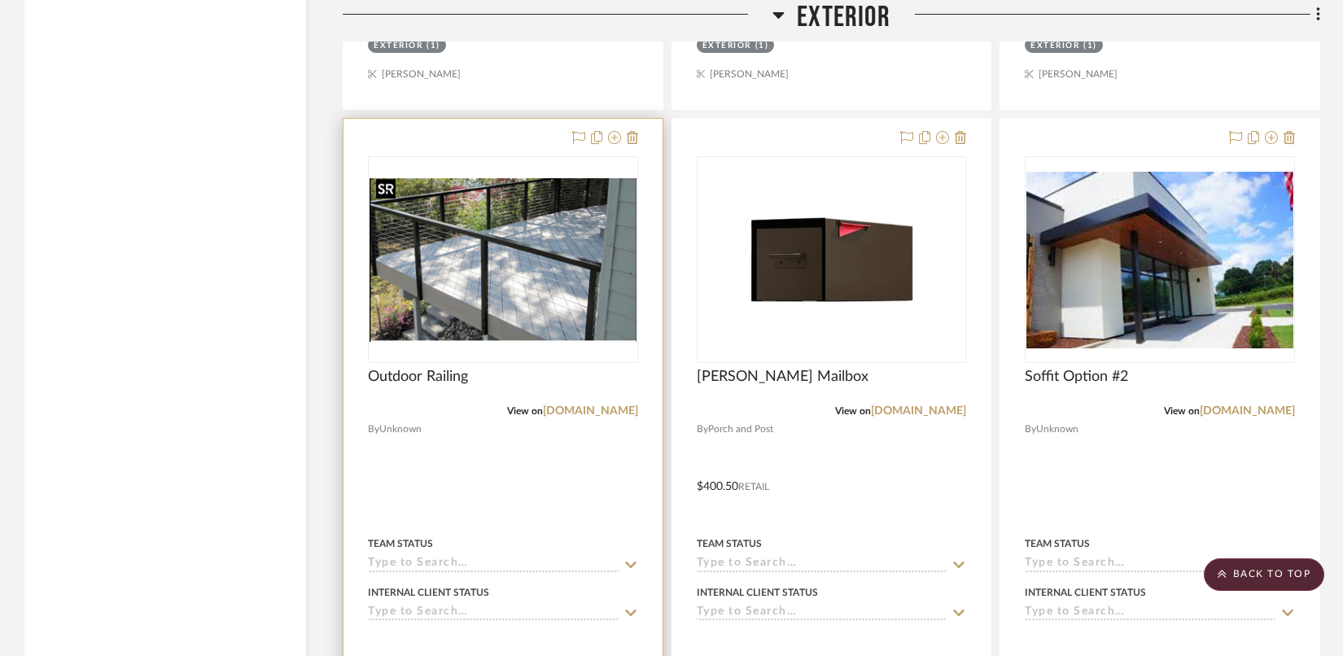
click at [481, 257] on img "0" at bounding box center [503, 260] width 267 height 164
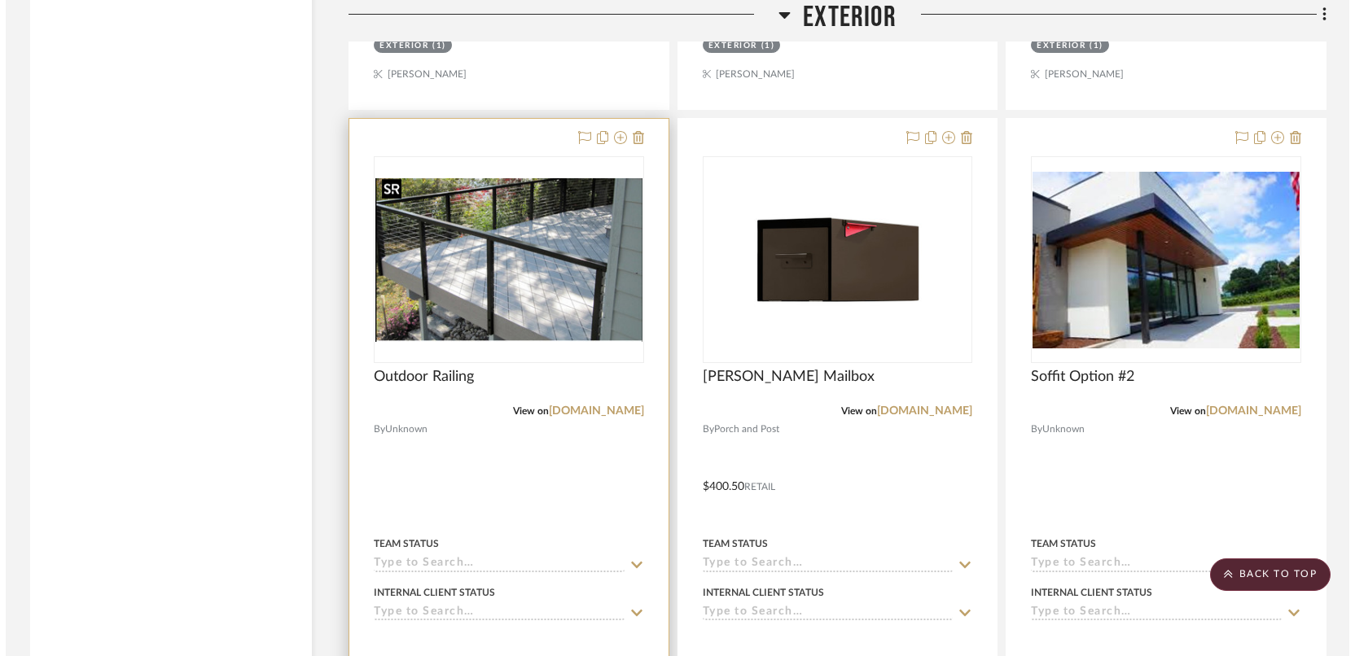
scroll to position [0, 0]
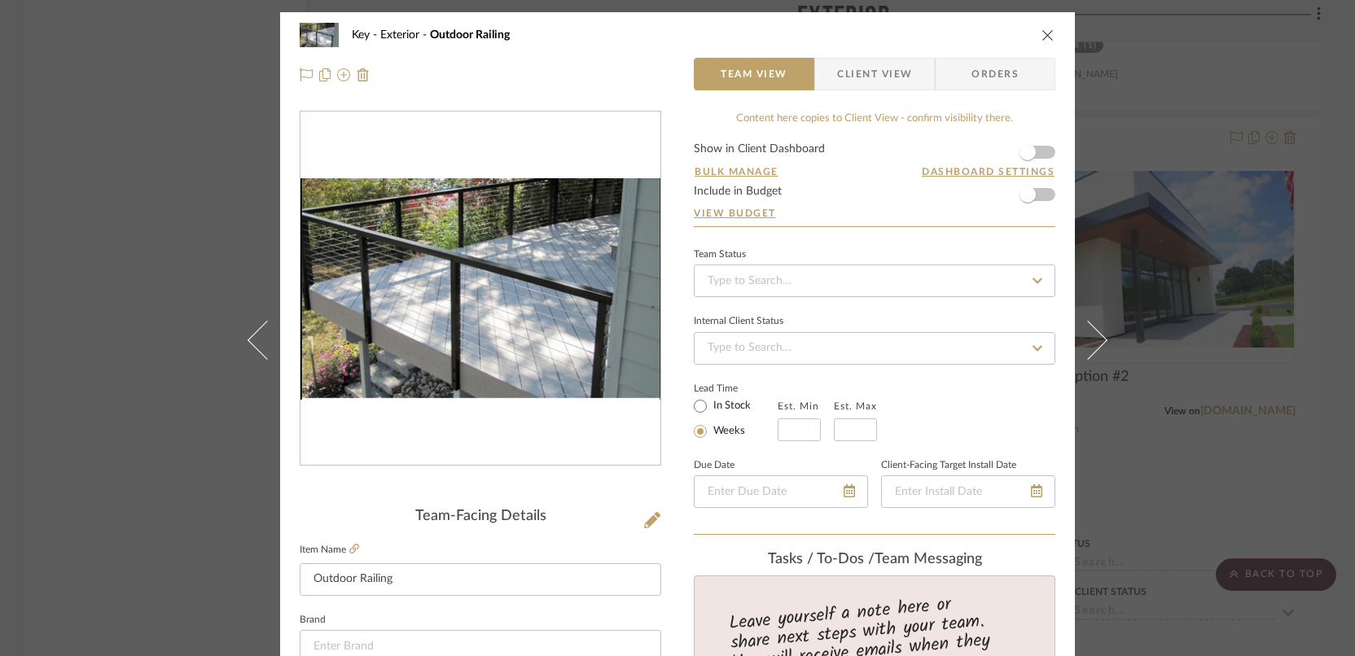
click at [463, 282] on img "0" at bounding box center [480, 288] width 360 height 221
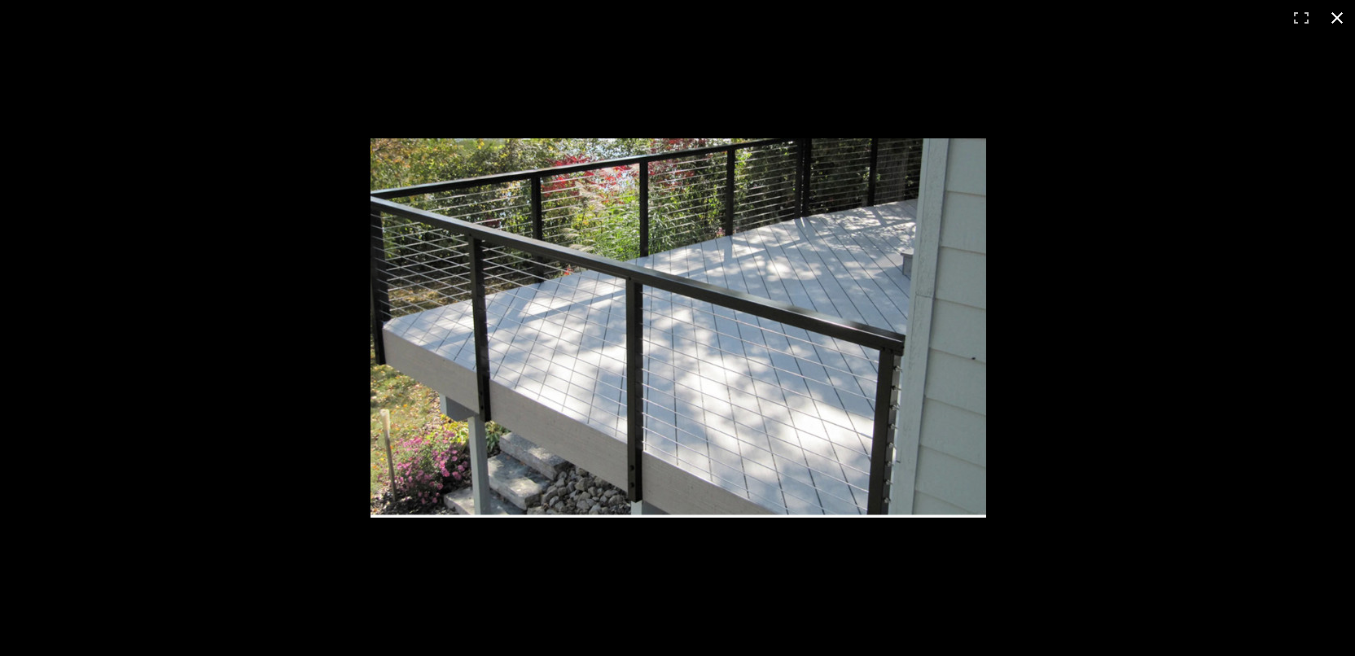
click at [1336, 16] on button at bounding box center [1337, 18] width 36 height 36
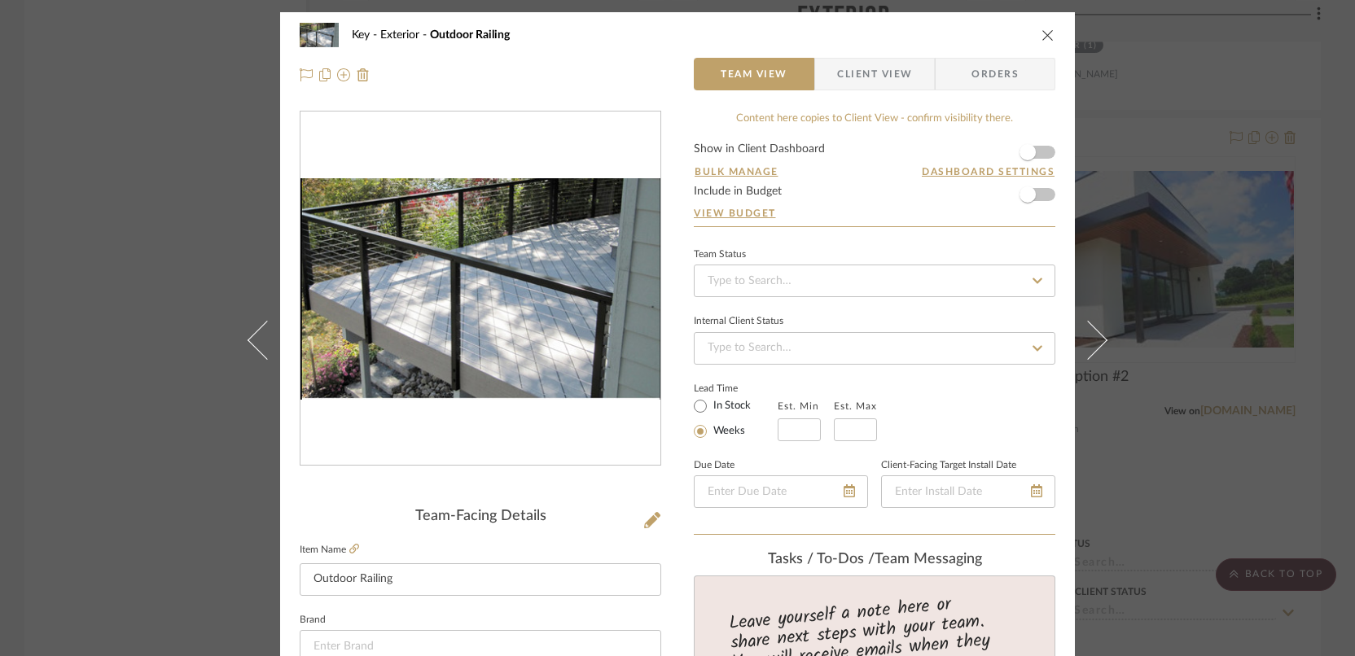
click at [1045, 33] on icon "close" at bounding box center [1047, 34] width 13 height 13
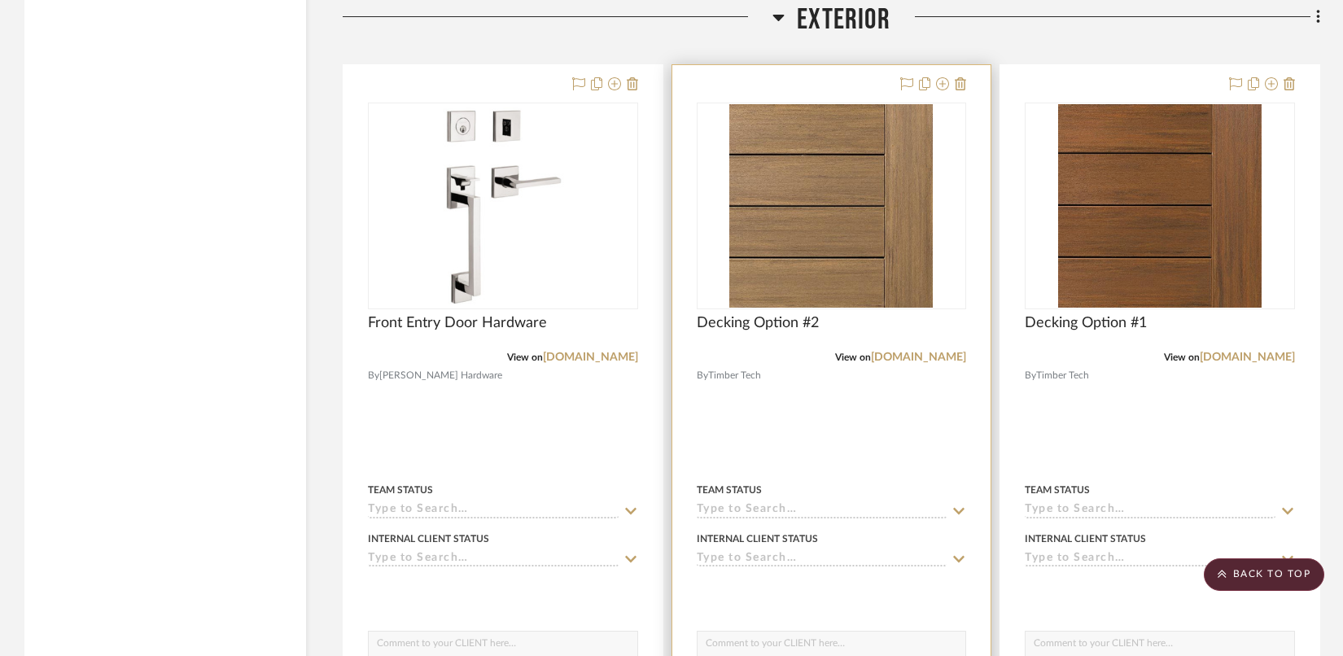
scroll to position [3685, 0]
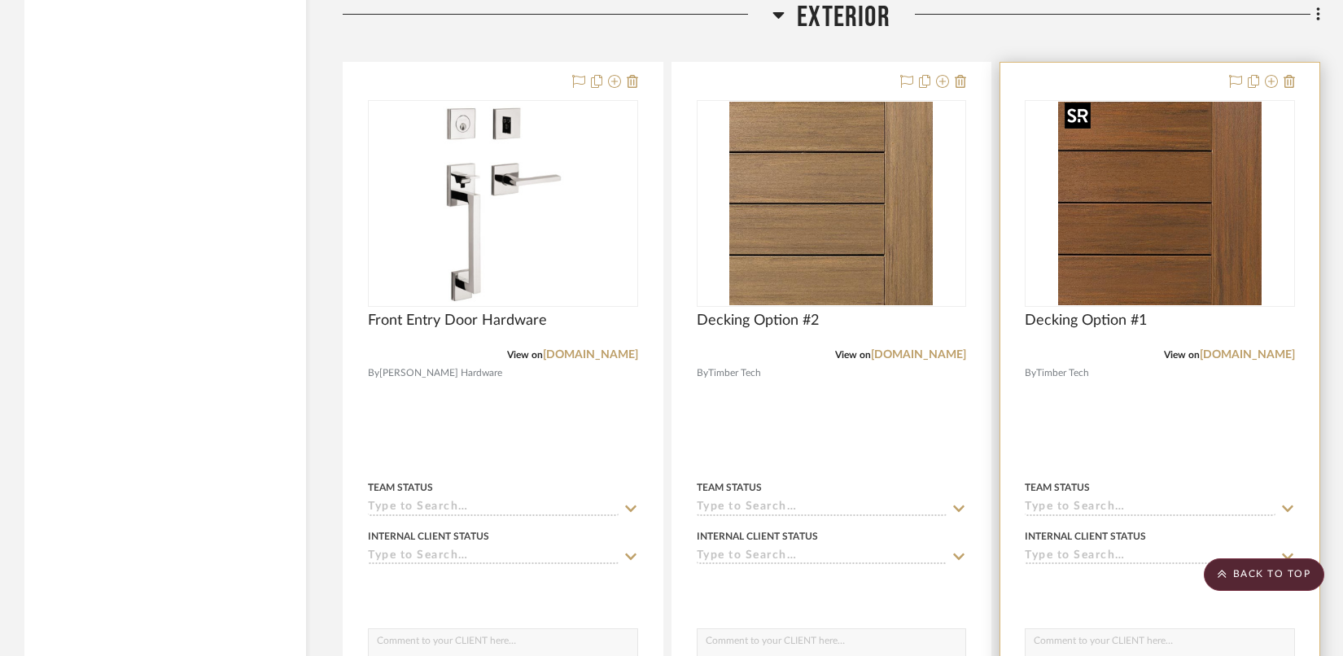
click at [1220, 203] on img "0" at bounding box center [1160, 204] width 204 height 204
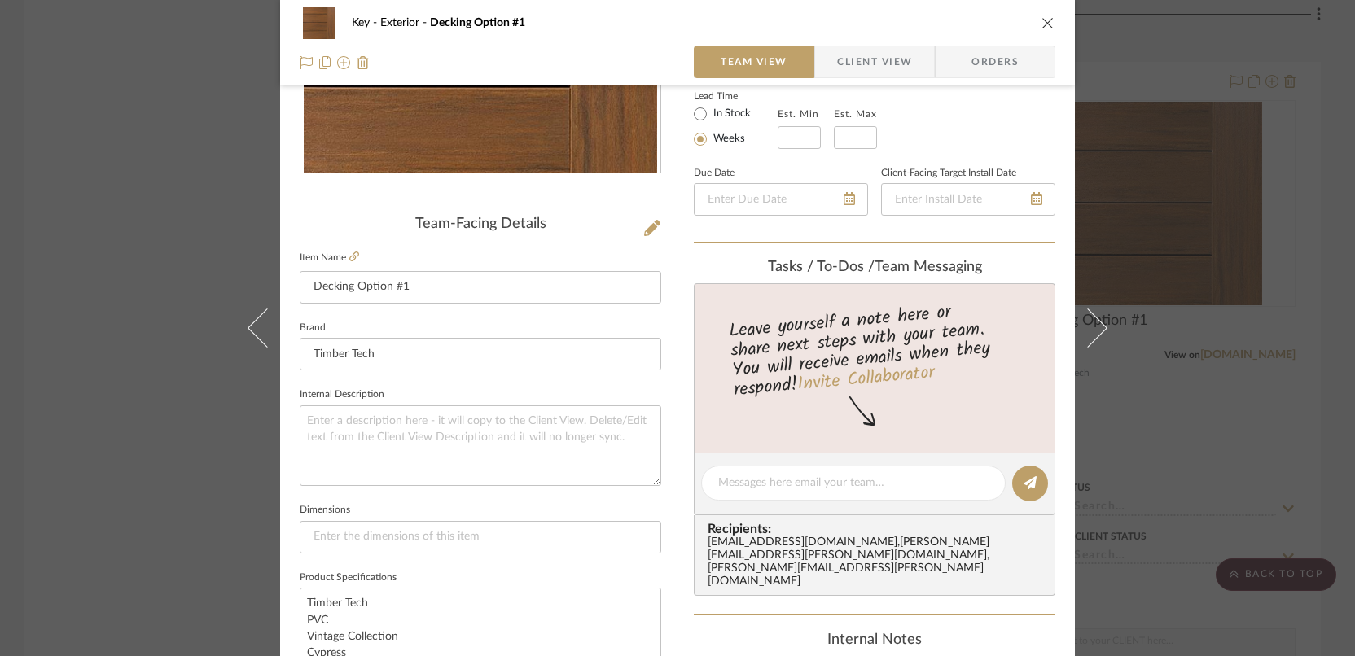
scroll to position [375, 0]
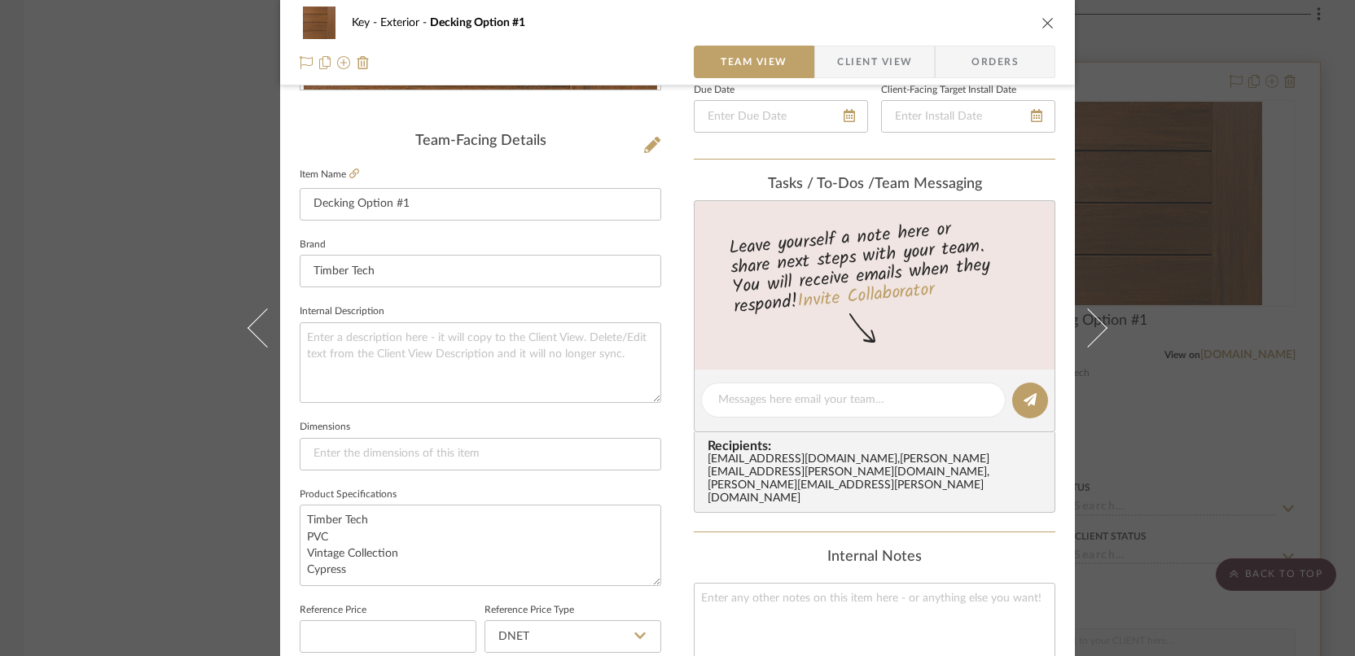
drag, startPoint x: 1327, startPoint y: 199, endPoint x: 1284, endPoint y: 194, distance: 43.4
click at [1325, 198] on div "Key Exterior Decking Option #1 Team View Client View Orders Team-Facing Details…" at bounding box center [677, 328] width 1355 height 656
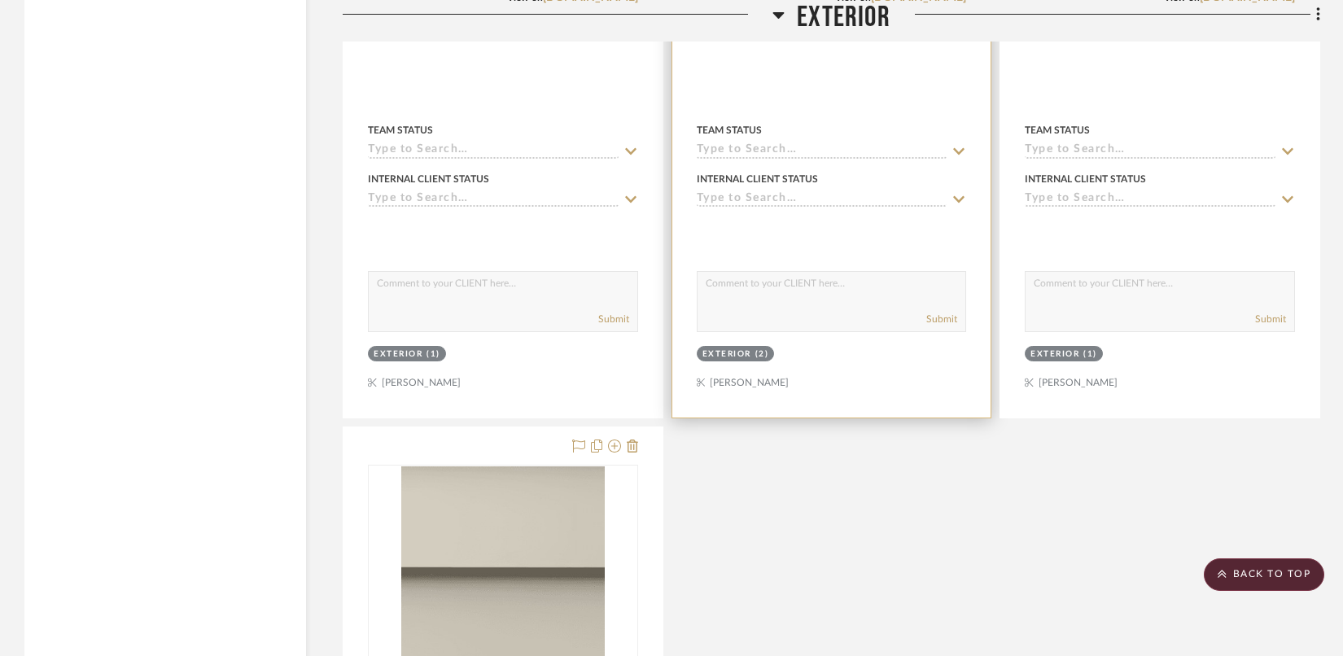
scroll to position [7649, 0]
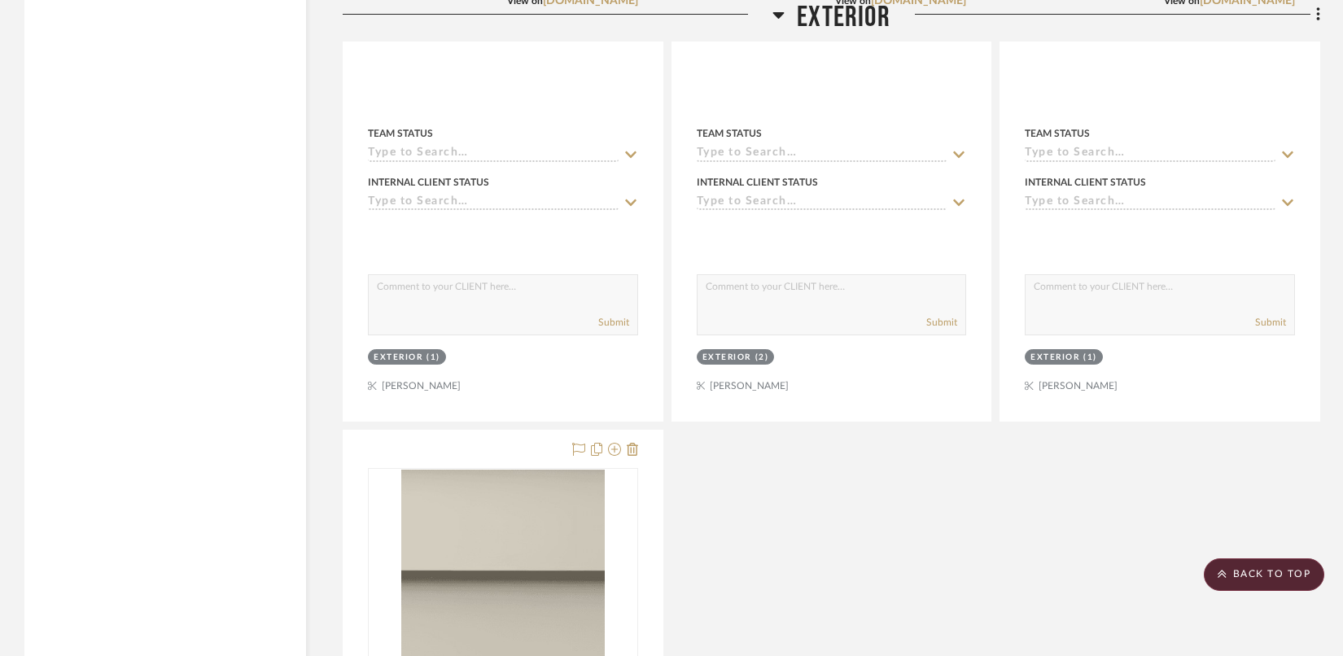
click at [774, 11] on icon at bounding box center [779, 15] width 12 height 20
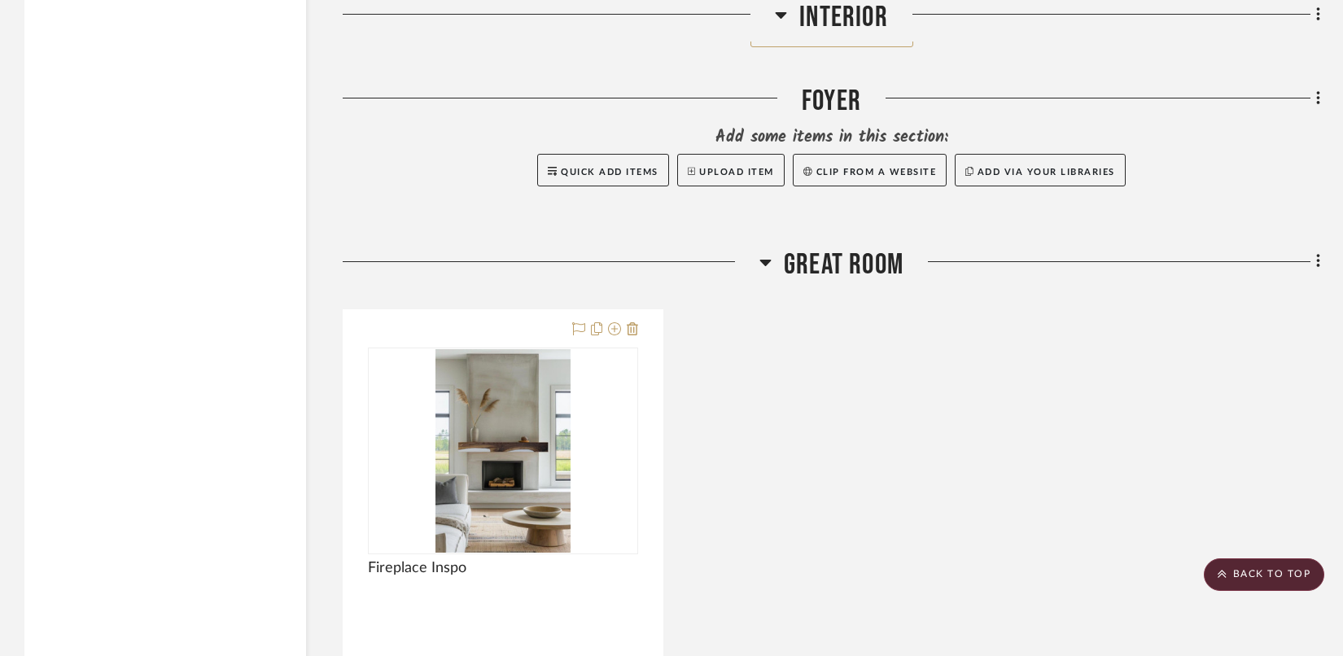
scroll to position [6111, 0]
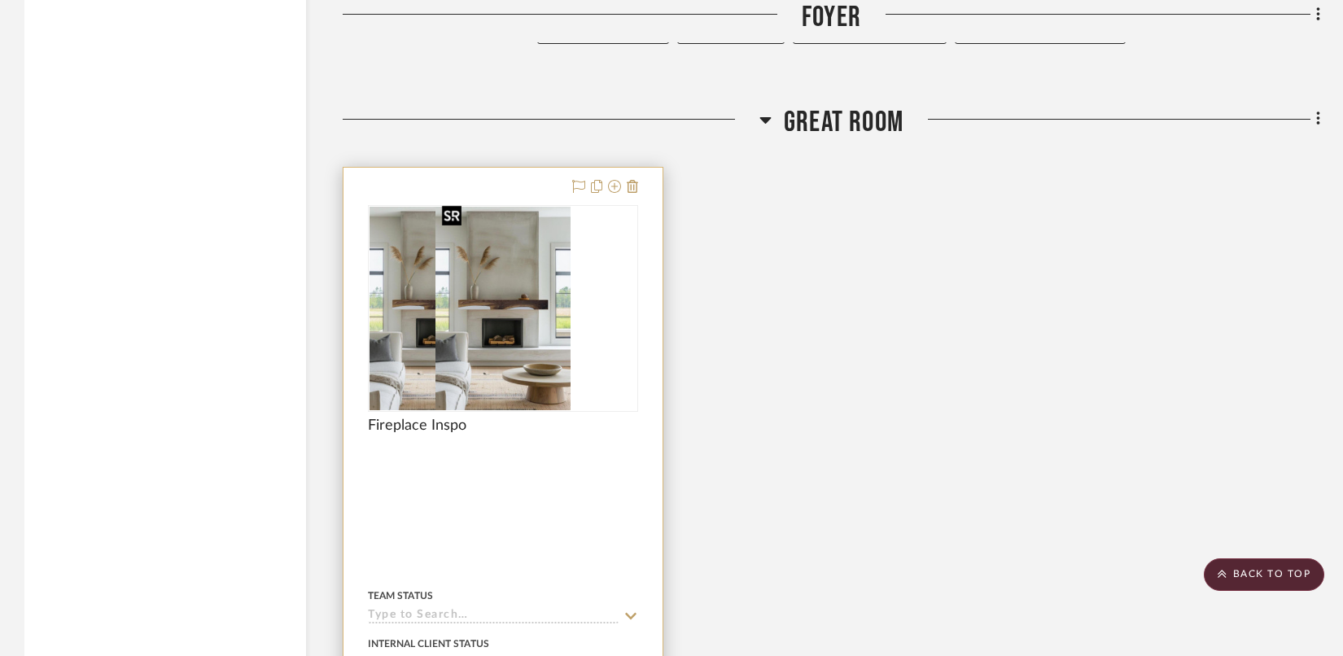
click at [469, 322] on img "0" at bounding box center [437, 309] width 135 height 204
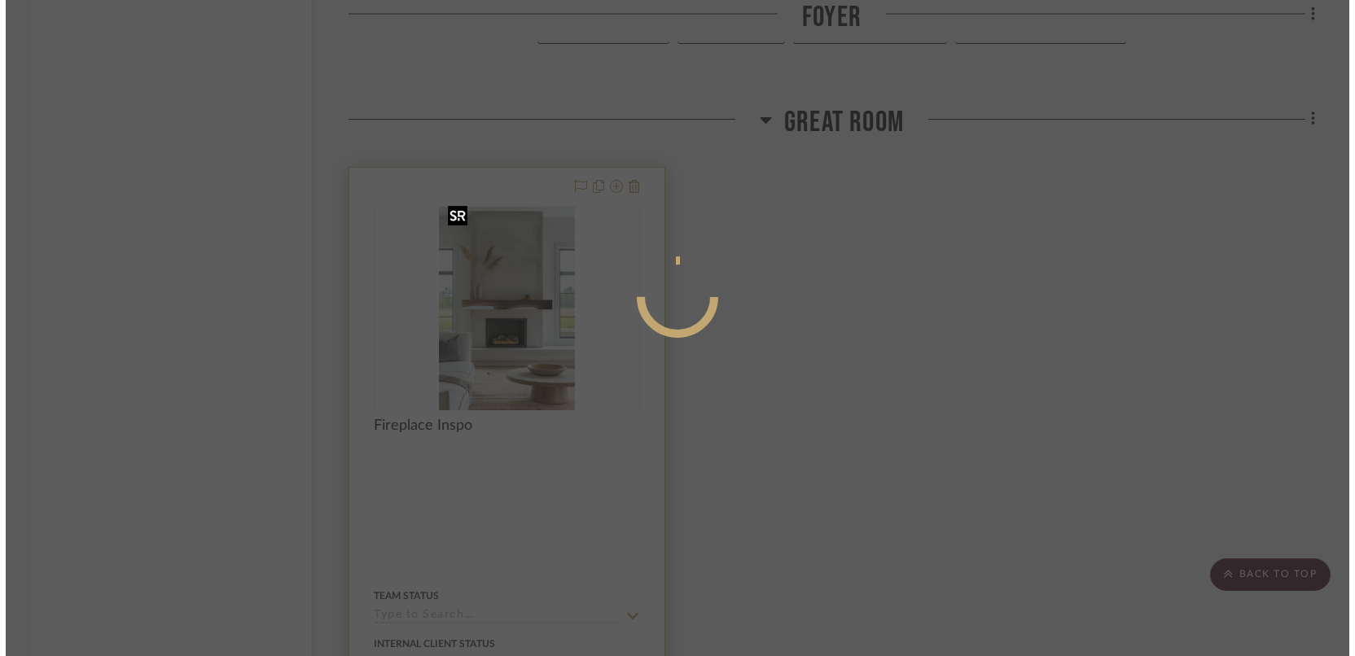
scroll to position [0, 0]
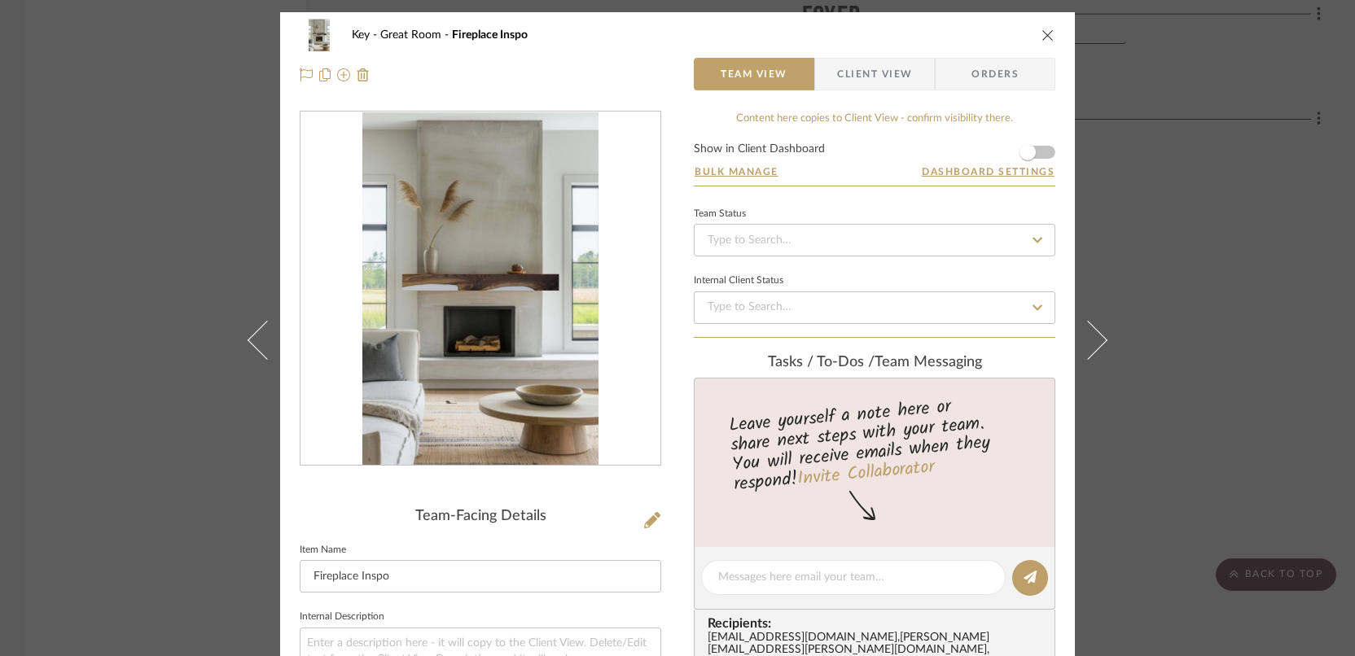
click at [1043, 32] on icon "close" at bounding box center [1047, 34] width 13 height 13
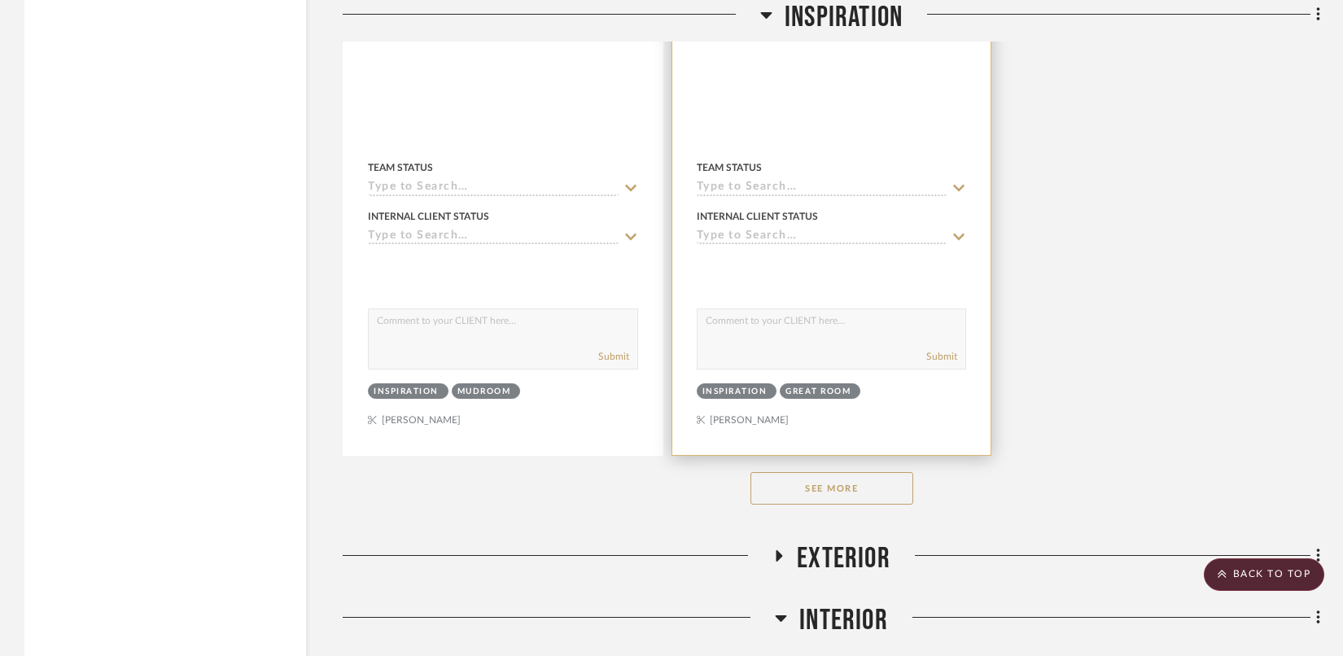
scroll to position [3280, 0]
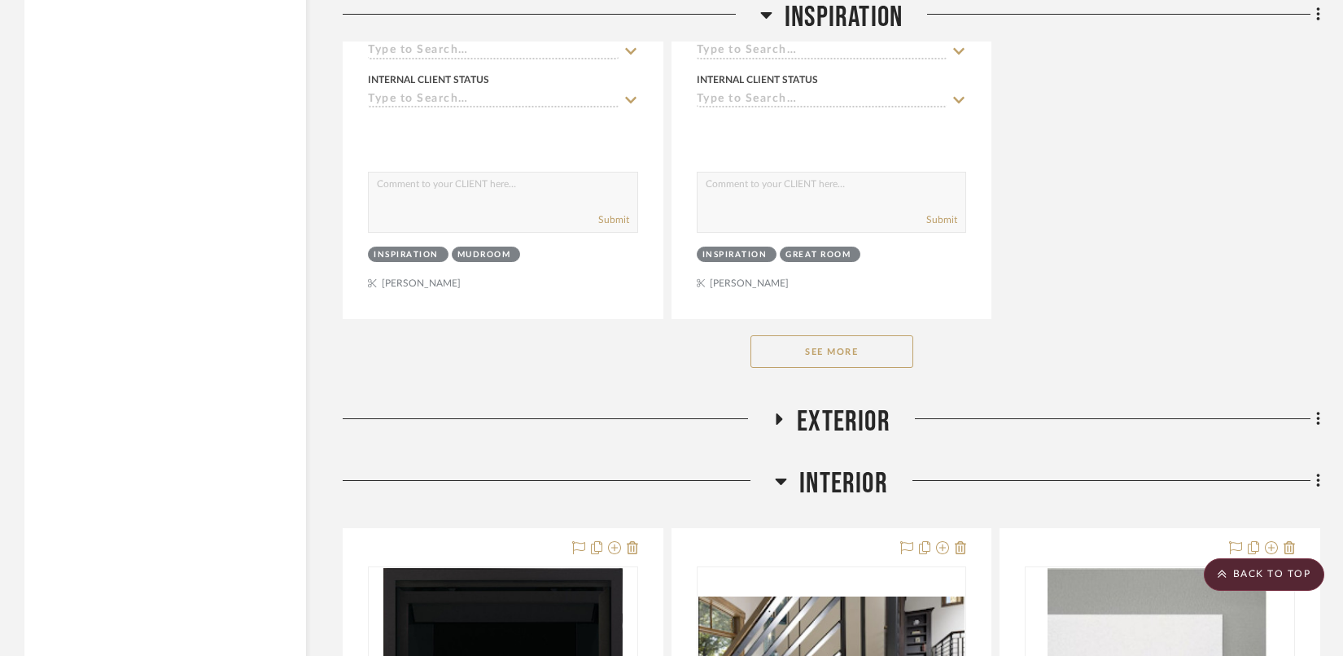
click at [795, 338] on button "See More" at bounding box center [832, 351] width 163 height 33
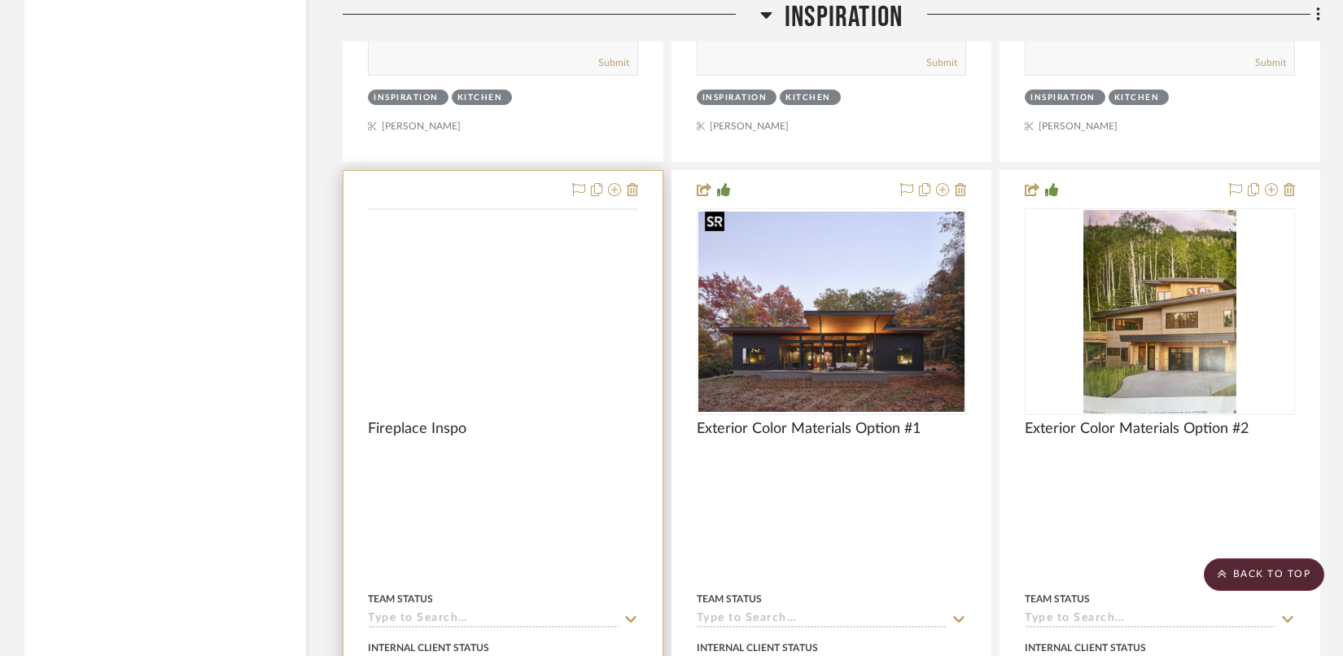
scroll to position [4162, 0]
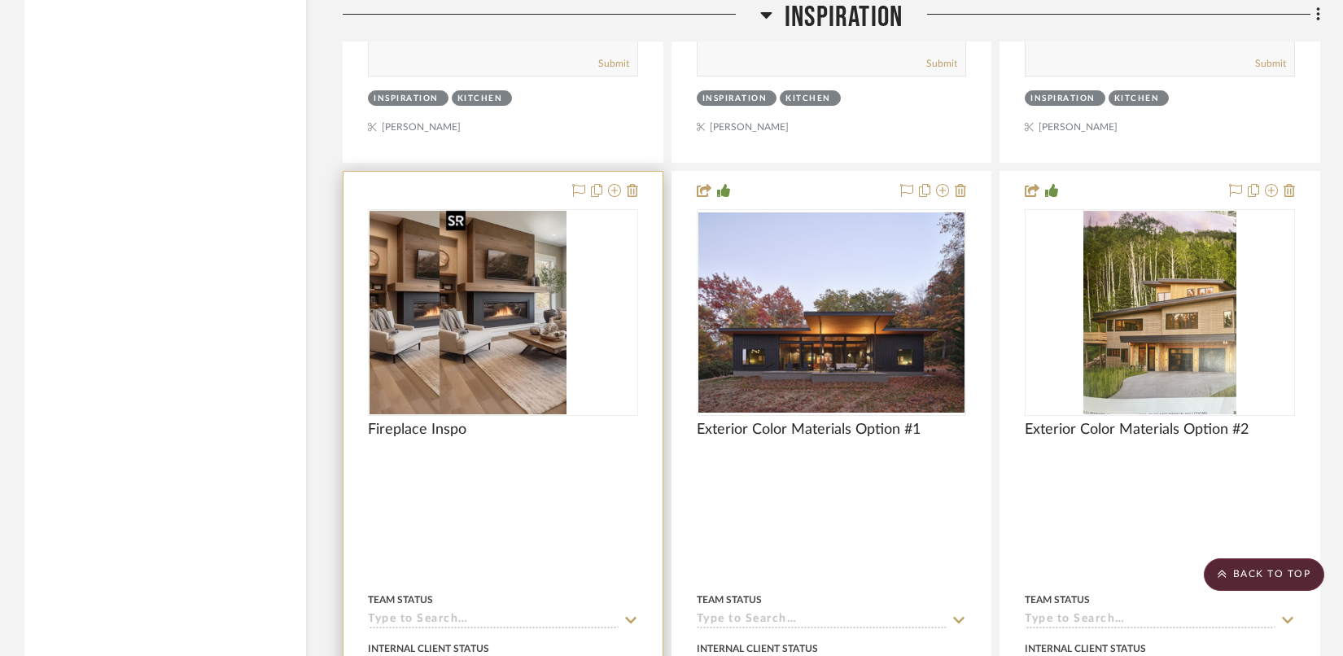
click at [485, 279] on div at bounding box center [503, 312] width 270 height 207
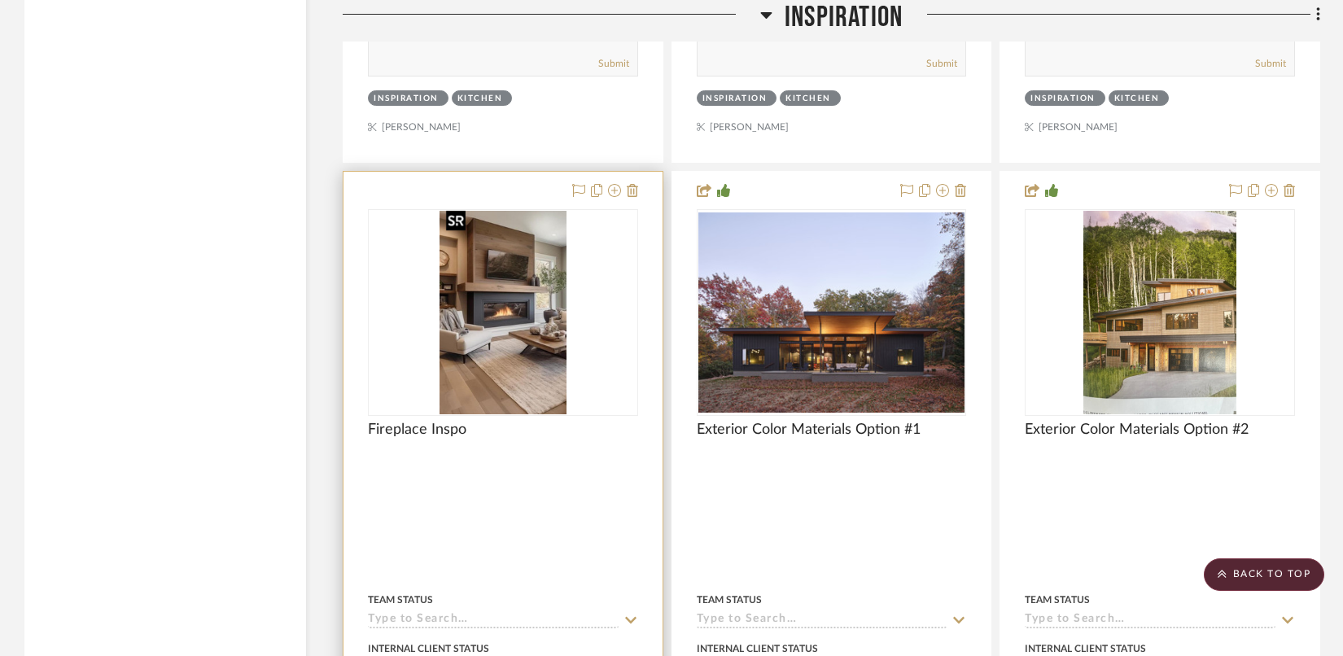
click at [494, 319] on img "0" at bounding box center [503, 313] width 127 height 204
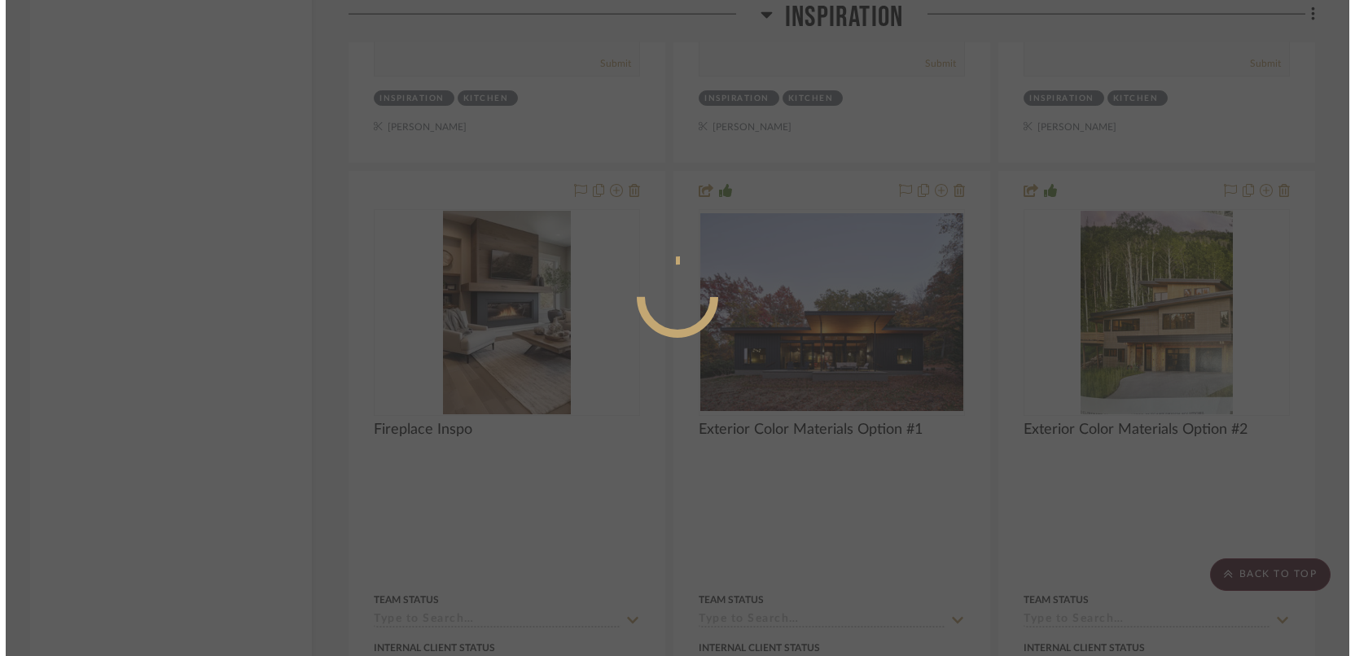
scroll to position [0, 0]
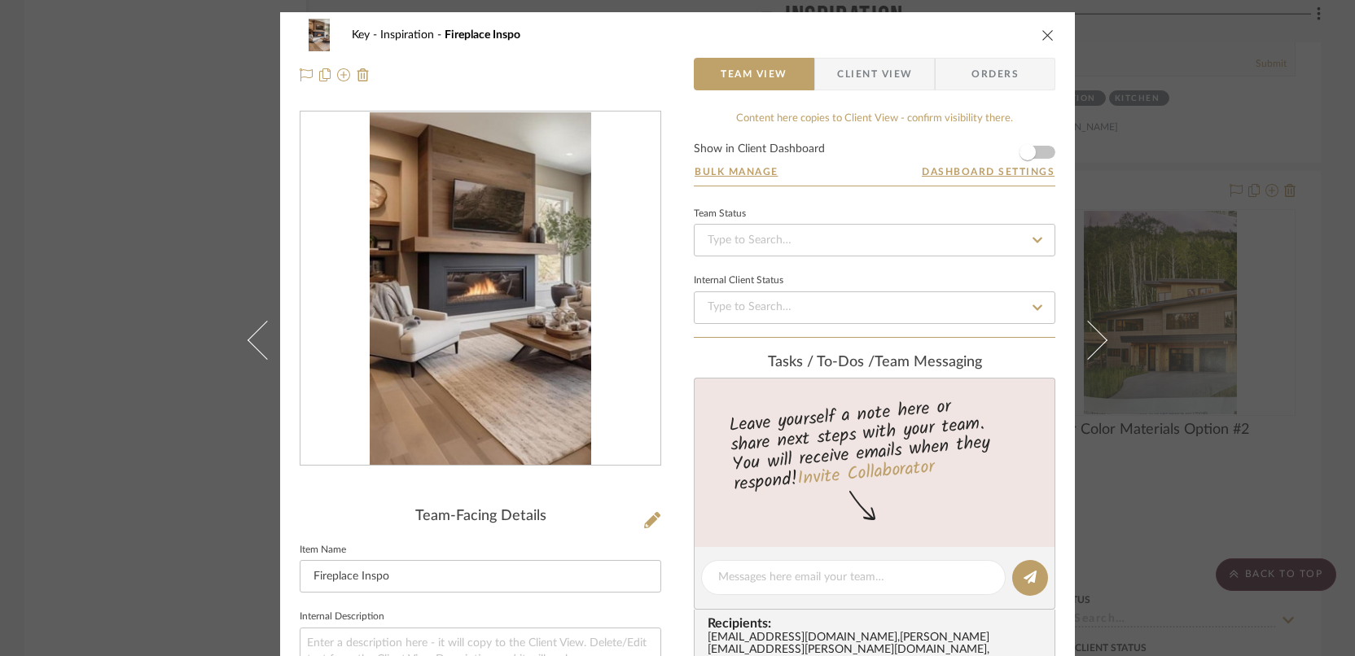
click at [1044, 30] on icon "close" at bounding box center [1047, 34] width 13 height 13
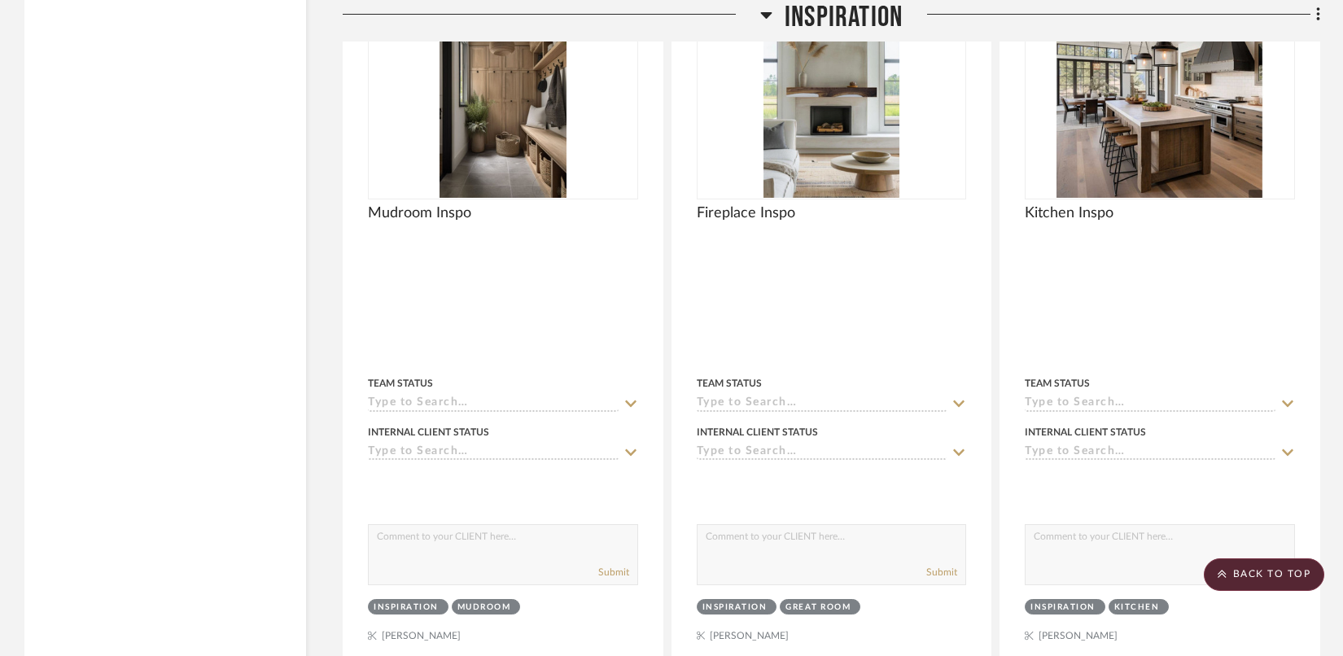
scroll to position [2824, 0]
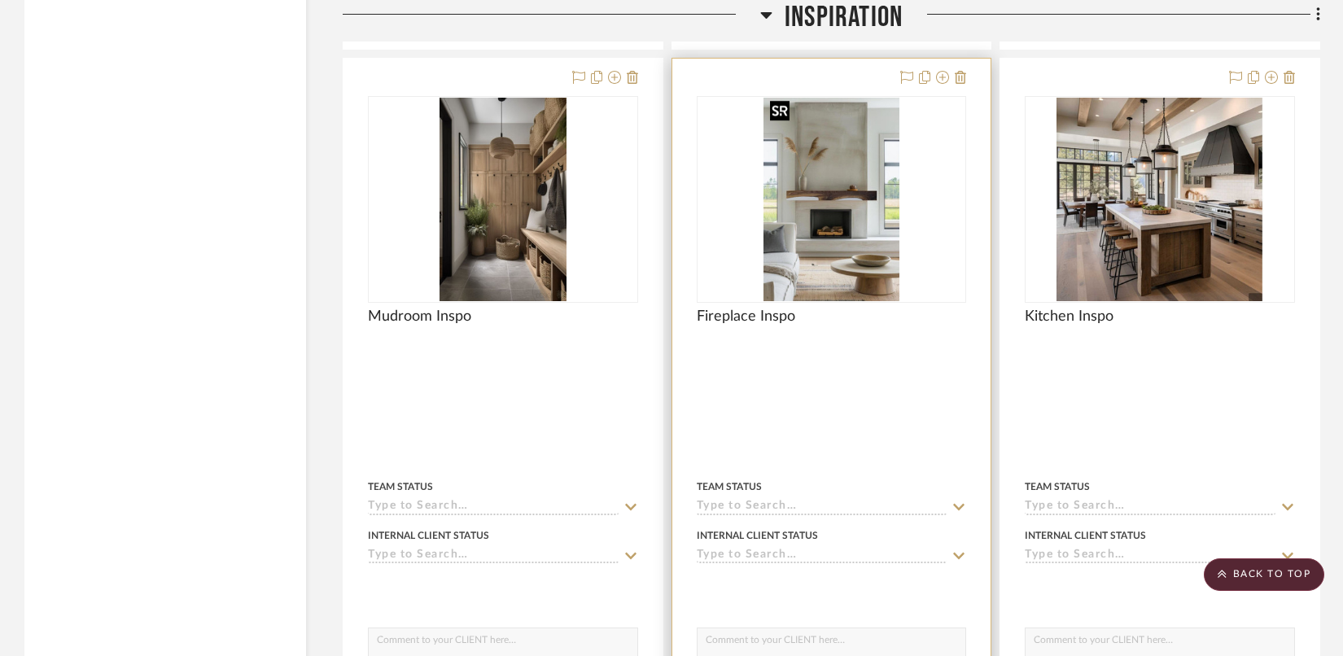
click at [868, 142] on img "0" at bounding box center [831, 200] width 135 height 204
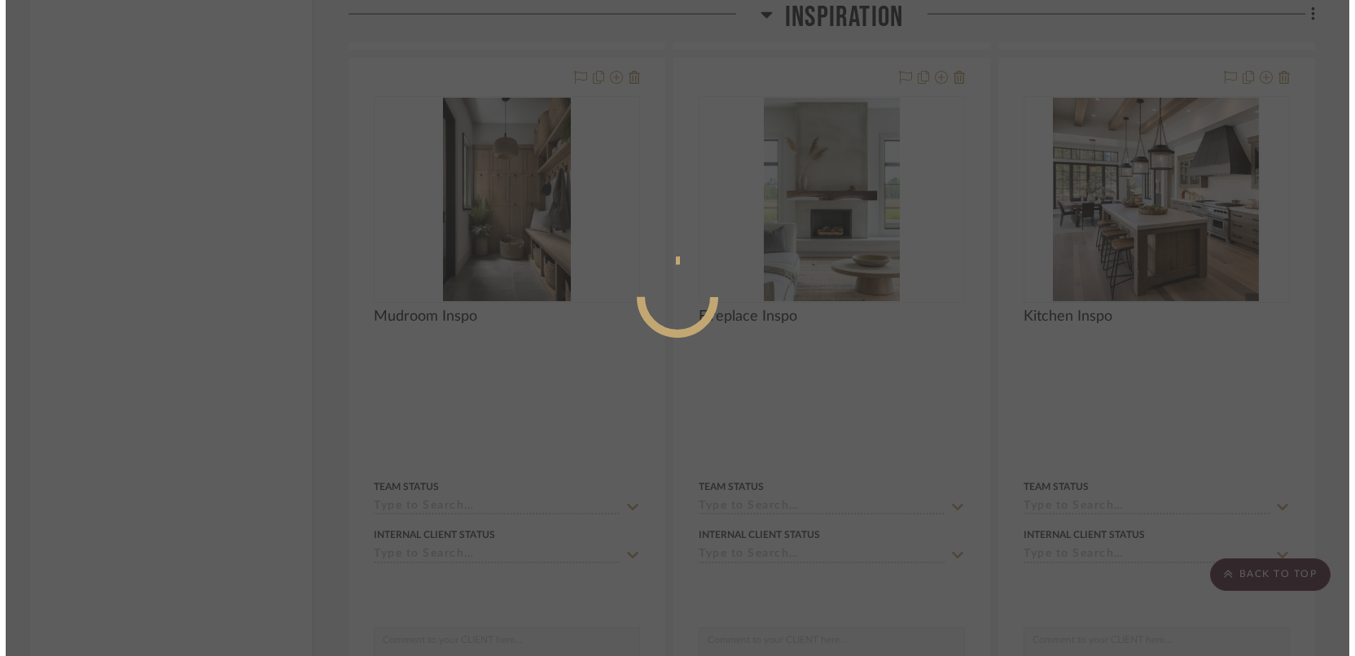
scroll to position [0, 0]
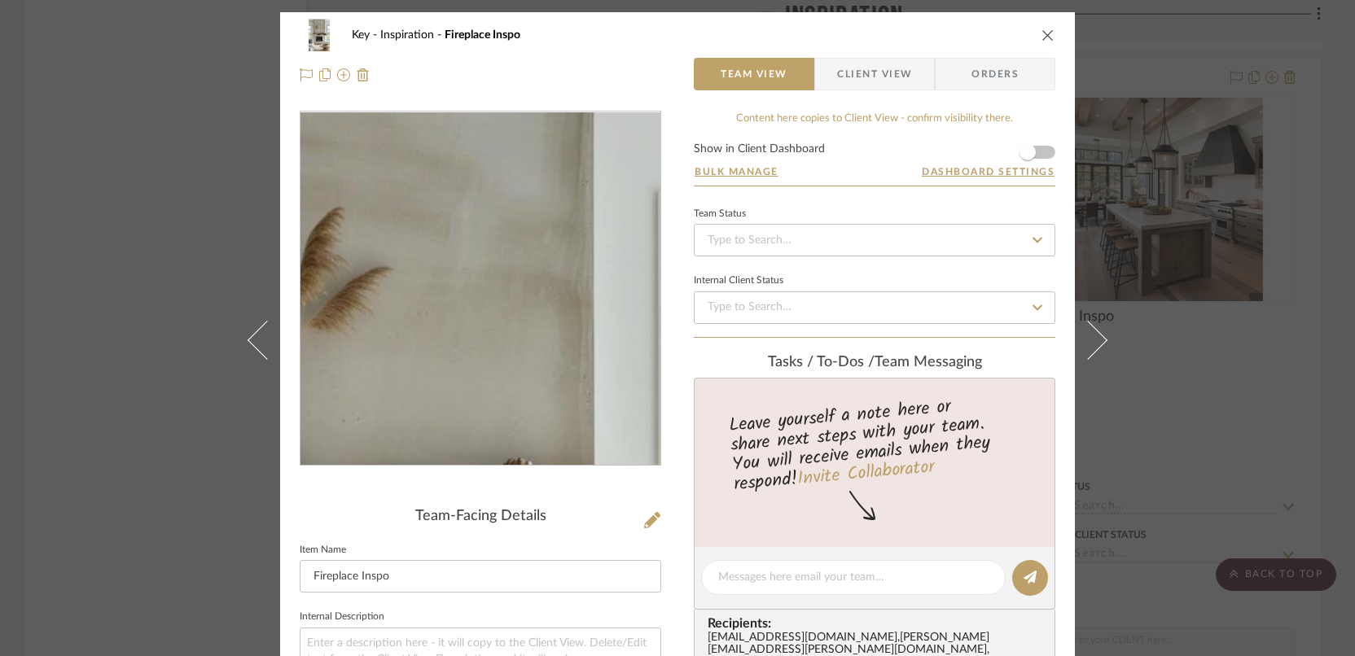
click at [498, 208] on img "0" at bounding box center [479, 288] width 235 height 353
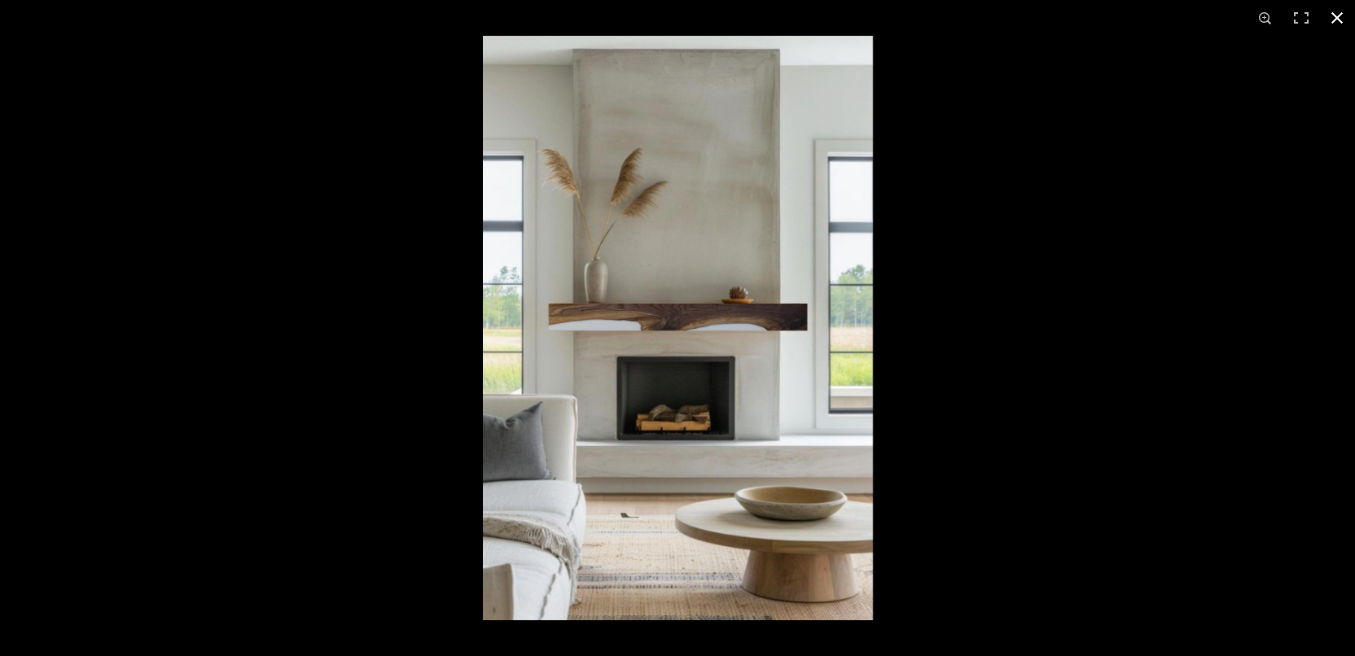
click at [1331, 17] on button at bounding box center [1337, 18] width 36 height 36
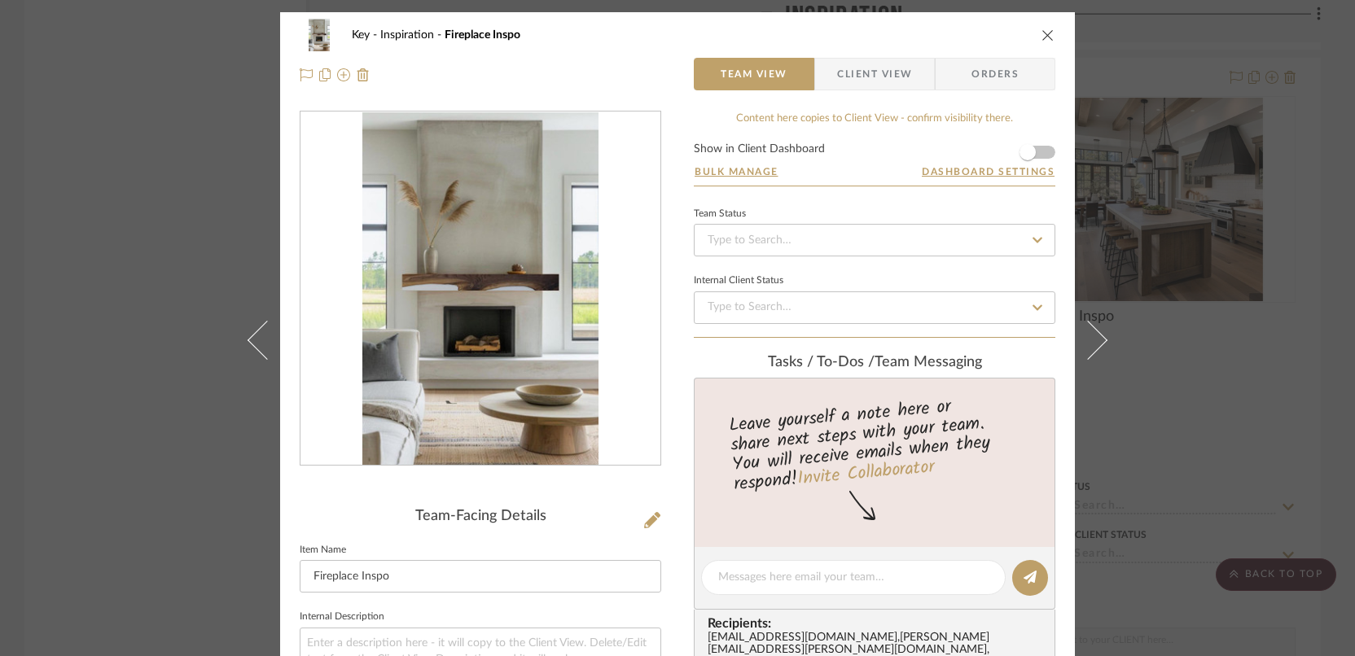
click at [1044, 32] on icon "close" at bounding box center [1047, 34] width 13 height 13
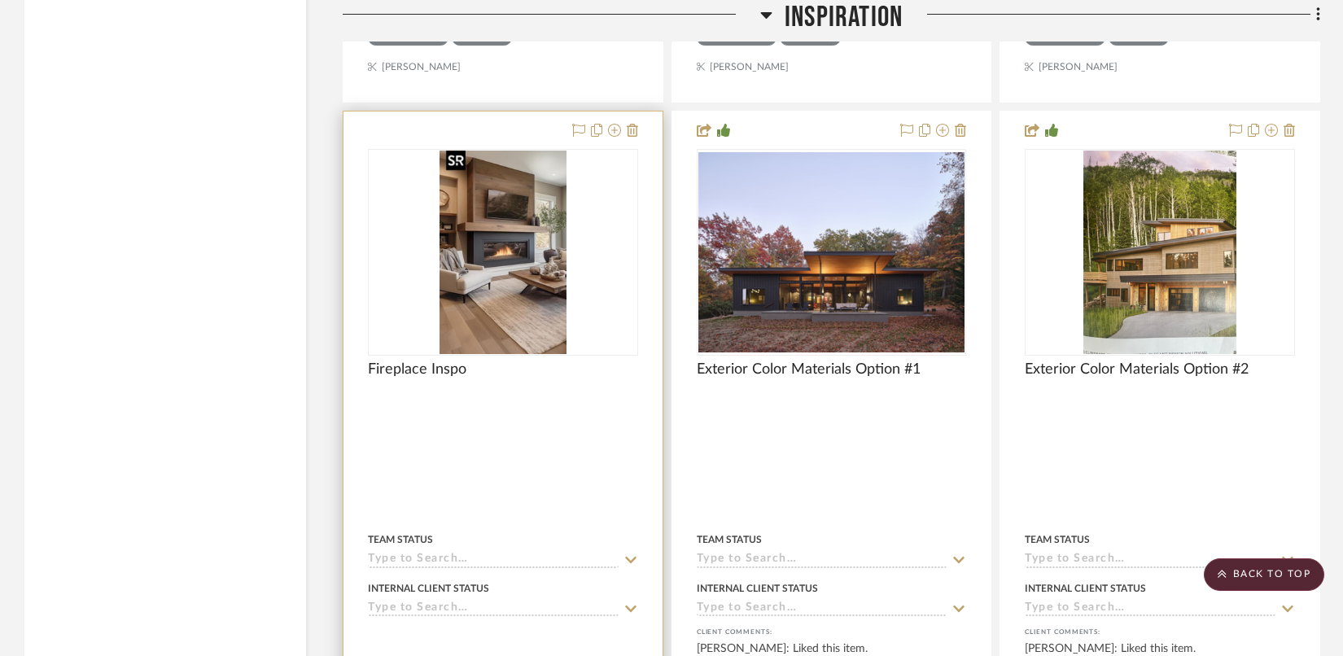
scroll to position [4167, 0]
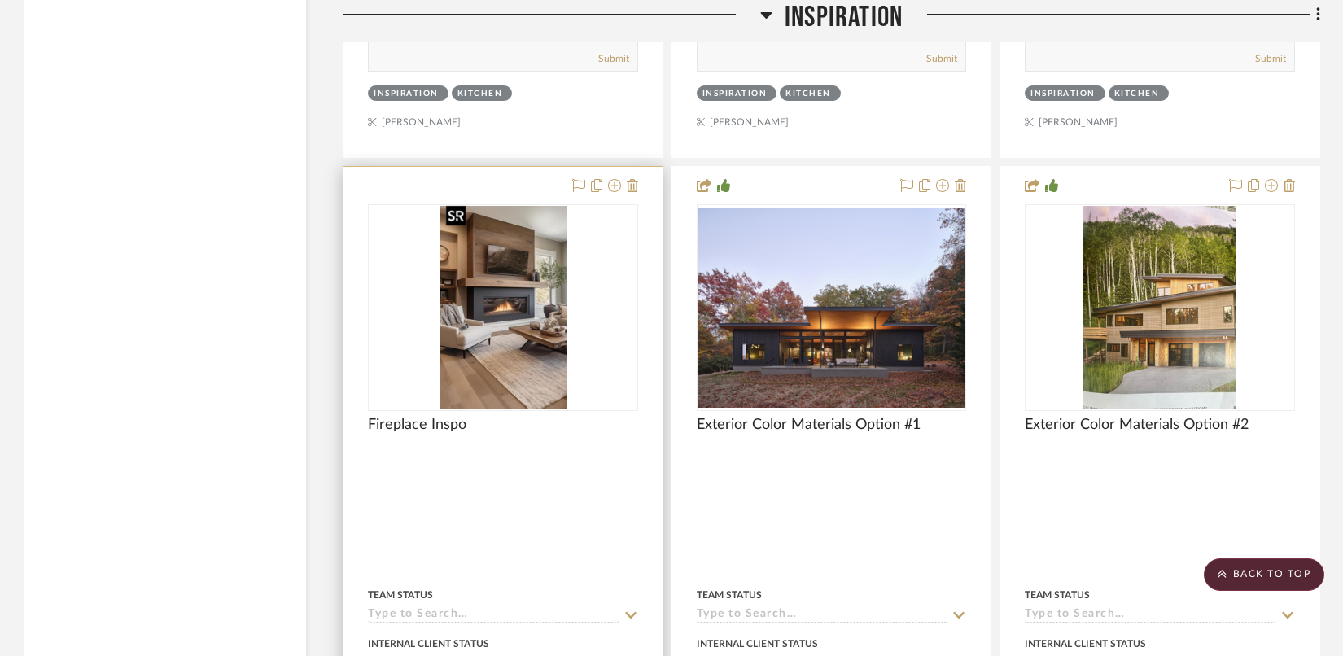
click at [488, 317] on img "0" at bounding box center [503, 308] width 127 height 204
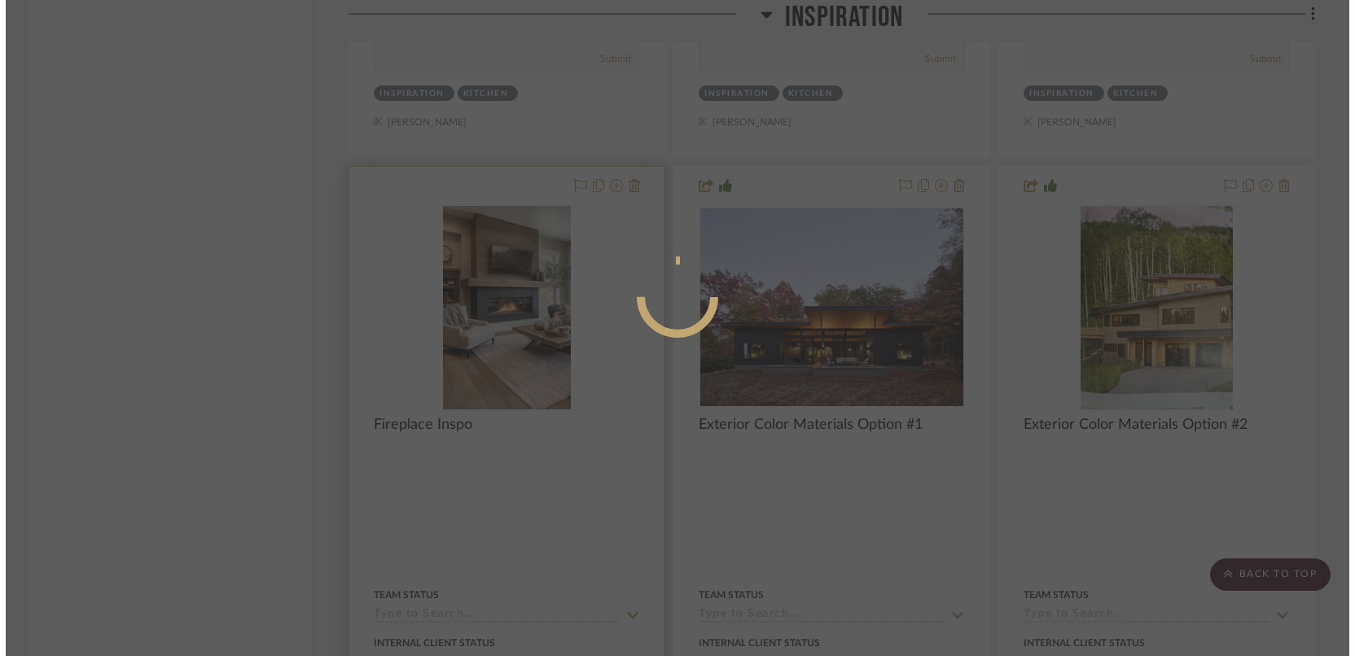
scroll to position [0, 0]
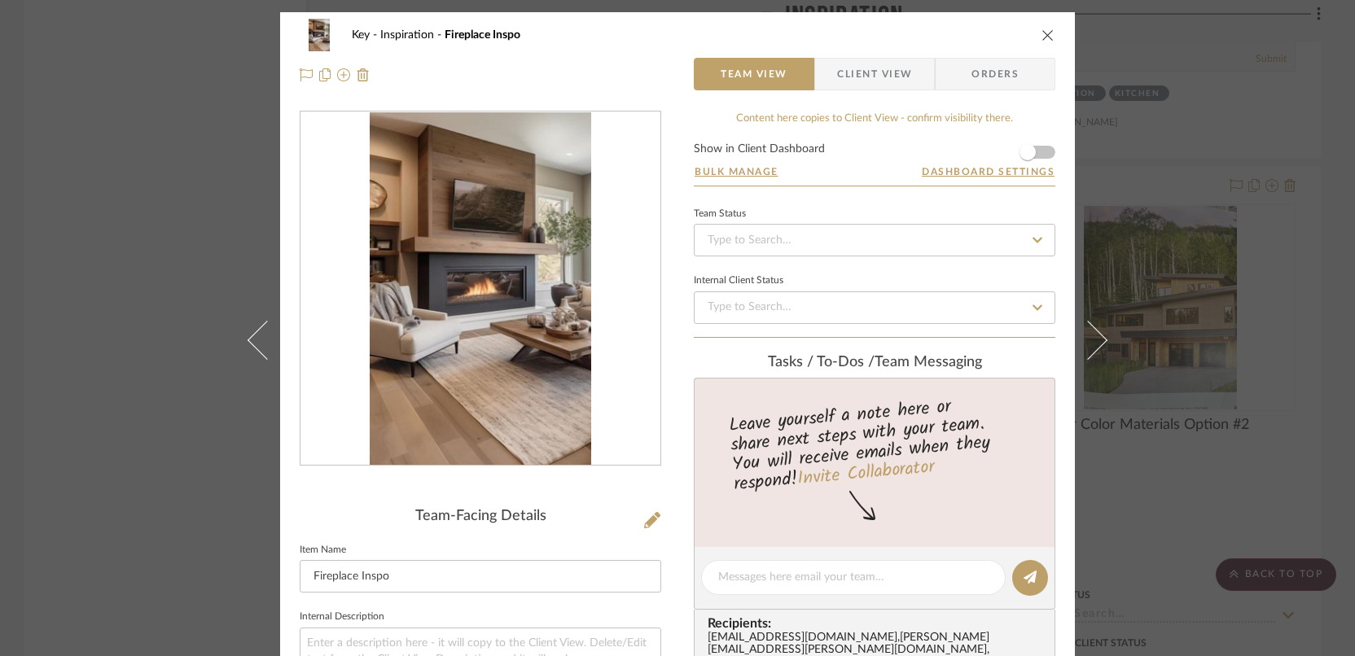
click at [469, 265] on img "0" at bounding box center [480, 288] width 221 height 353
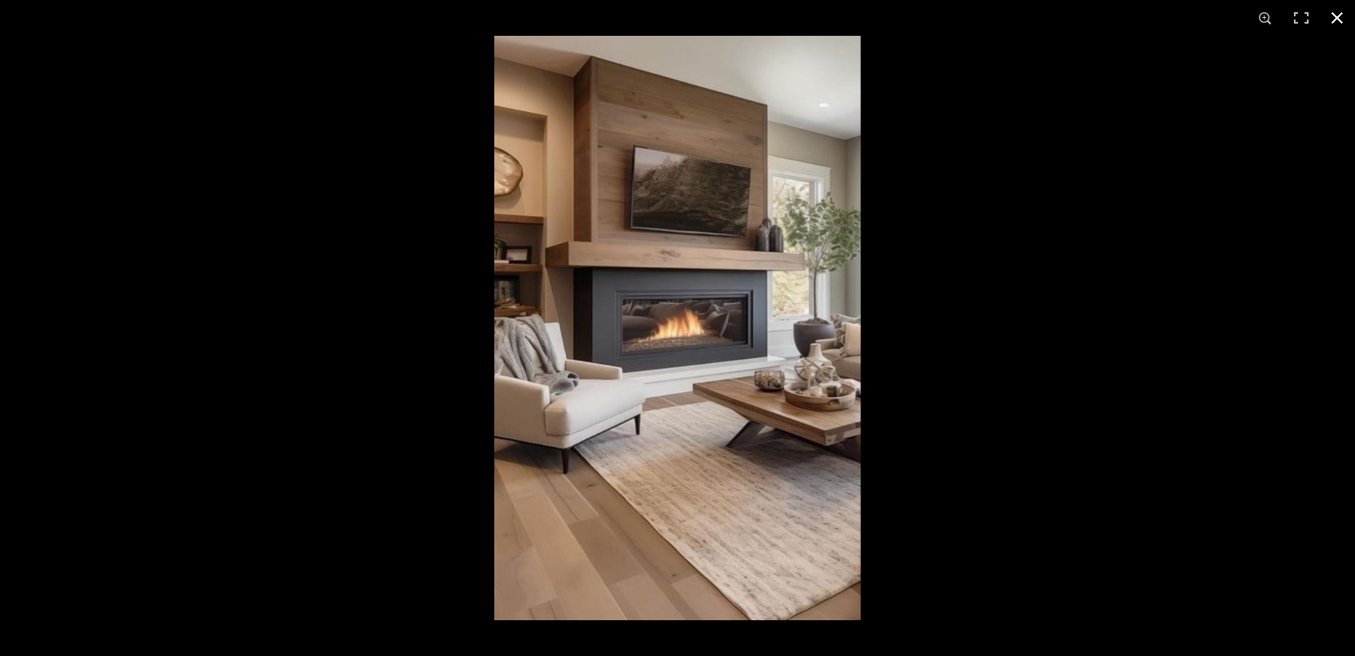
click at [1338, 9] on button at bounding box center [1337, 18] width 36 height 36
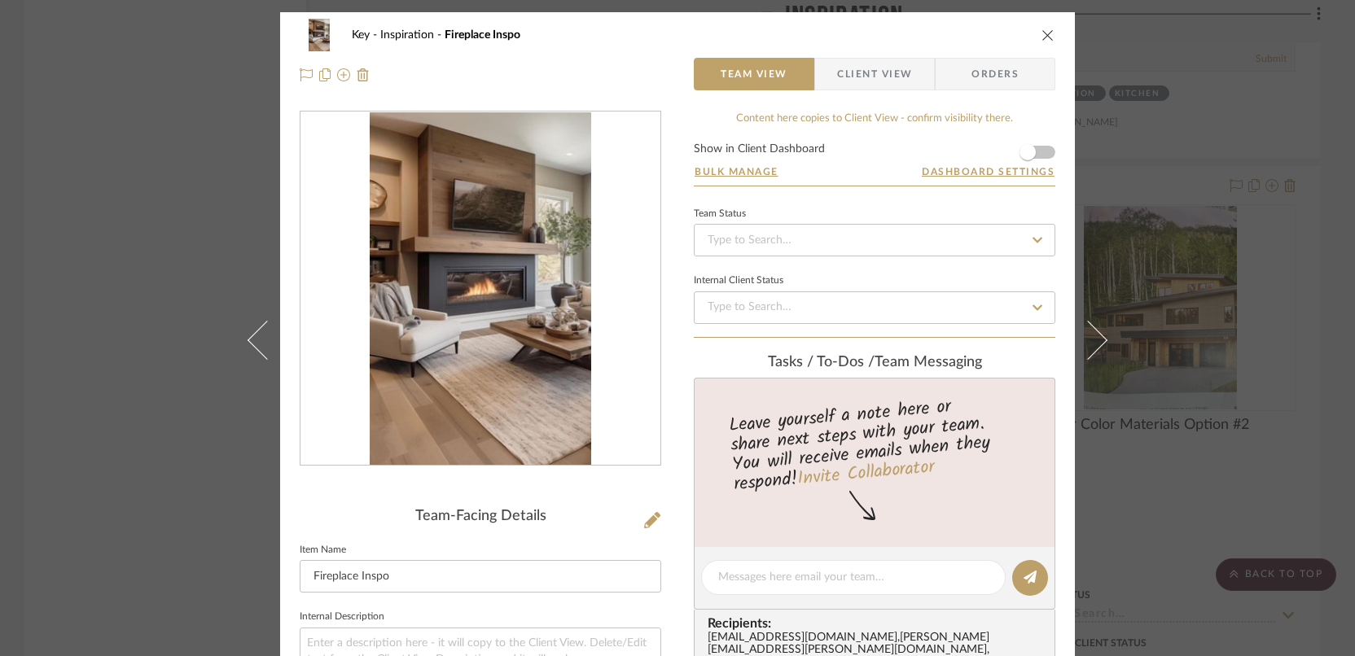
click at [1041, 32] on icon "close" at bounding box center [1047, 34] width 13 height 13
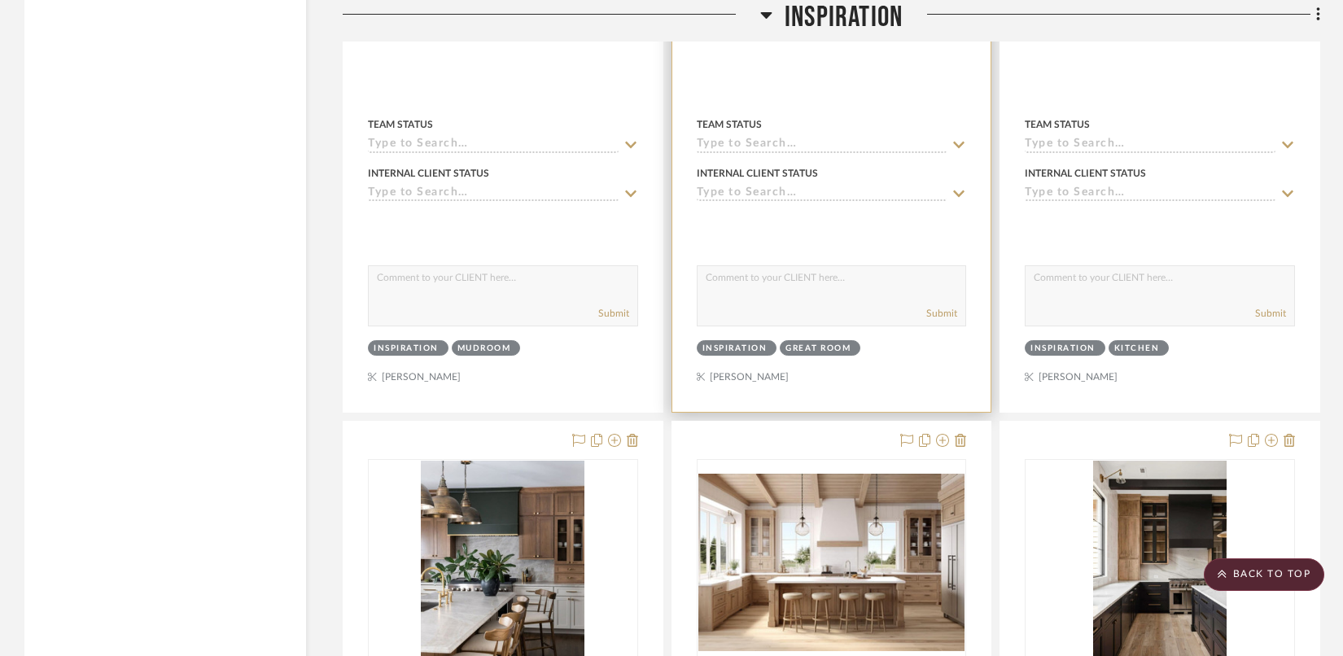
scroll to position [3190, 0]
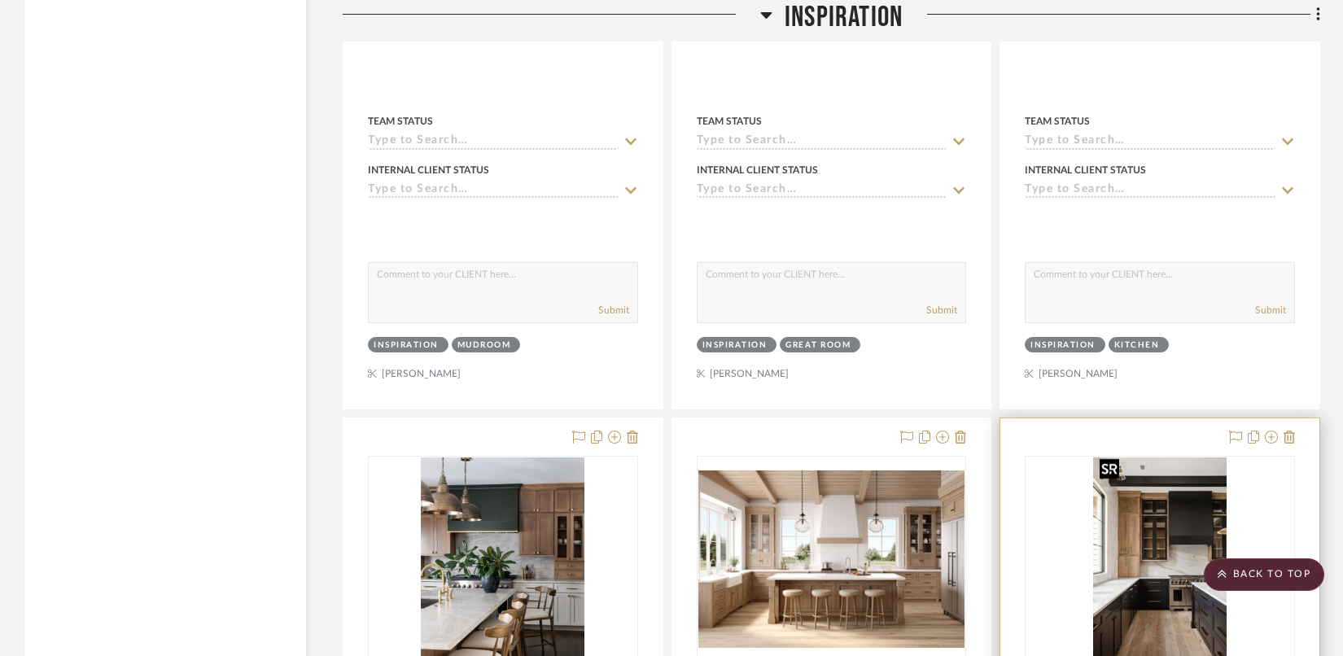
click at [1109, 507] on img "0" at bounding box center [1160, 560] width 134 height 204
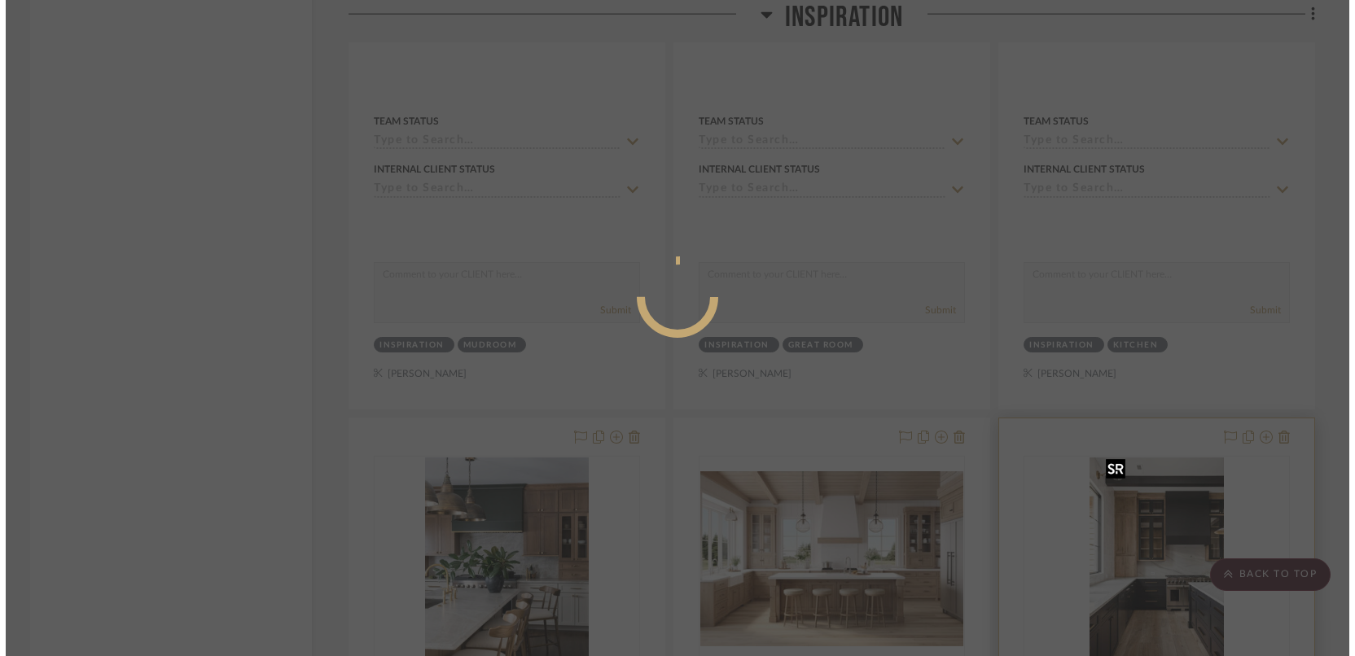
scroll to position [0, 0]
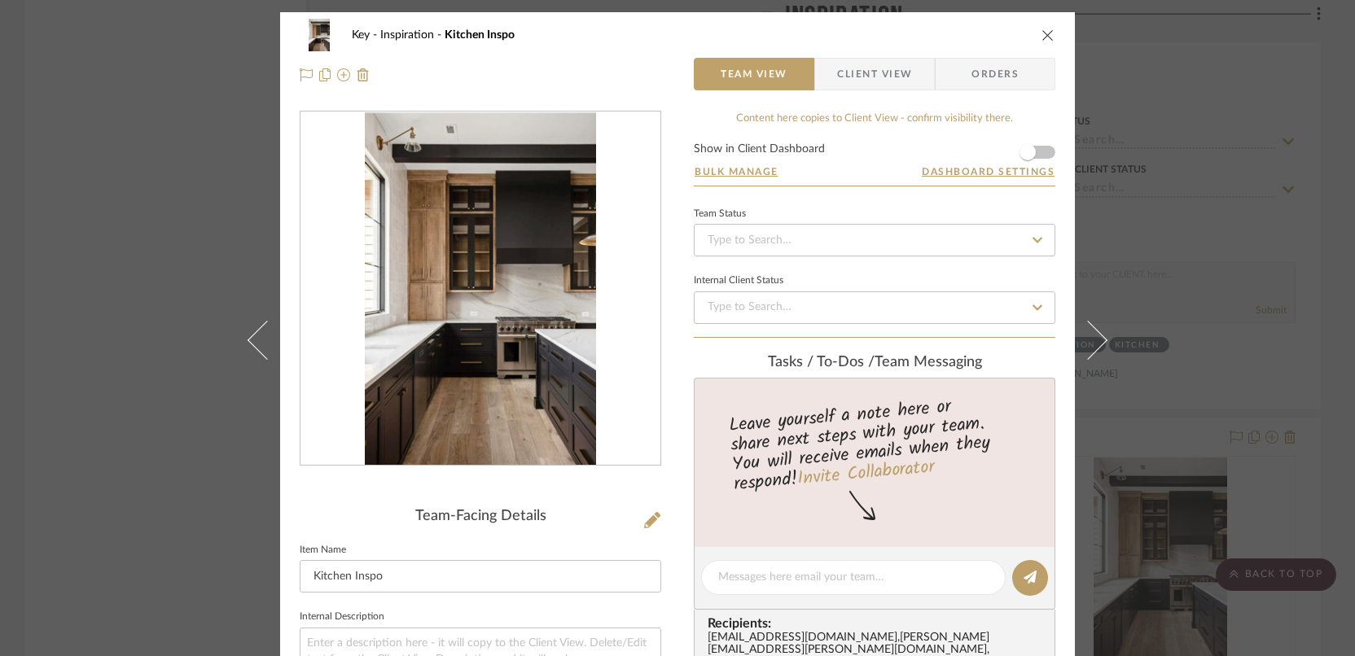
click at [530, 287] on img "0" at bounding box center [481, 288] width 232 height 353
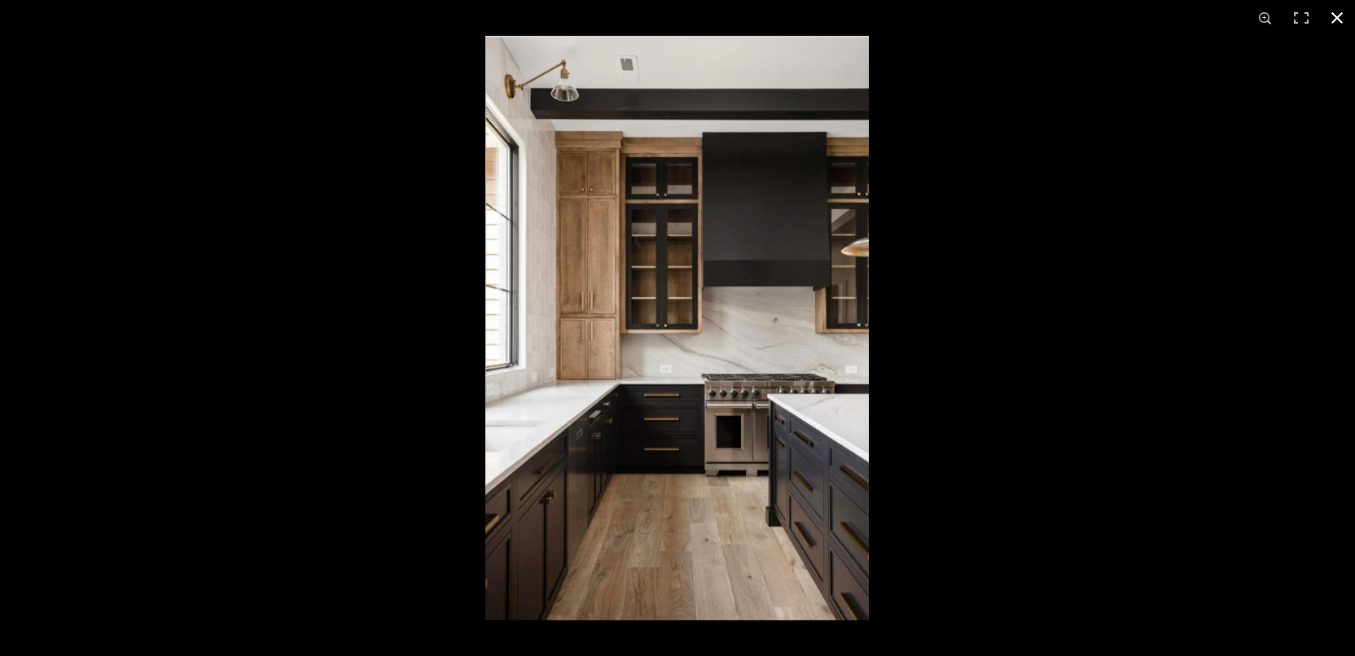
click at [309, 376] on div at bounding box center [677, 328] width 1355 height 656
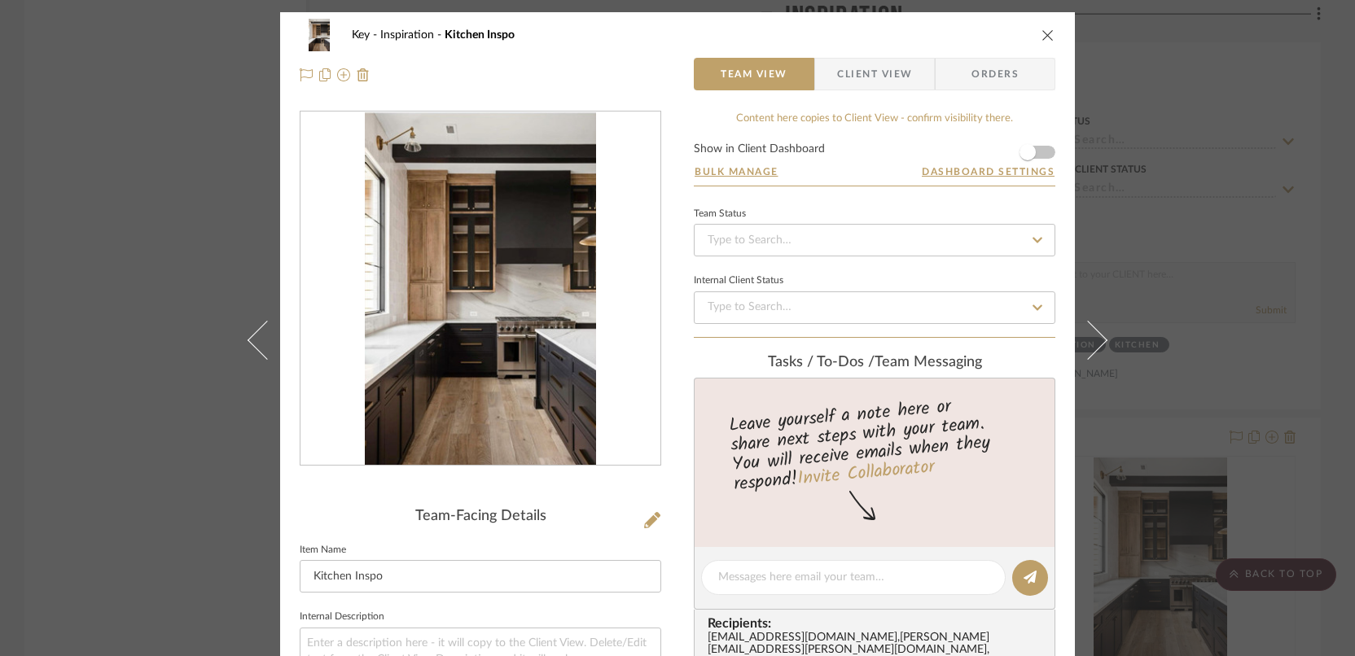
click at [1044, 33] on icon "close" at bounding box center [1047, 34] width 13 height 13
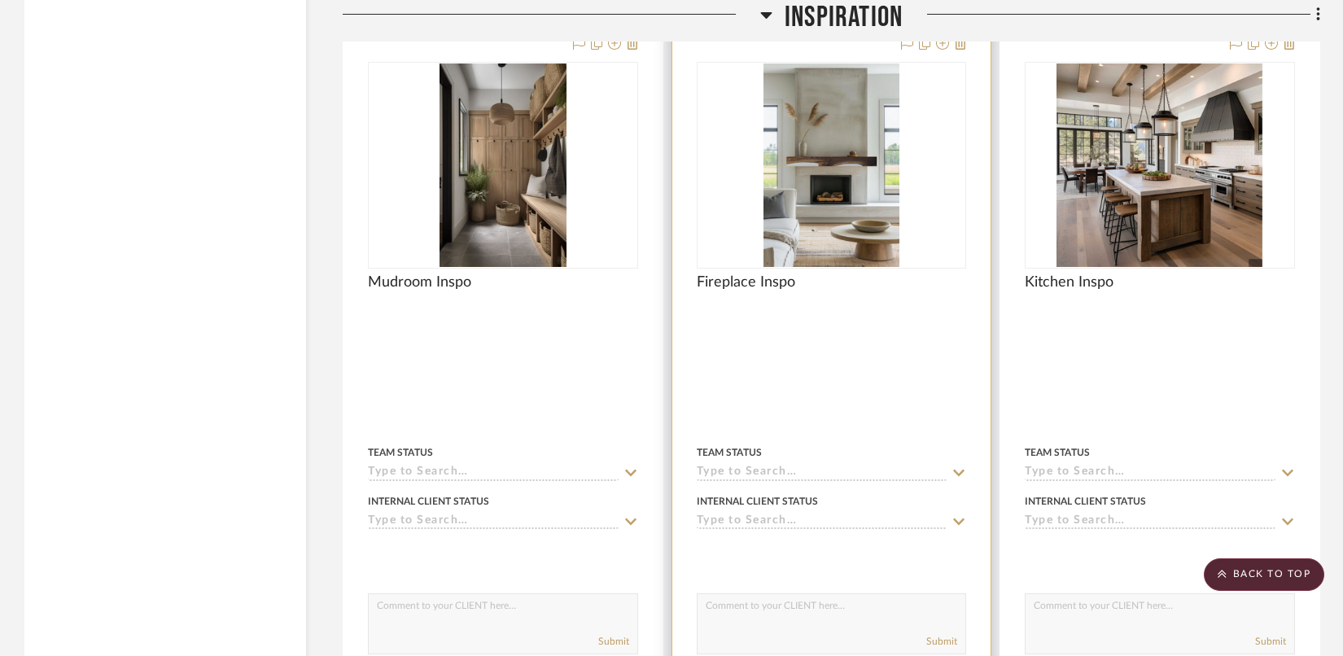
scroll to position [2854, 0]
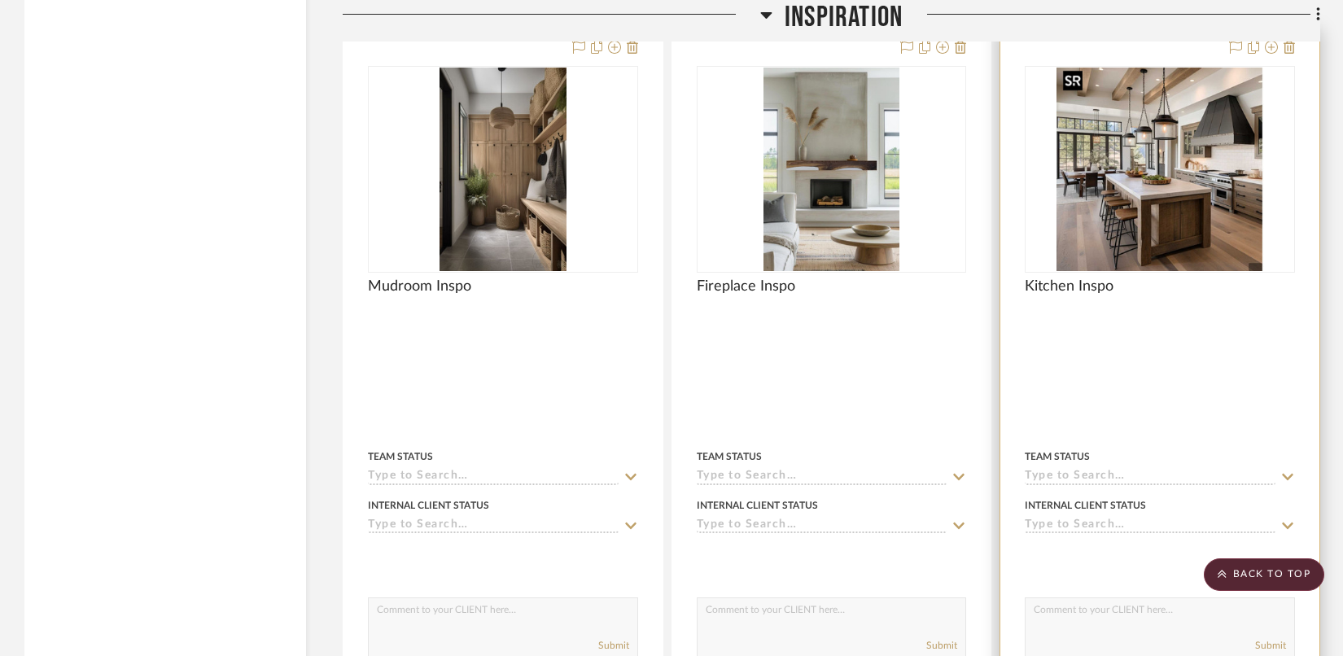
click at [1220, 174] on img "0" at bounding box center [1161, 170] width 208 height 204
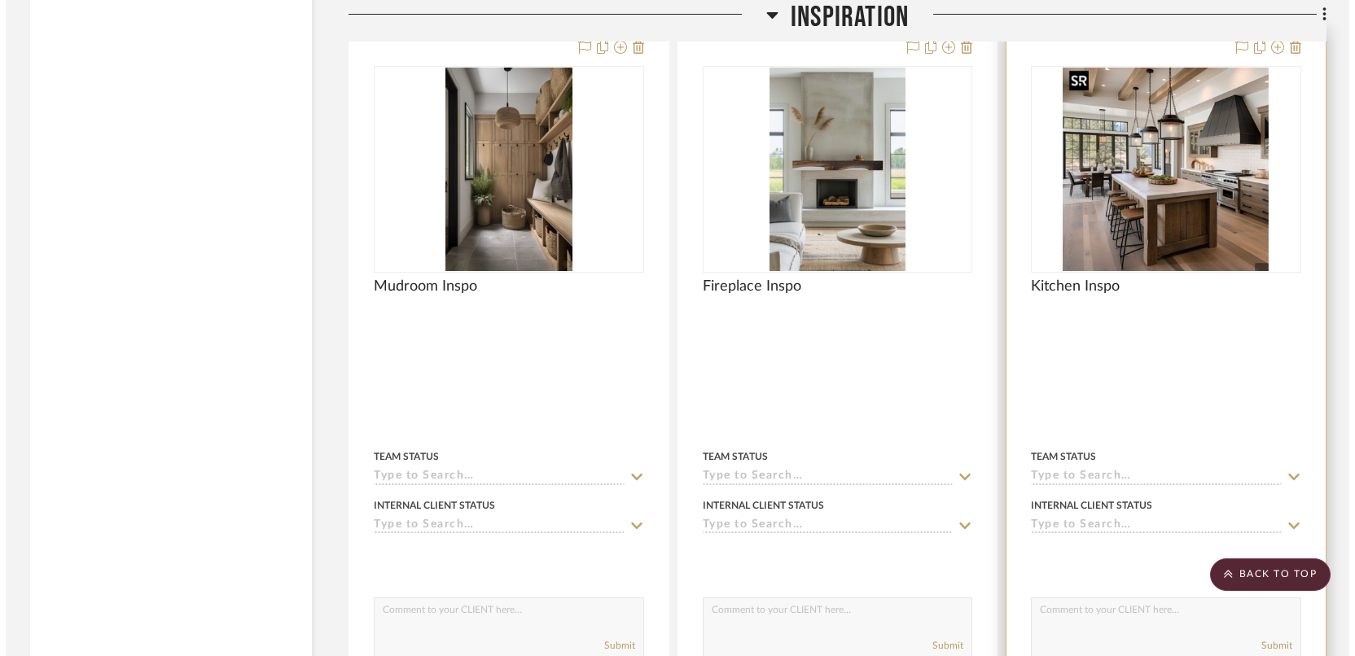
scroll to position [0, 0]
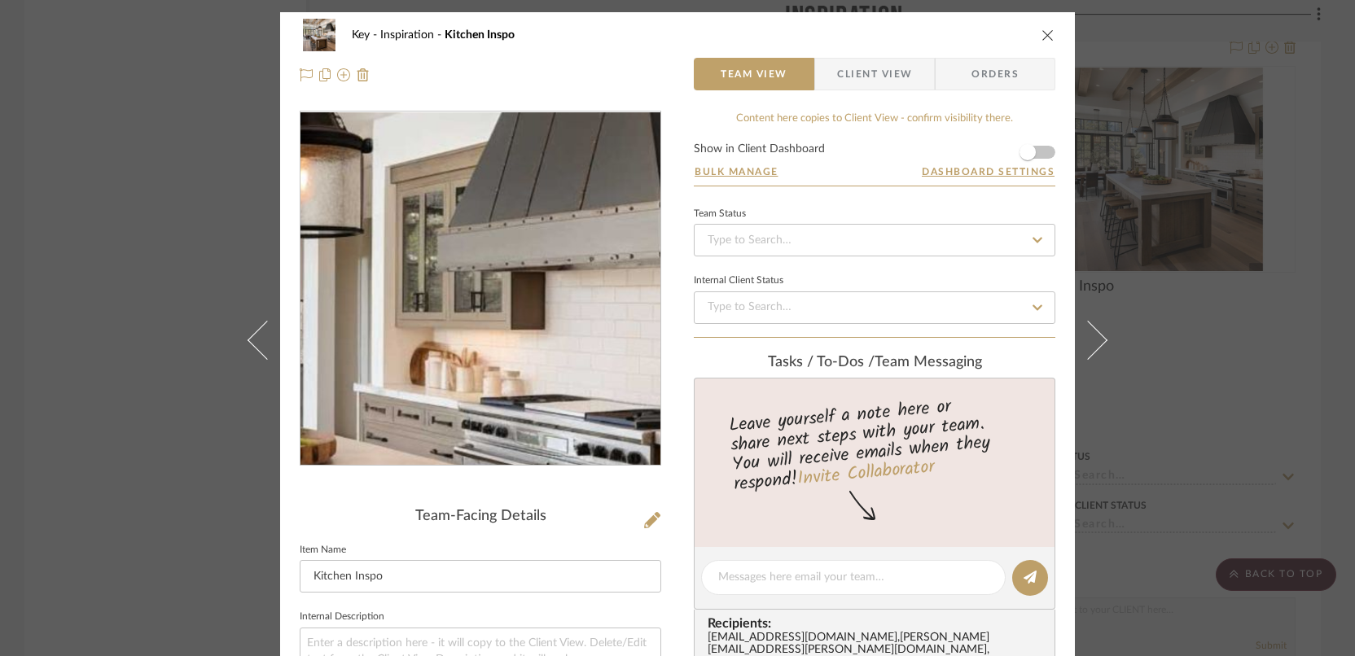
click at [550, 251] on img "0" at bounding box center [480, 288] width 360 height 353
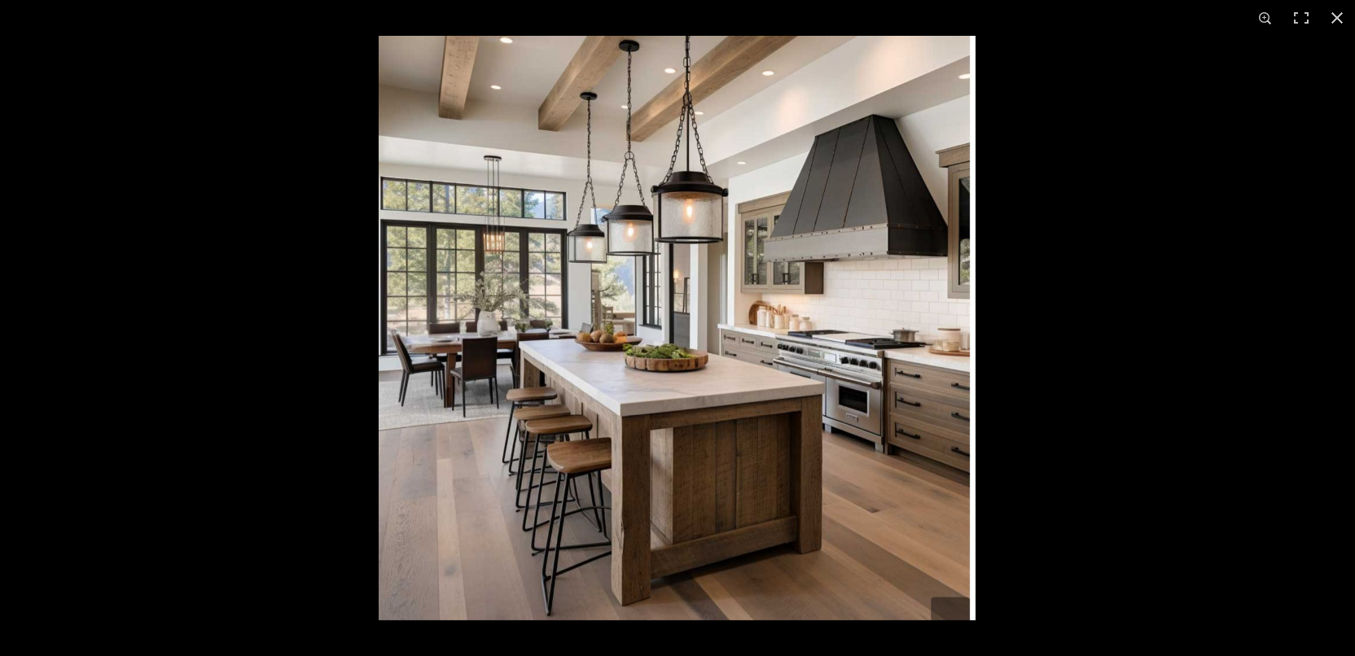
click at [778, 285] on img at bounding box center [677, 328] width 597 height 585
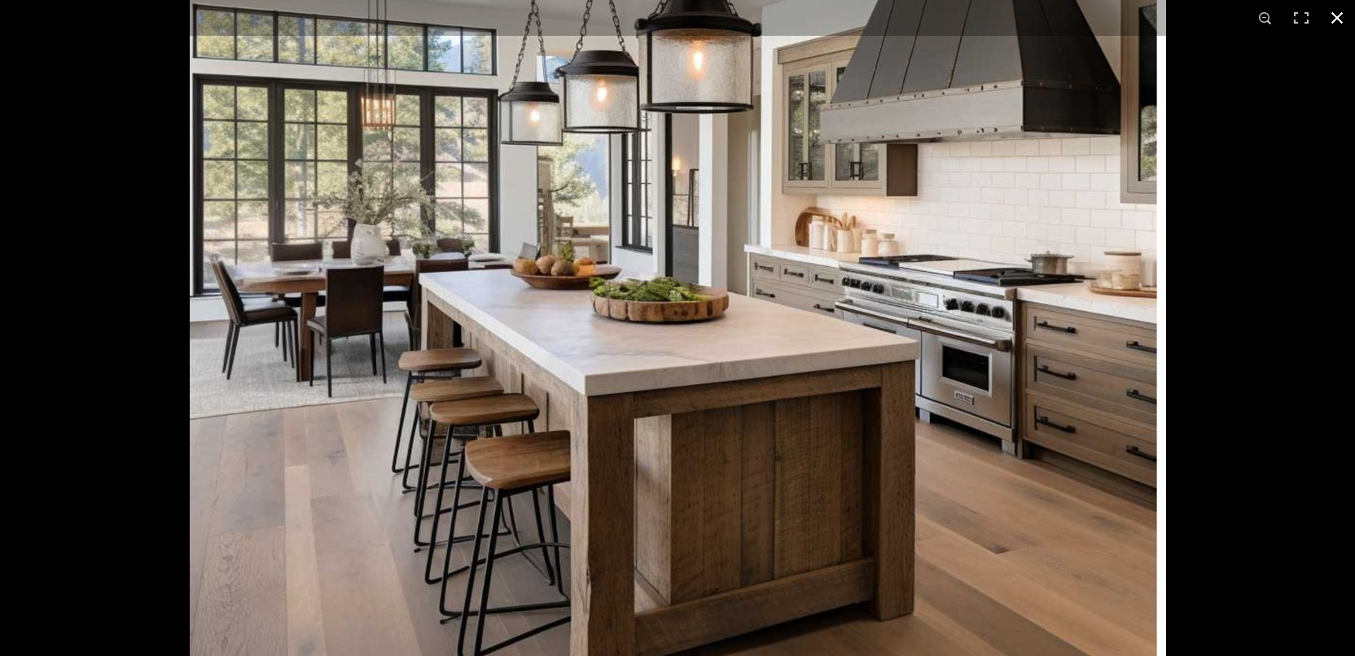
click at [1335, 23] on button at bounding box center [1337, 18] width 36 height 36
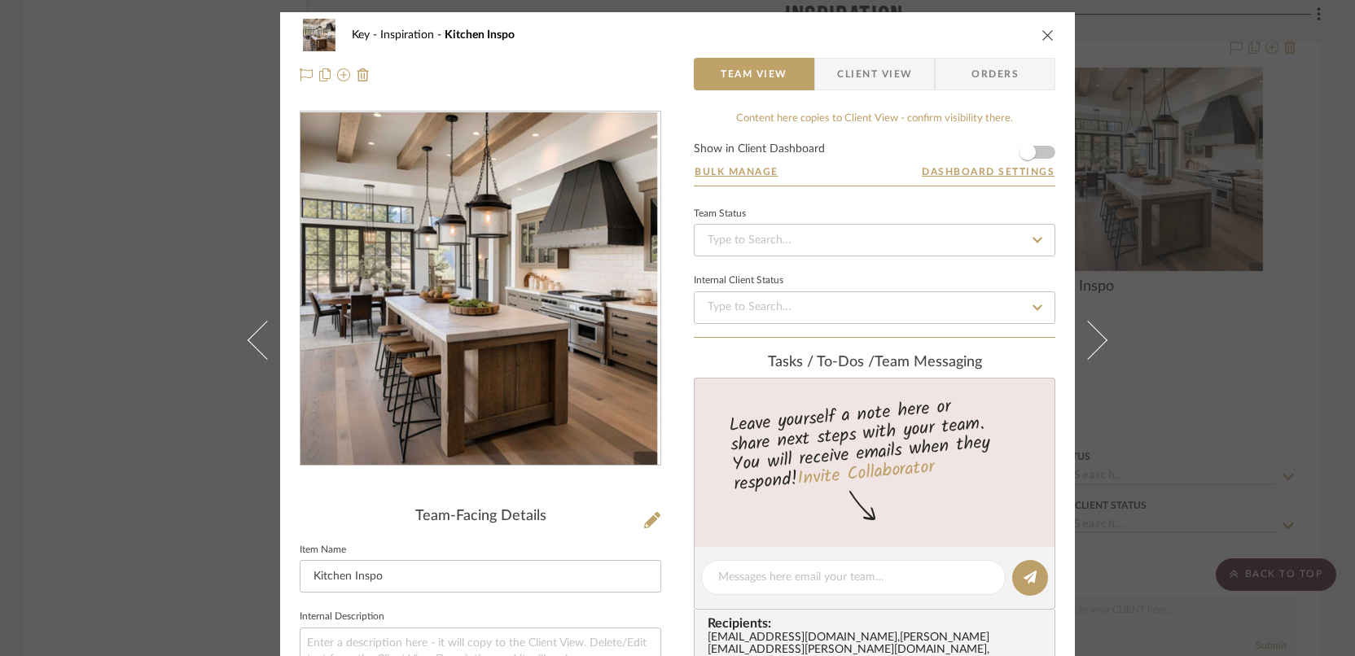
click at [1041, 32] on icon "close" at bounding box center [1047, 34] width 13 height 13
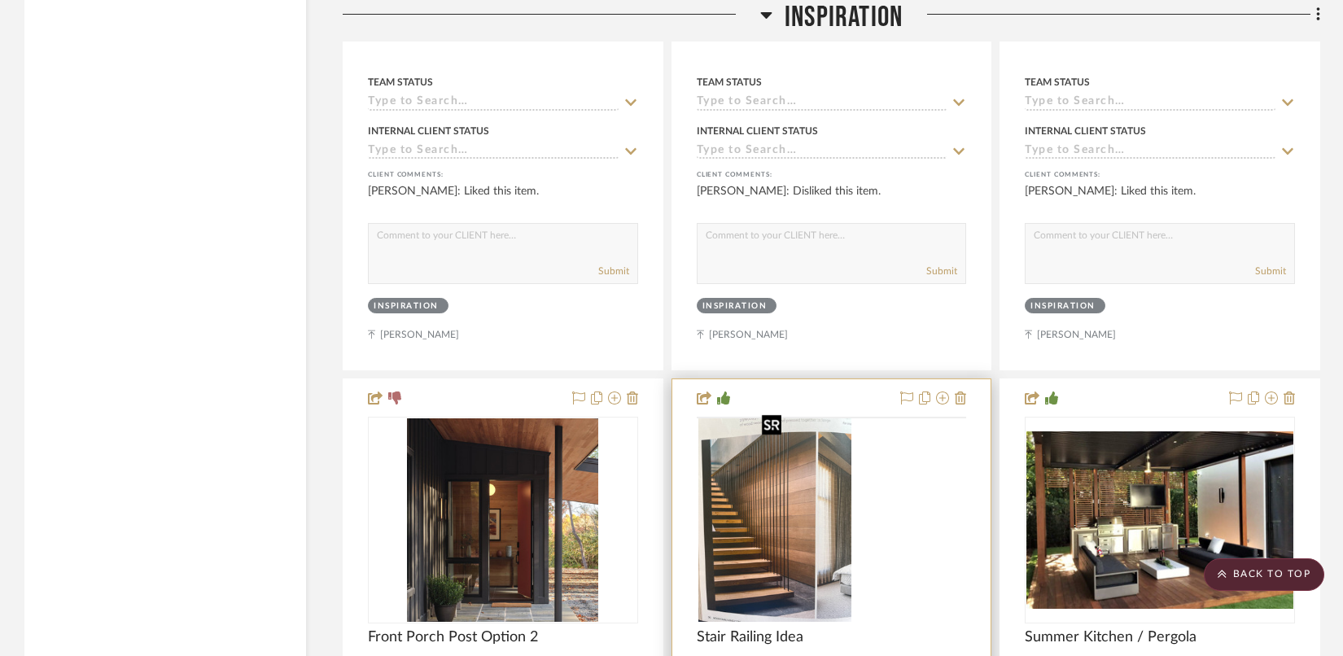
scroll to position [5514, 0]
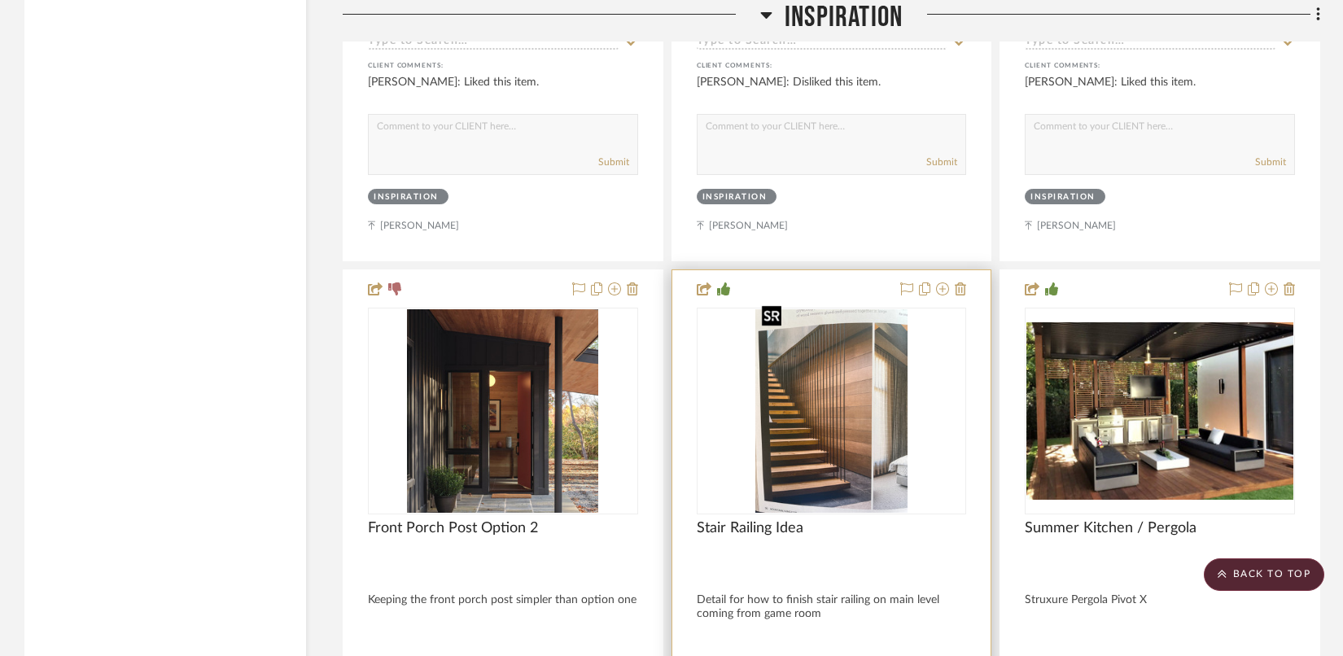
click at [799, 417] on img "0" at bounding box center [831, 411] width 153 height 204
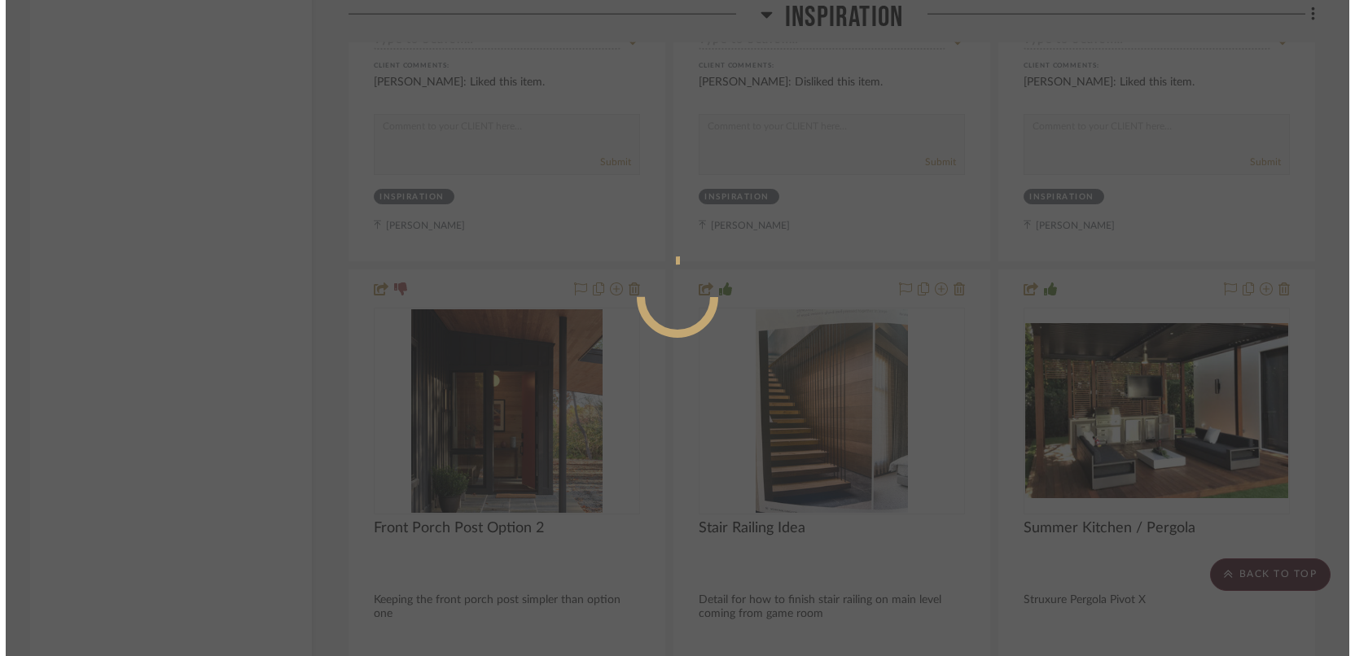
scroll to position [0, 0]
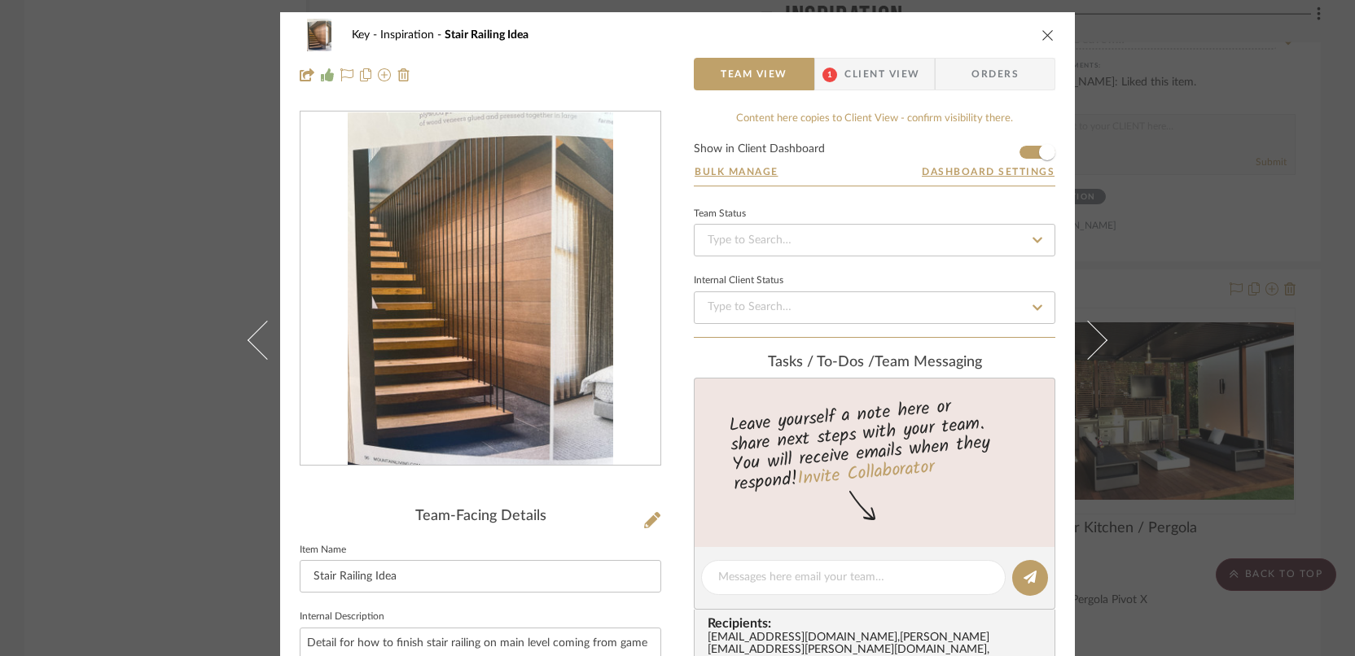
click at [1041, 34] on icon "close" at bounding box center [1047, 34] width 13 height 13
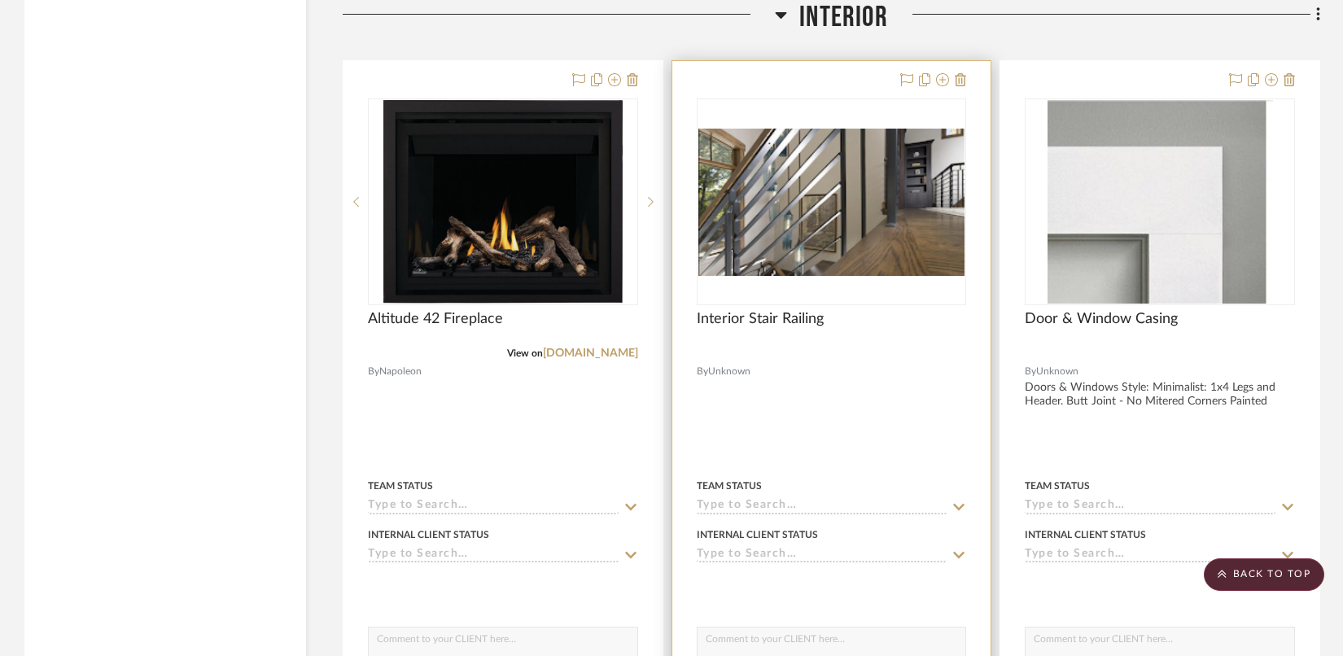
scroll to position [6646, 0]
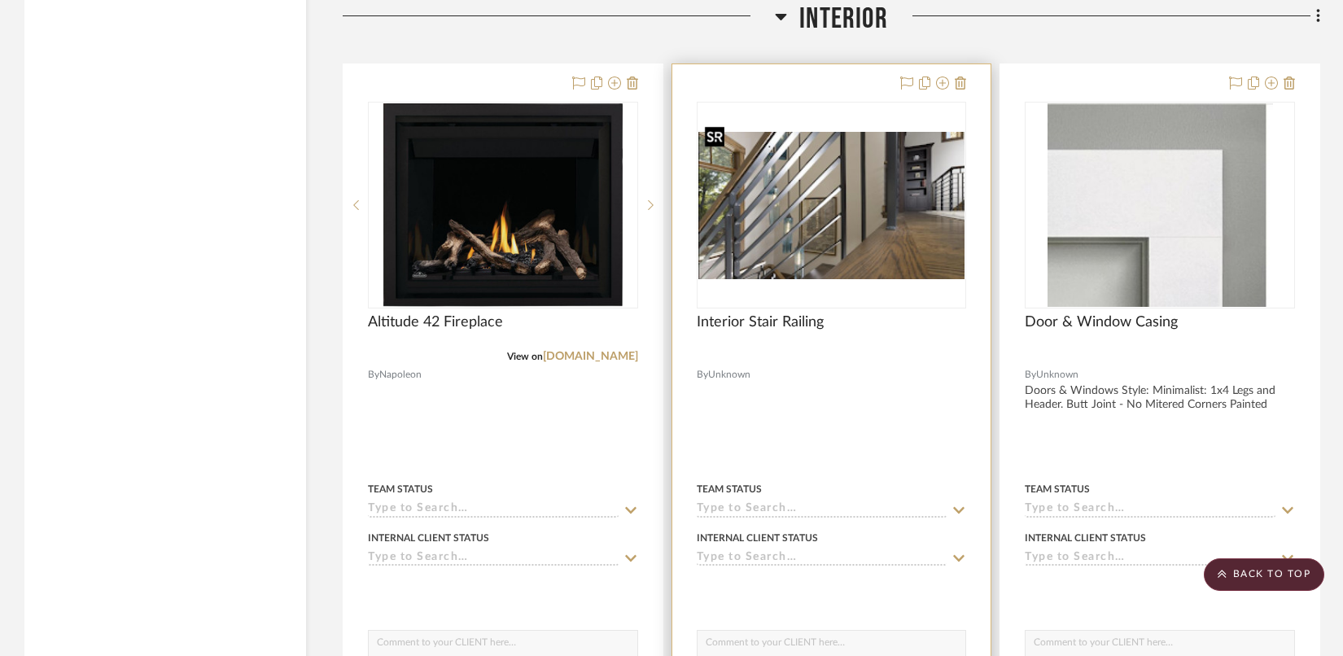
click at [839, 197] on img "0" at bounding box center [831, 205] width 267 height 147
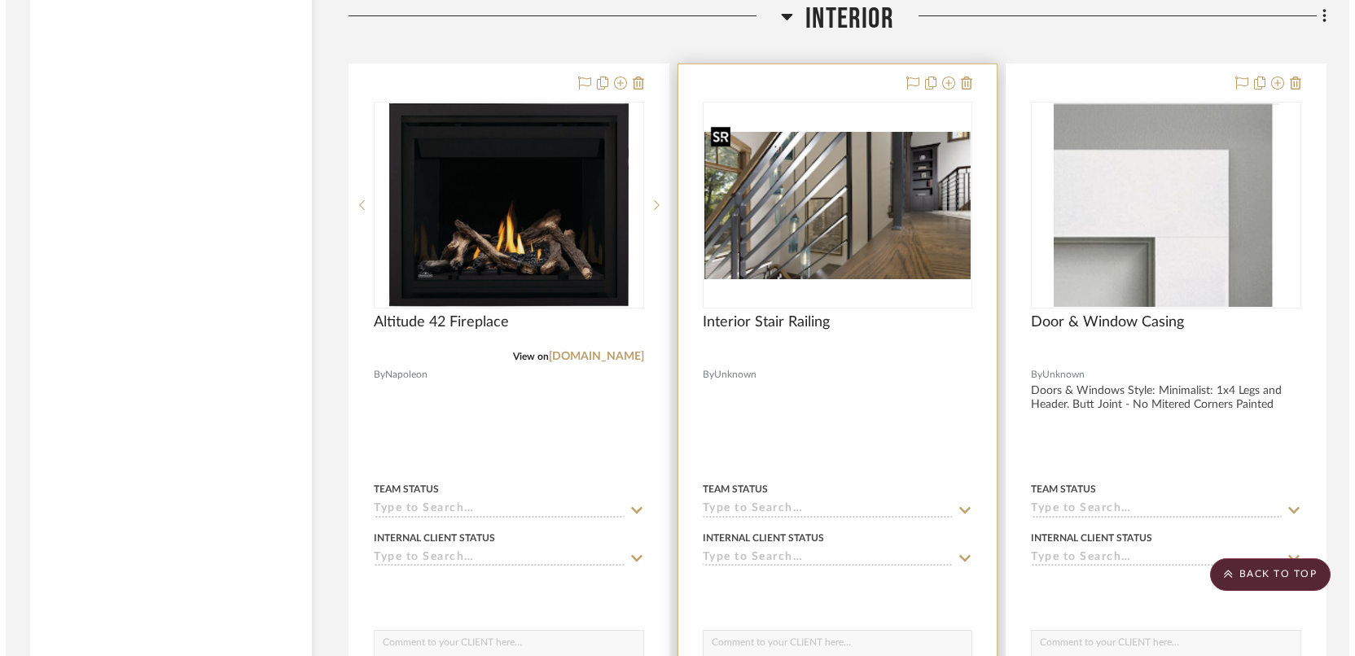
scroll to position [0, 0]
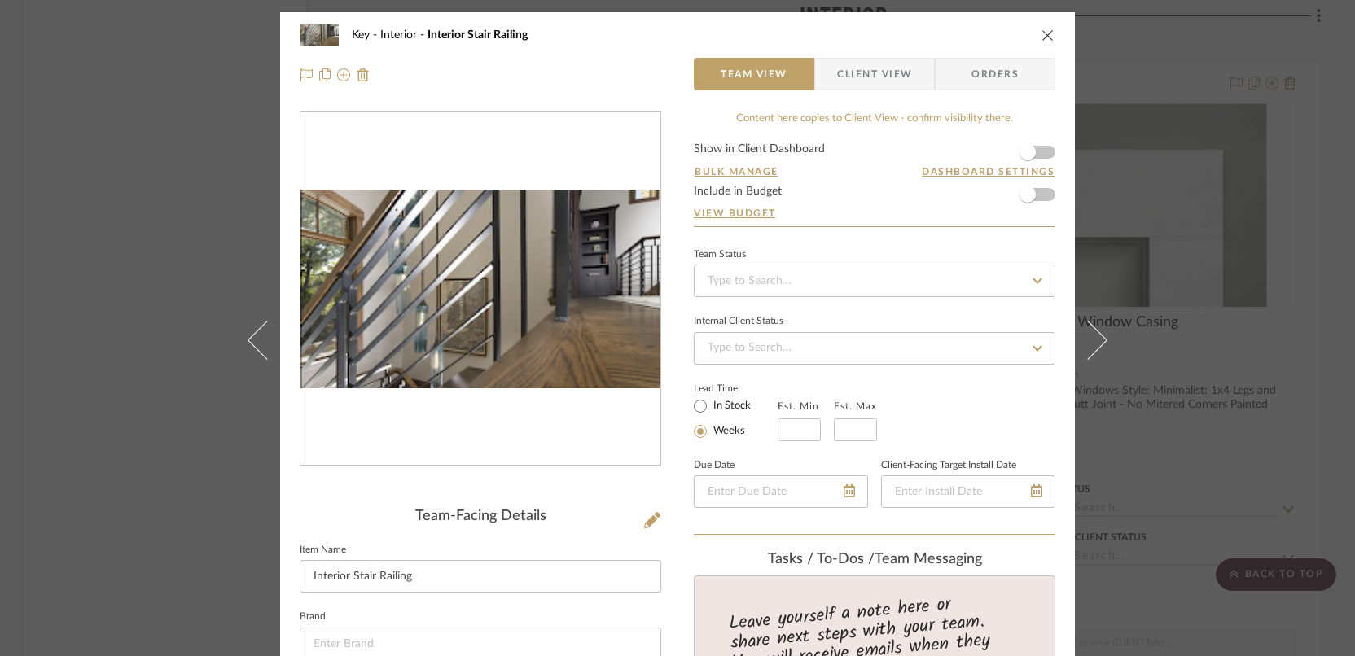
click at [1042, 34] on icon "close" at bounding box center [1047, 34] width 13 height 13
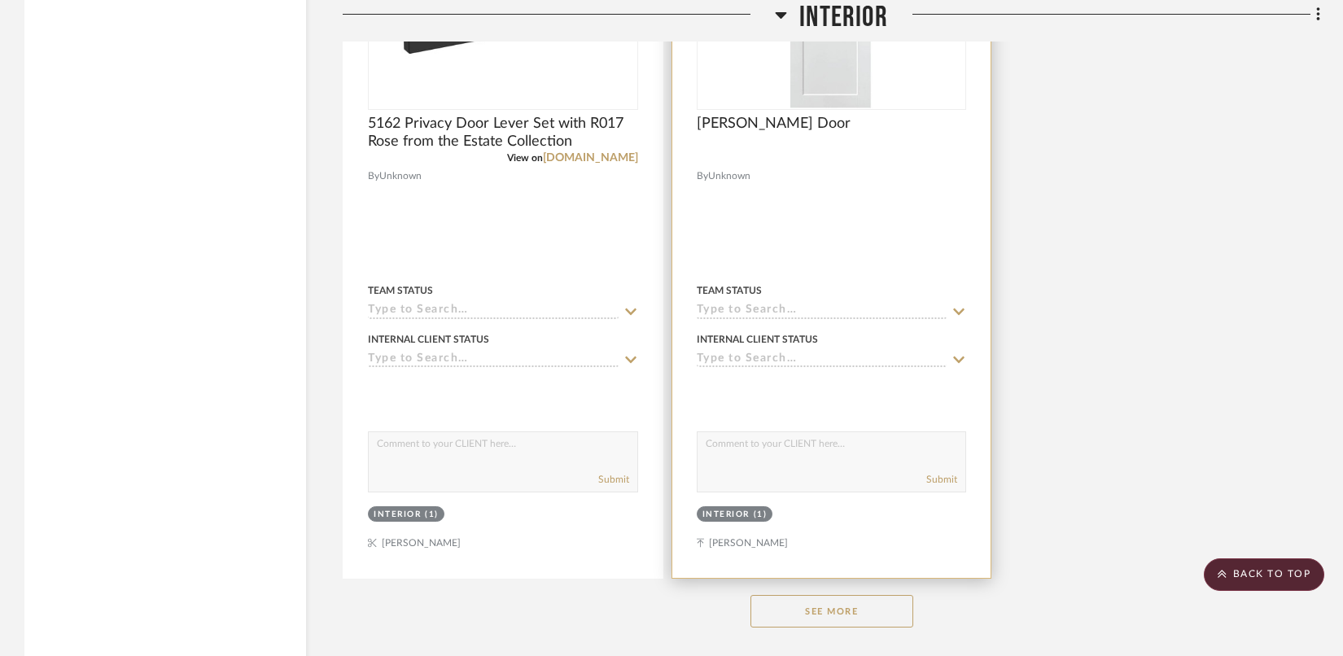
scroll to position [8352, 0]
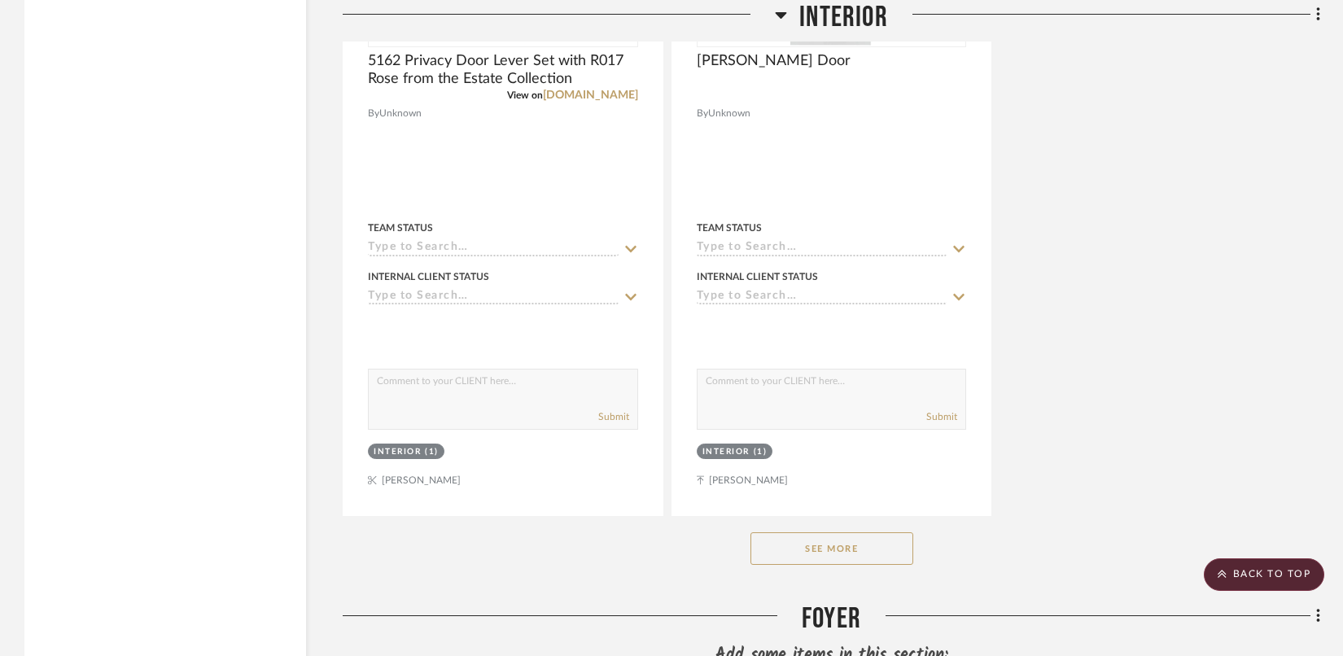
click at [799, 532] on button "See More" at bounding box center [832, 548] width 163 height 33
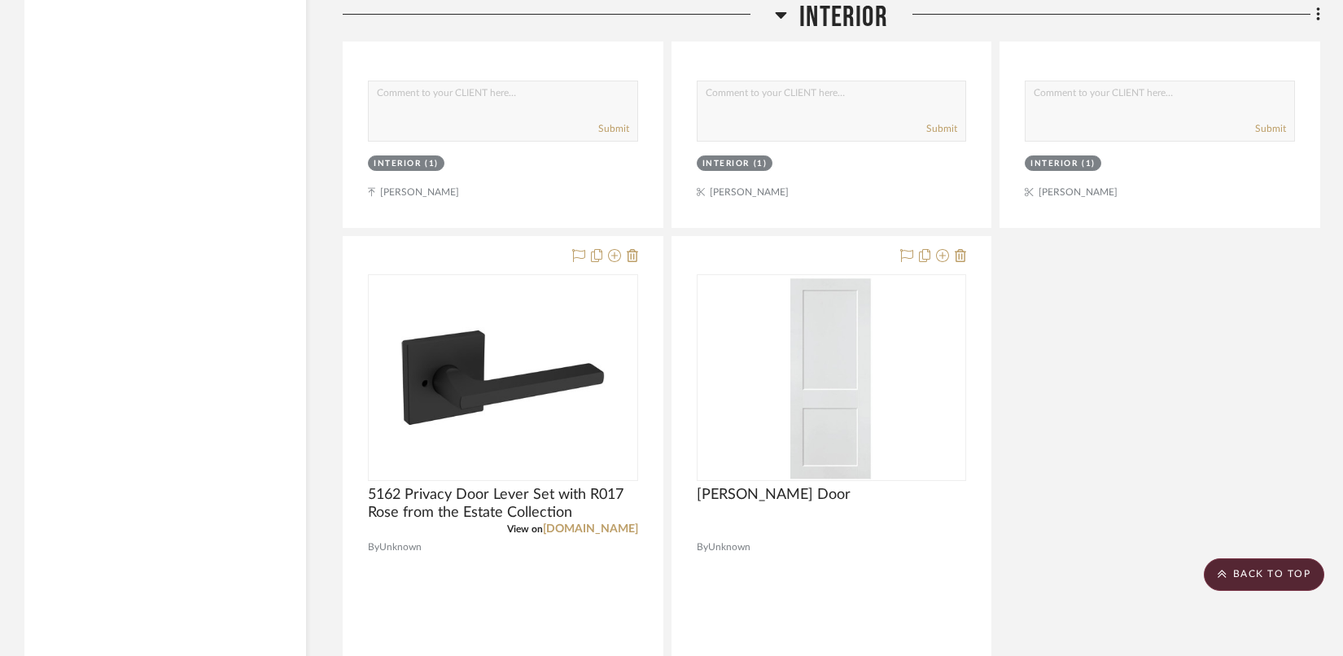
scroll to position [7919, 0]
